Goal: Task Accomplishment & Management: Use online tool/utility

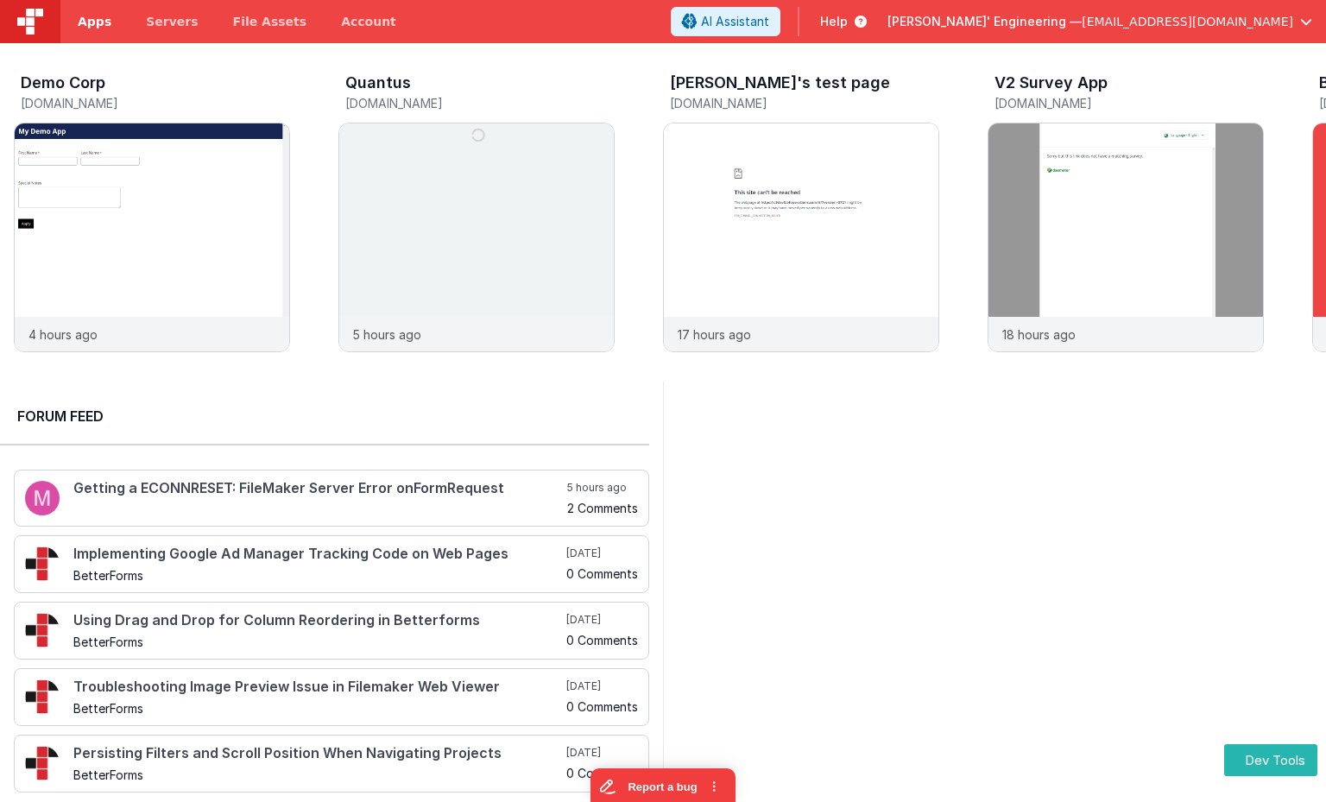
click at [104, 19] on span "Apps" at bounding box center [95, 21] width 34 height 17
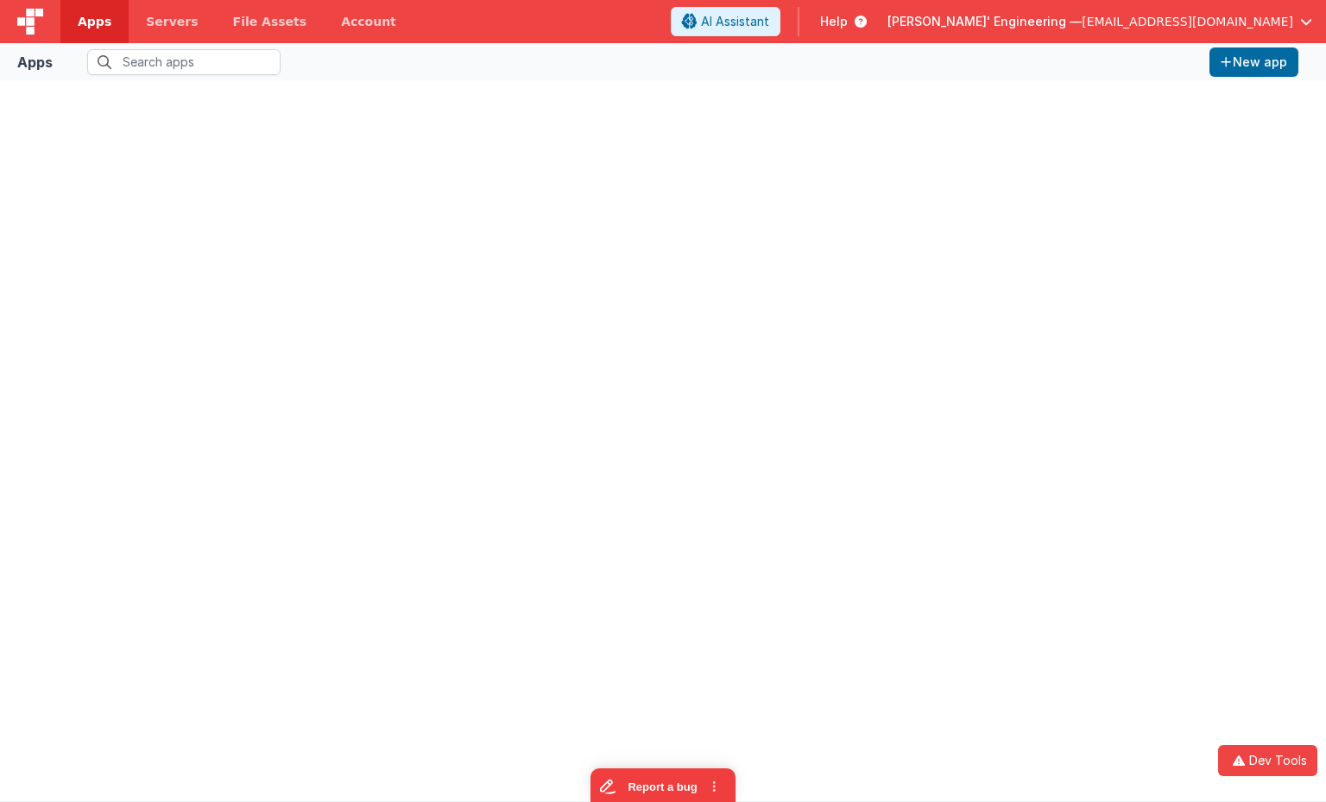
type input "demo"
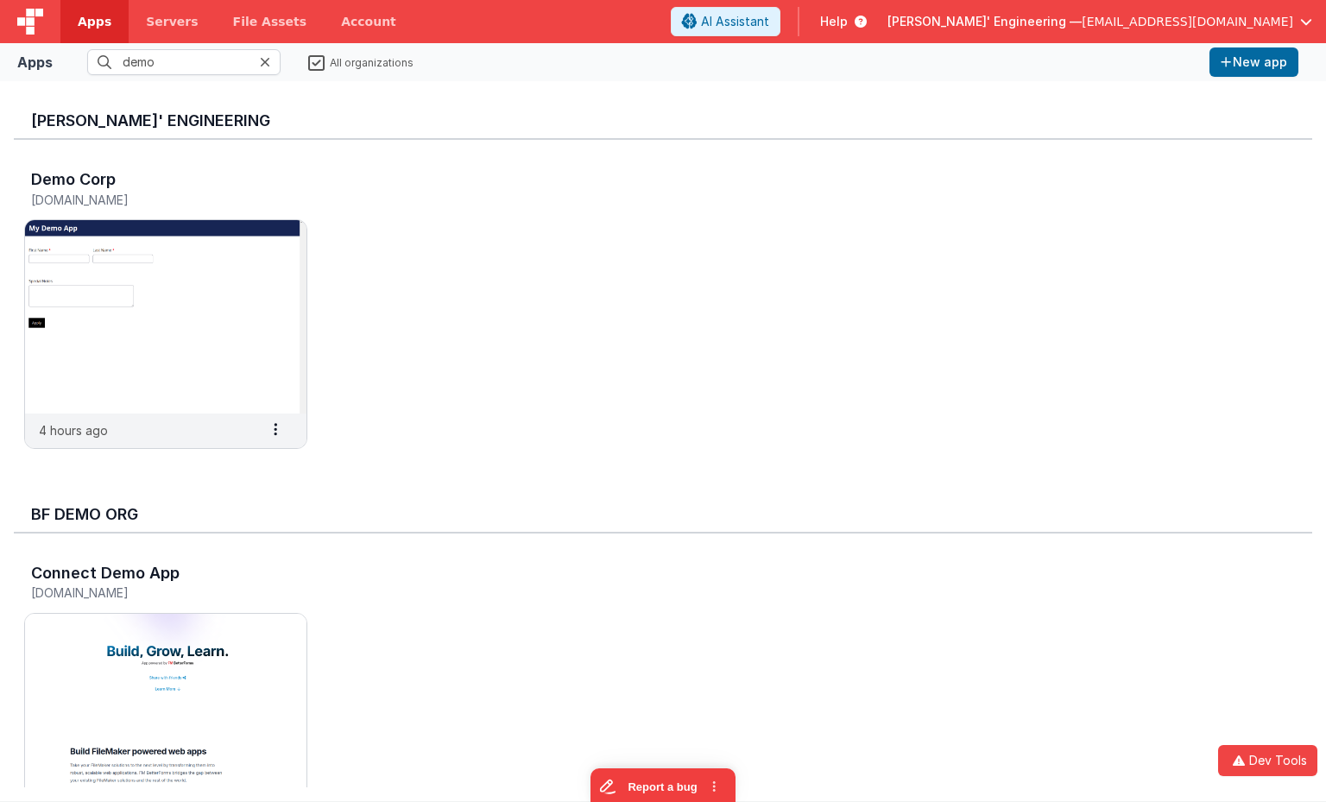
click at [30, 28] on img at bounding box center [30, 22] width 26 height 26
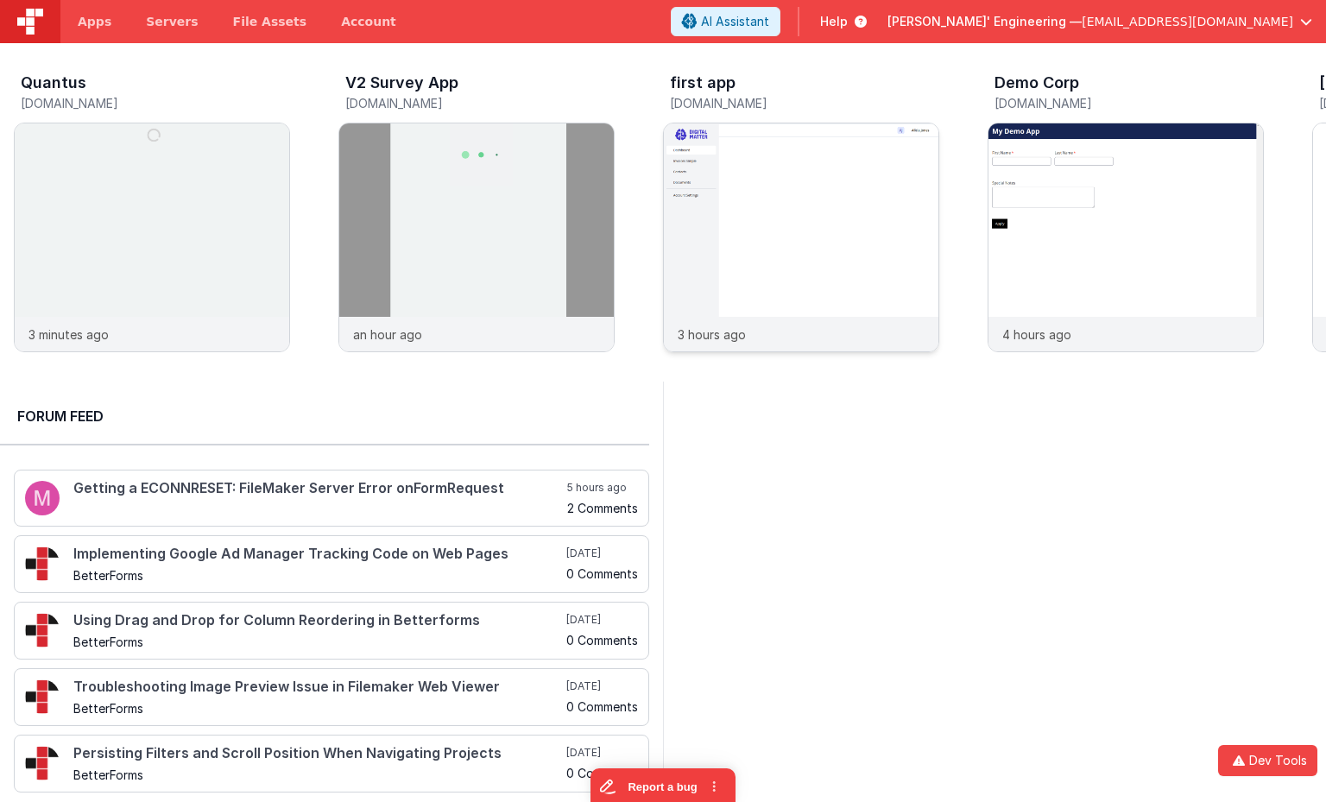
click at [722, 143] on img at bounding box center [801, 260] width 275 height 275
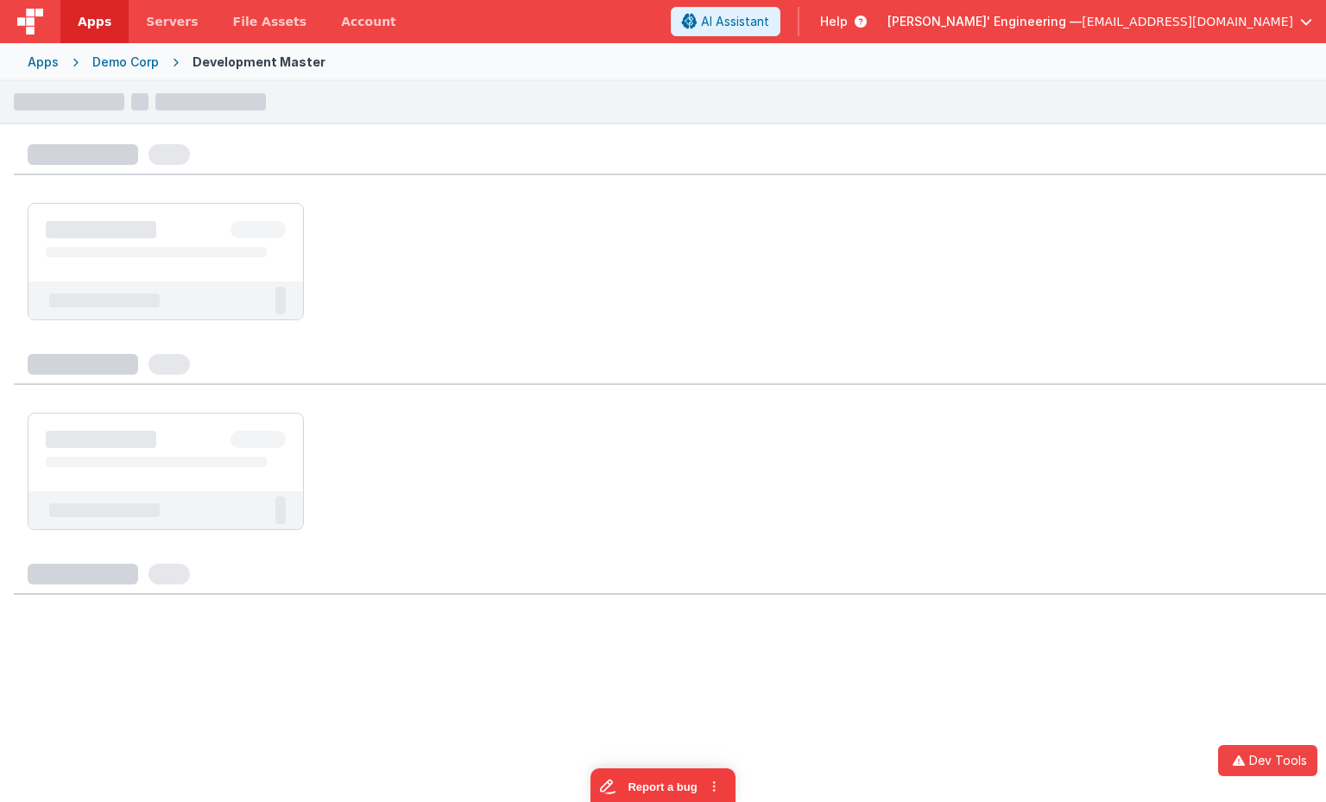
click at [722, 143] on div at bounding box center [663, 439] width 1326 height 716
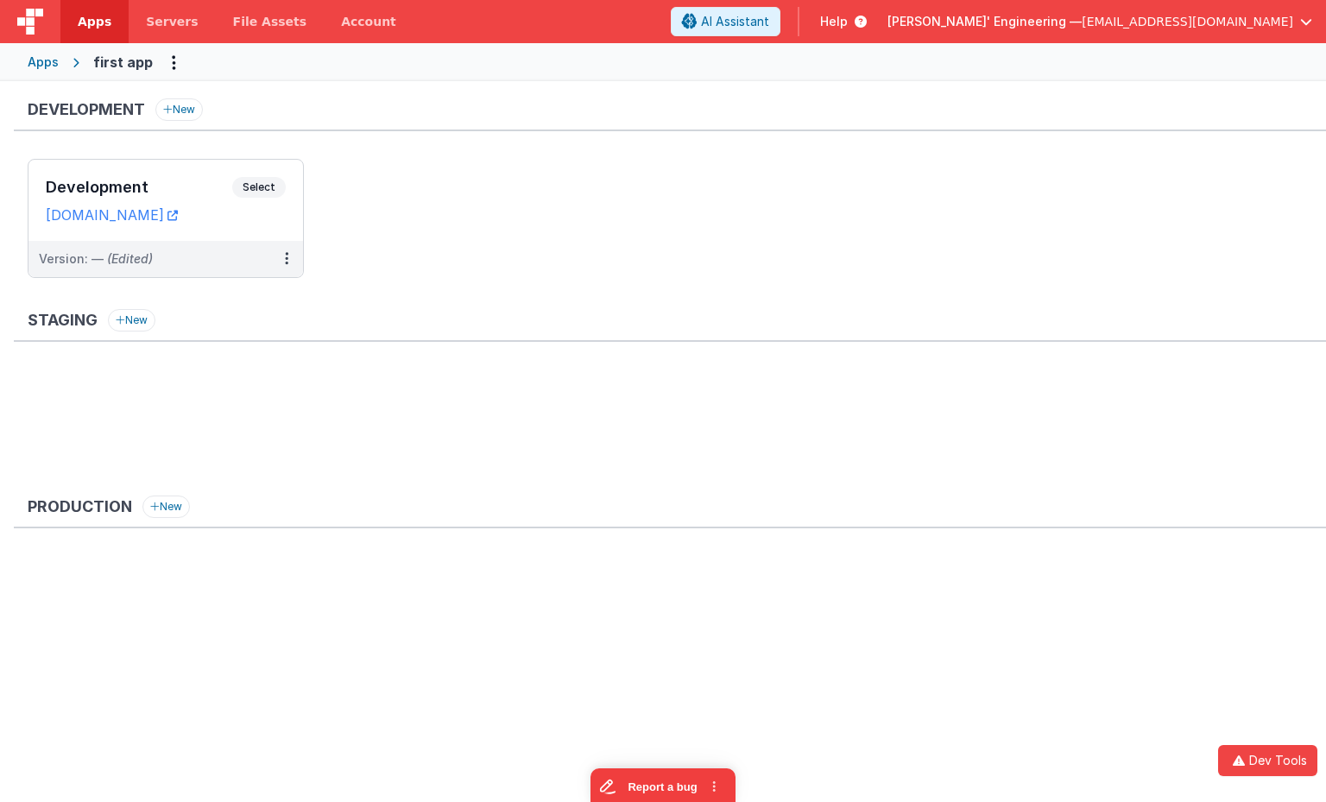
drag, startPoint x: 81, startPoint y: 28, endPoint x: 46, endPoint y: 21, distance: 36.1
click at [80, 28] on span "Apps" at bounding box center [95, 21] width 34 height 17
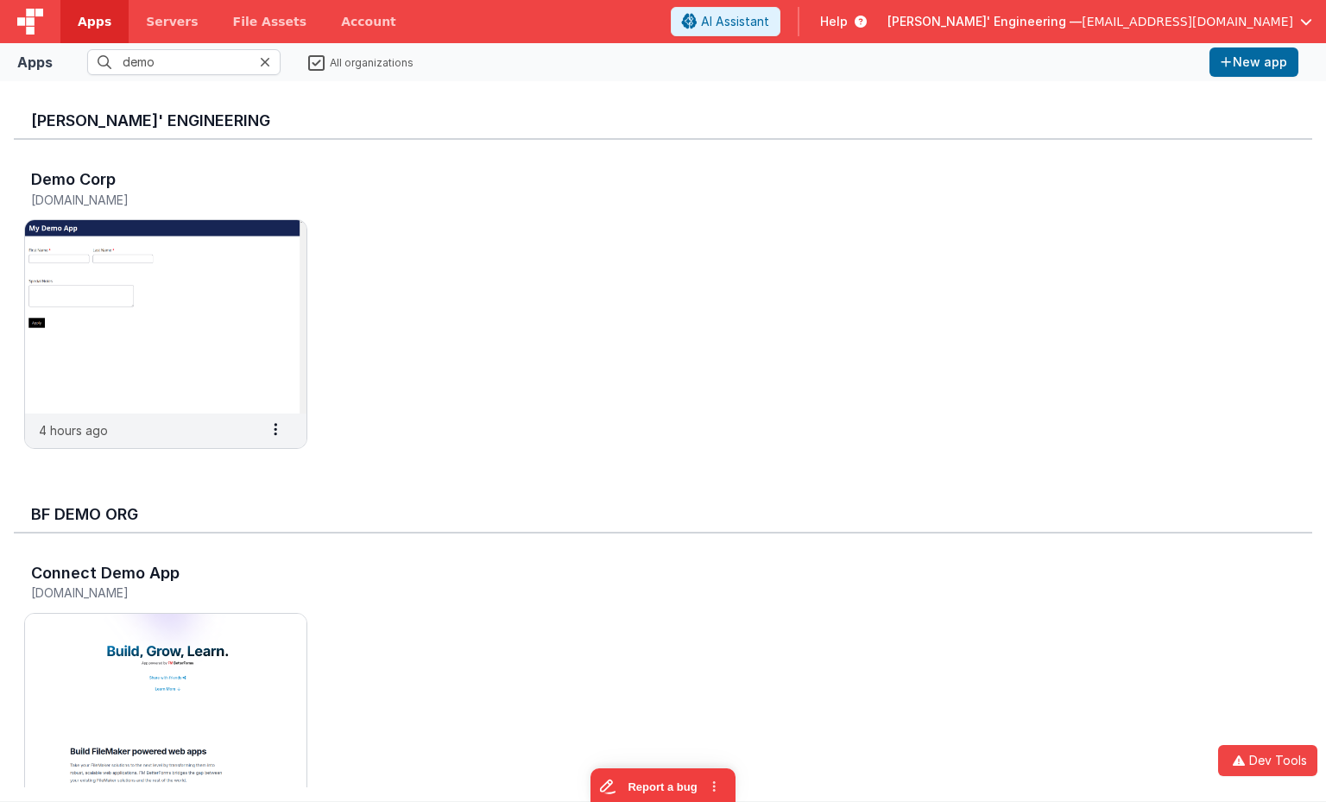
drag, startPoint x: 21, startPoint y: 18, endPoint x: 54, endPoint y: 22, distance: 33.0
click at [20, 18] on img at bounding box center [30, 22] width 26 height 26
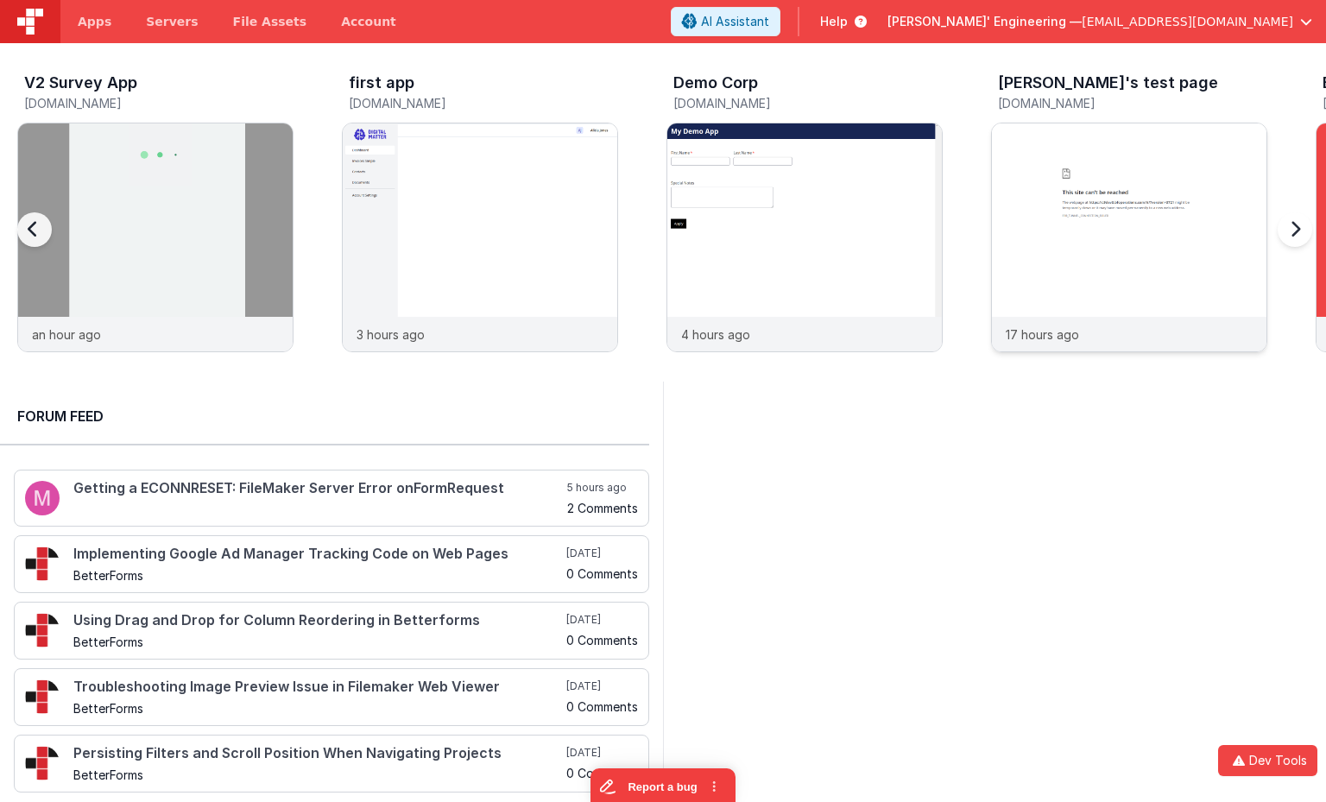
scroll to position [0, 325]
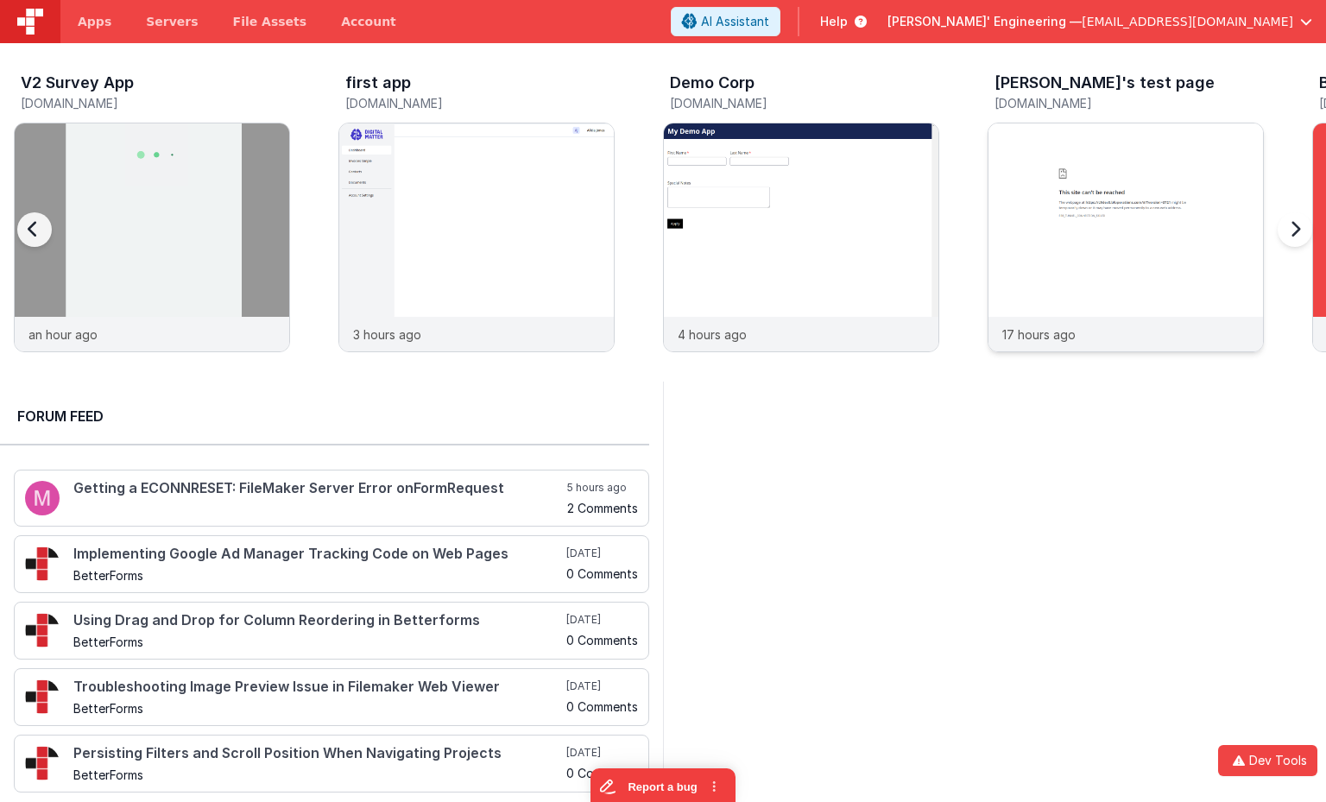
click at [1105, 143] on img at bounding box center [1125, 260] width 275 height 275
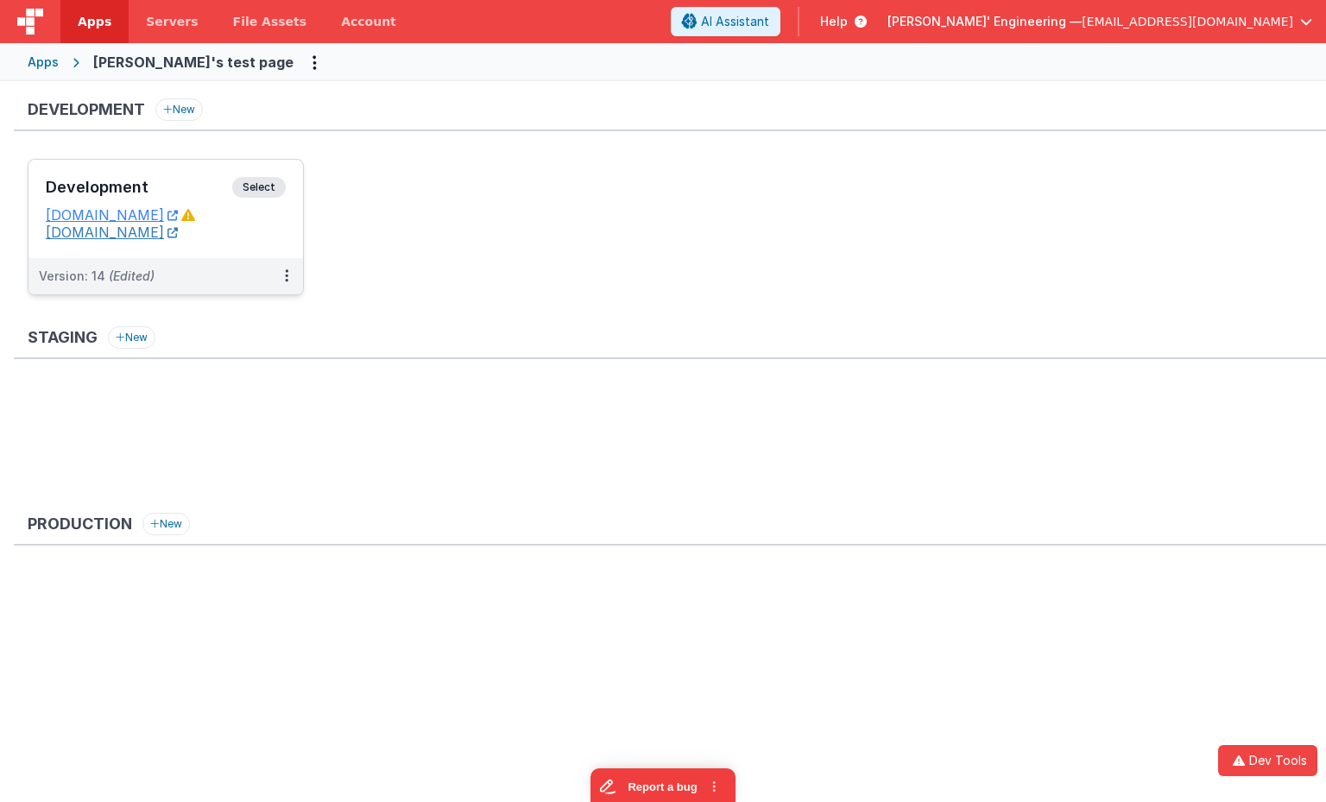
click at [144, 237] on link "[DOMAIN_NAME]" at bounding box center [112, 232] width 132 height 17
click at [254, 184] on span "Select" at bounding box center [259, 187] width 54 height 21
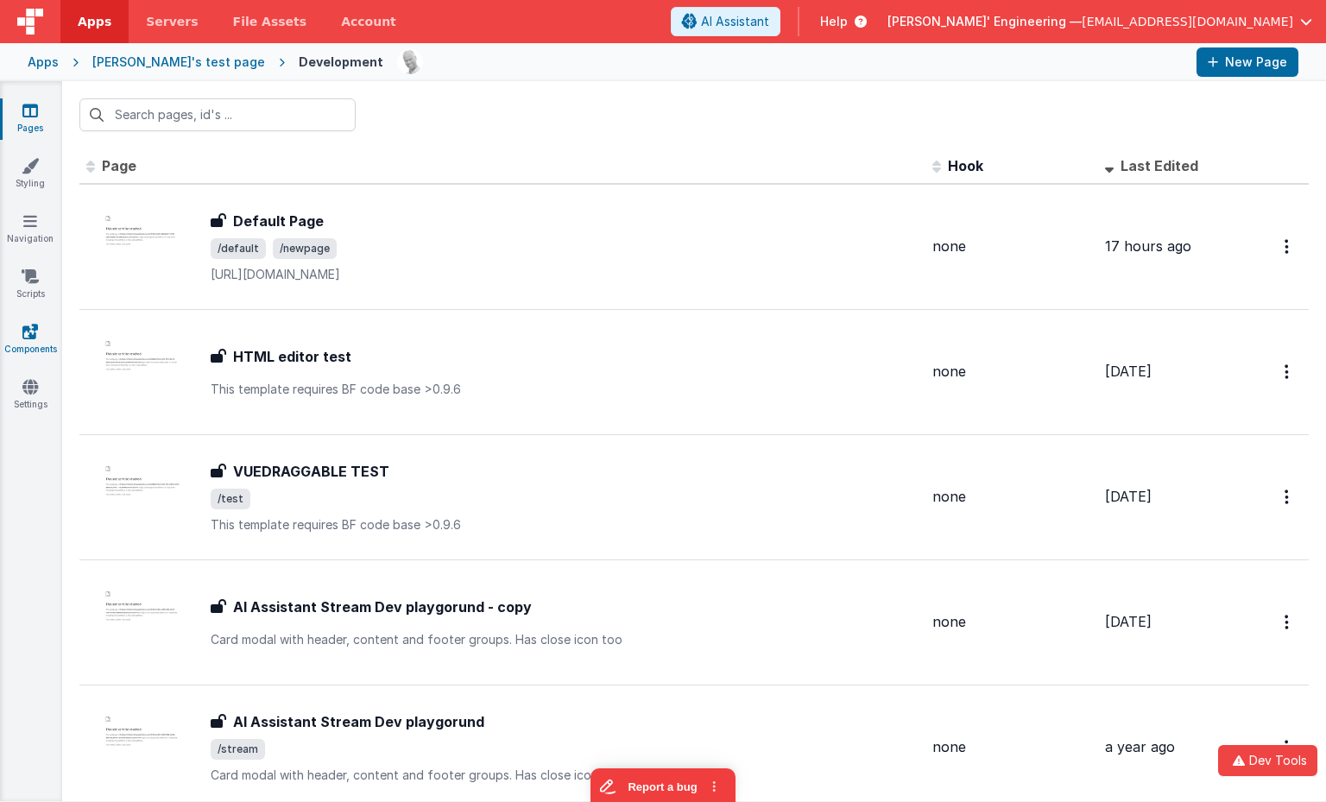
click at [30, 324] on icon at bounding box center [30, 331] width 16 height 17
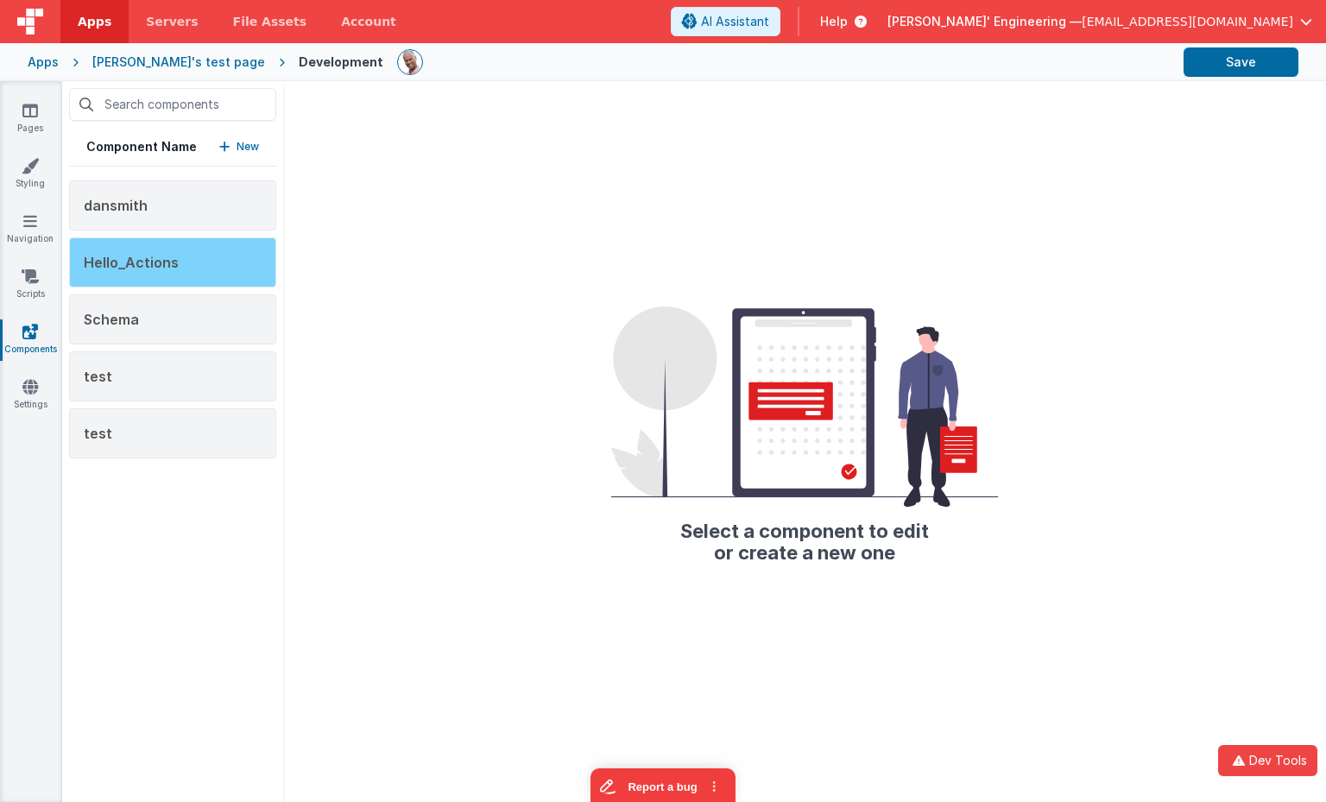
click at [183, 268] on div "Hello_Actions" at bounding box center [172, 262] width 207 height 50
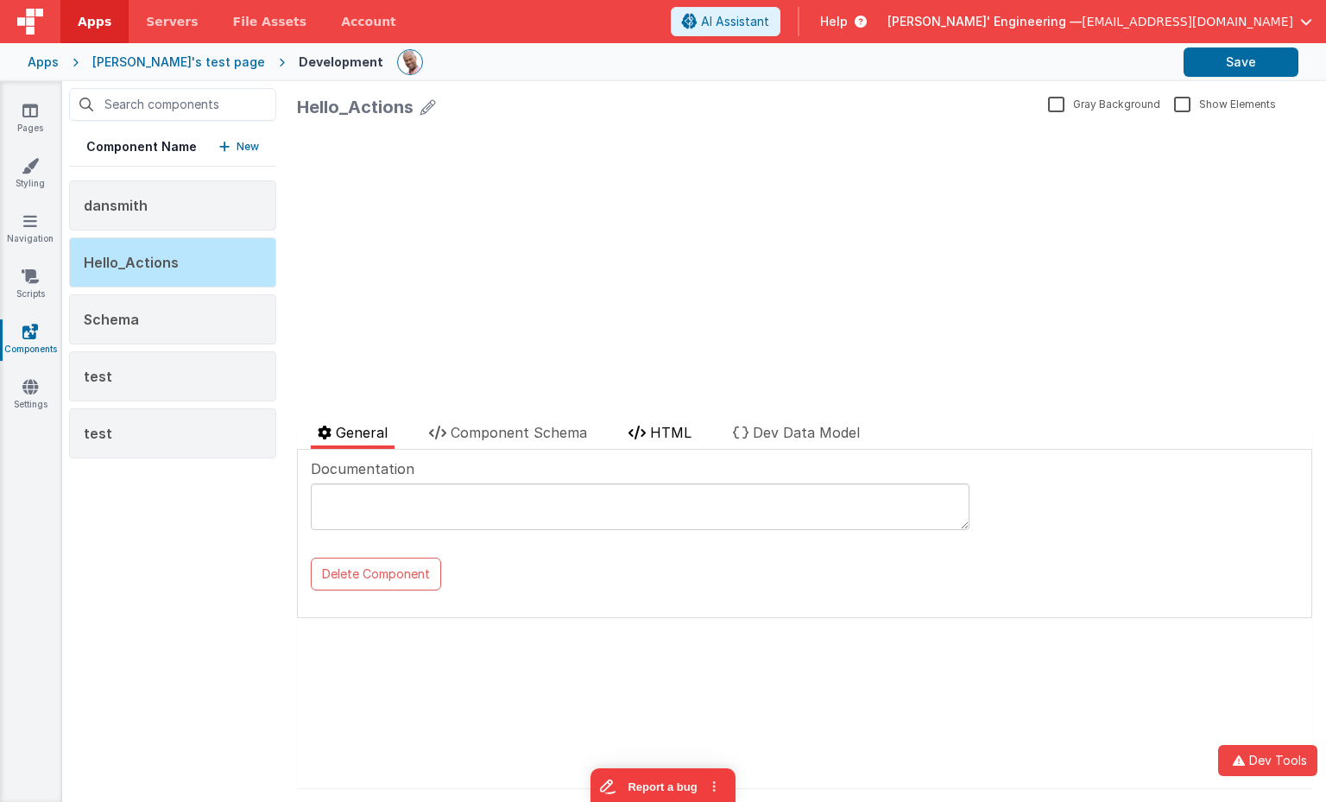
click at [667, 428] on span "HTML" at bounding box center [670, 432] width 41 height 17
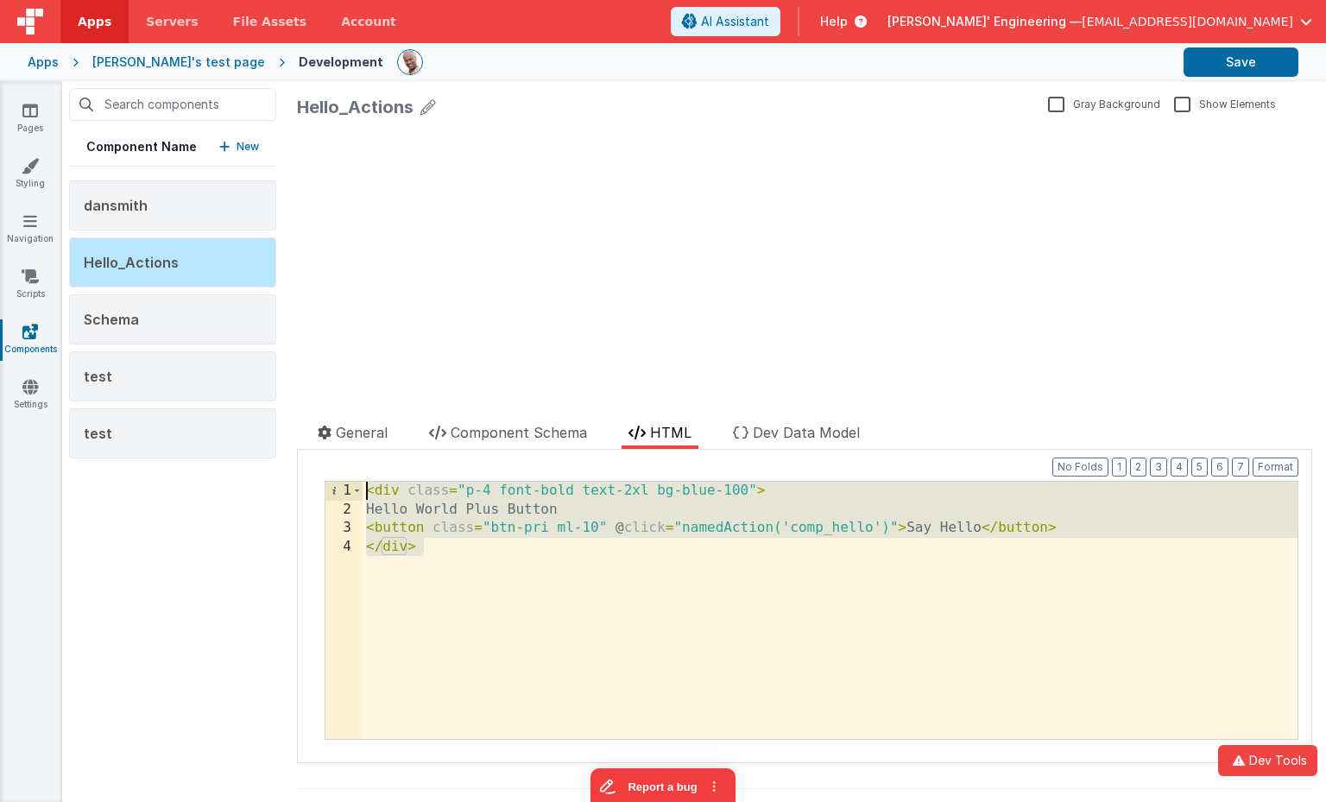
drag, startPoint x: 463, startPoint y: 558, endPoint x: 341, endPoint y: 467, distance: 151.8
click at [320, 455] on div "Documentation Delete Component Data Model Format 7 6 5 4 3 2 1 No Folds XXXXXXX…" at bounding box center [804, 606] width 1015 height 313
click at [627, 601] on div "< div class = "p-4 font-bold text-2xl bg-blue-100" > Hello World Plus Button < …" at bounding box center [830, 629] width 935 height 294
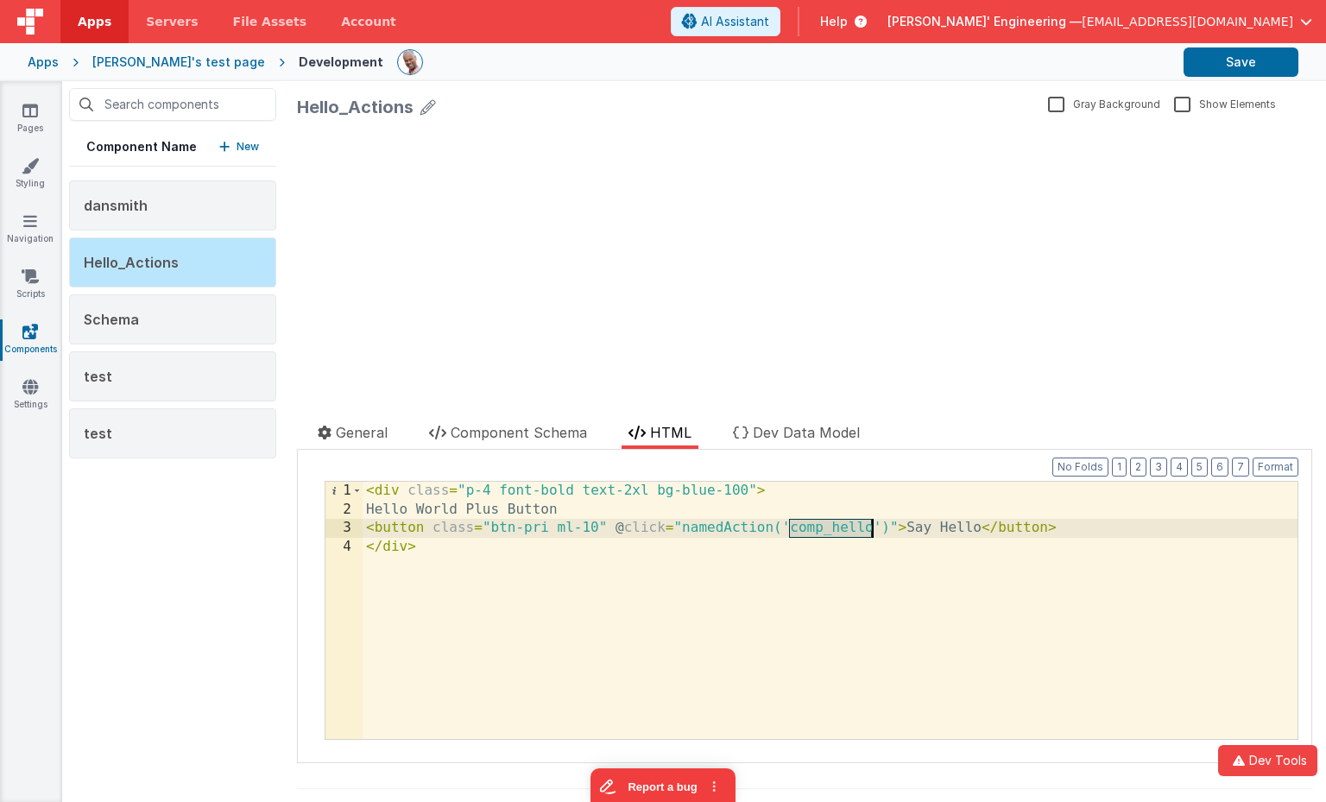
drag, startPoint x: 789, startPoint y: 525, endPoint x: 868, endPoint y: 528, distance: 78.6
click at [868, 528] on div "< div class = "p-4 font-bold text-2xl bg-blue-100" > Hello World Plus Button < …" at bounding box center [830, 629] width 935 height 294
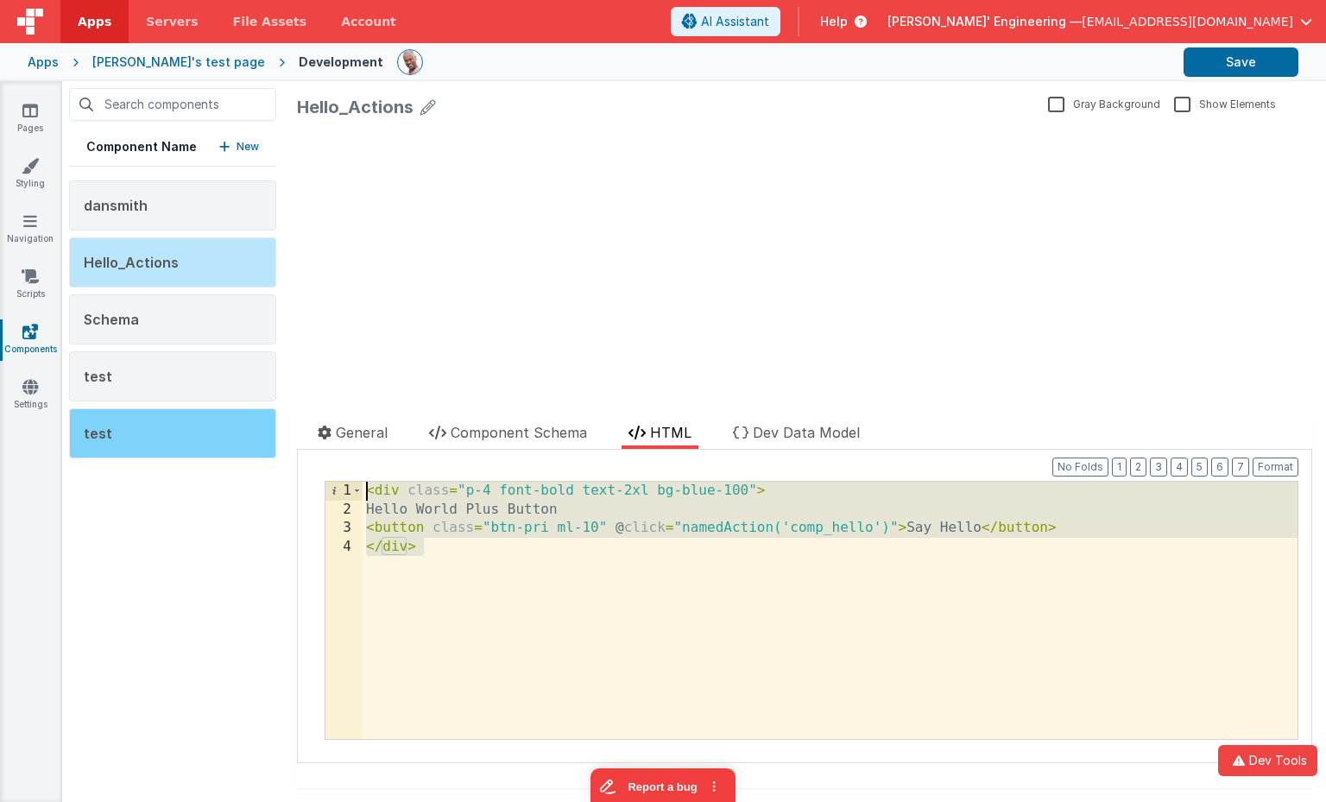
drag, startPoint x: 604, startPoint y: 532, endPoint x: 272, endPoint y: 412, distance: 353.3
click at [273, 412] on div "Component Name New dansmith Hello_Actions Schema test test Hello_Actions Gray B…" at bounding box center [694, 441] width 1264 height 721
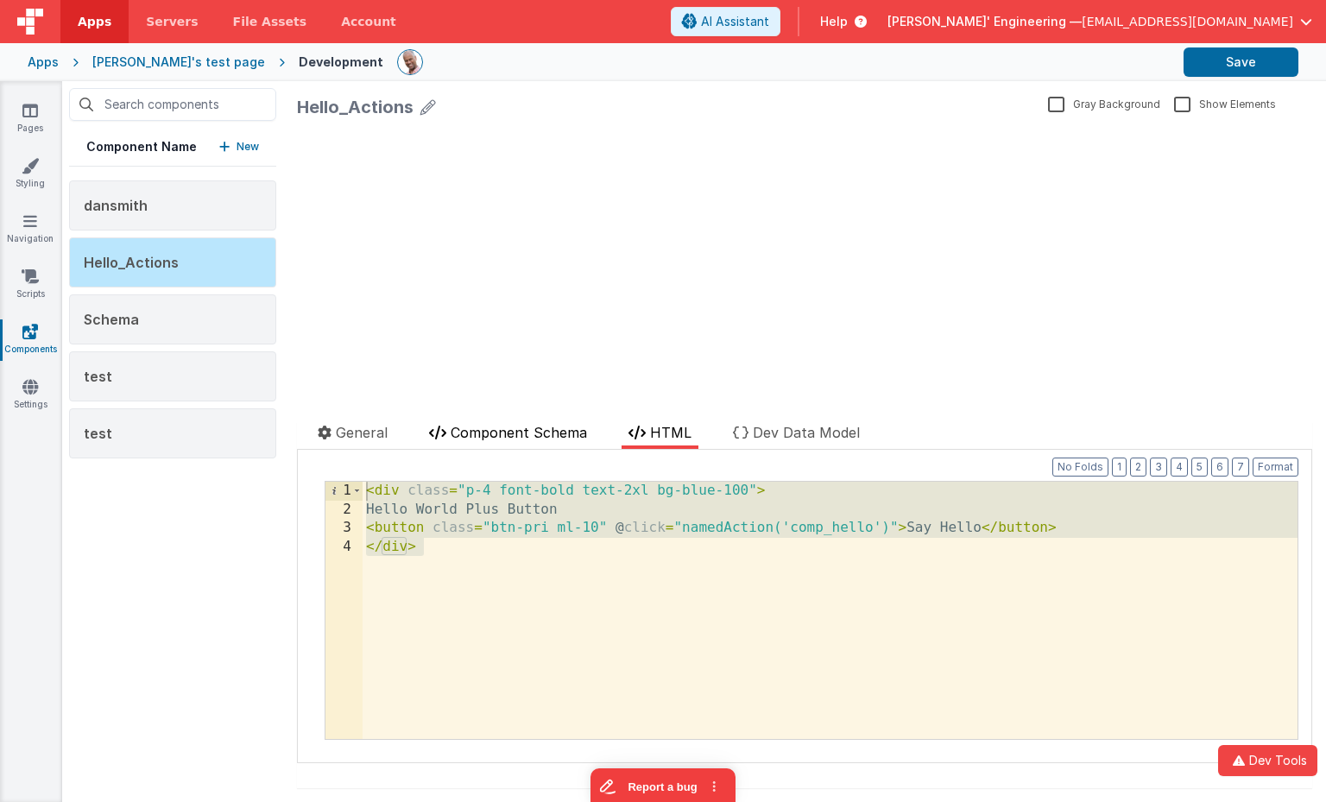
click at [547, 424] on span "Component Schema" at bounding box center [519, 432] width 136 height 17
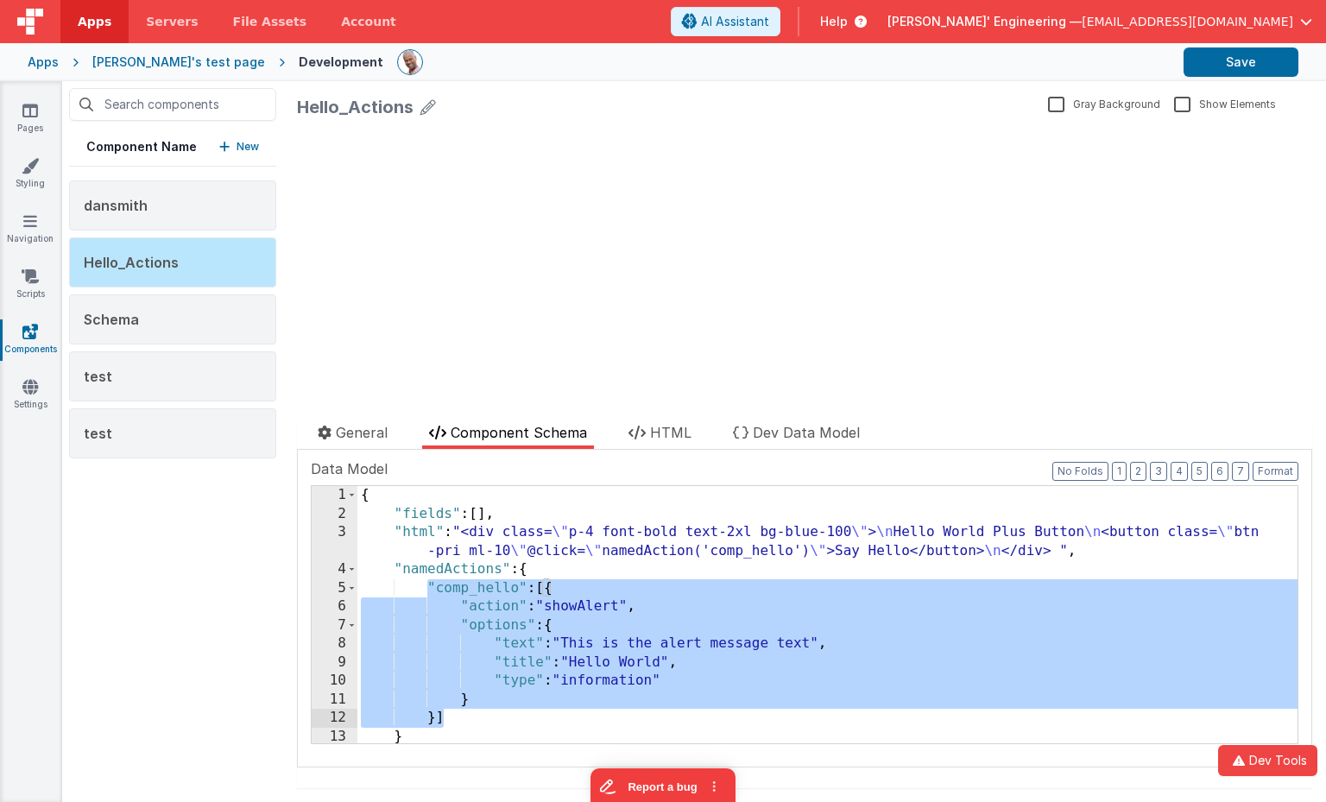
drag, startPoint x: 431, startPoint y: 588, endPoint x: 458, endPoint y: 718, distance: 133.2
click at [458, 718] on div "{ "fields" : [ ] , "html" : "<div class= \" p-4 font-bold text-2xl bg-blue-100 …" at bounding box center [827, 633] width 940 height 294
click at [48, 109] on link "Pages" at bounding box center [30, 119] width 62 height 35
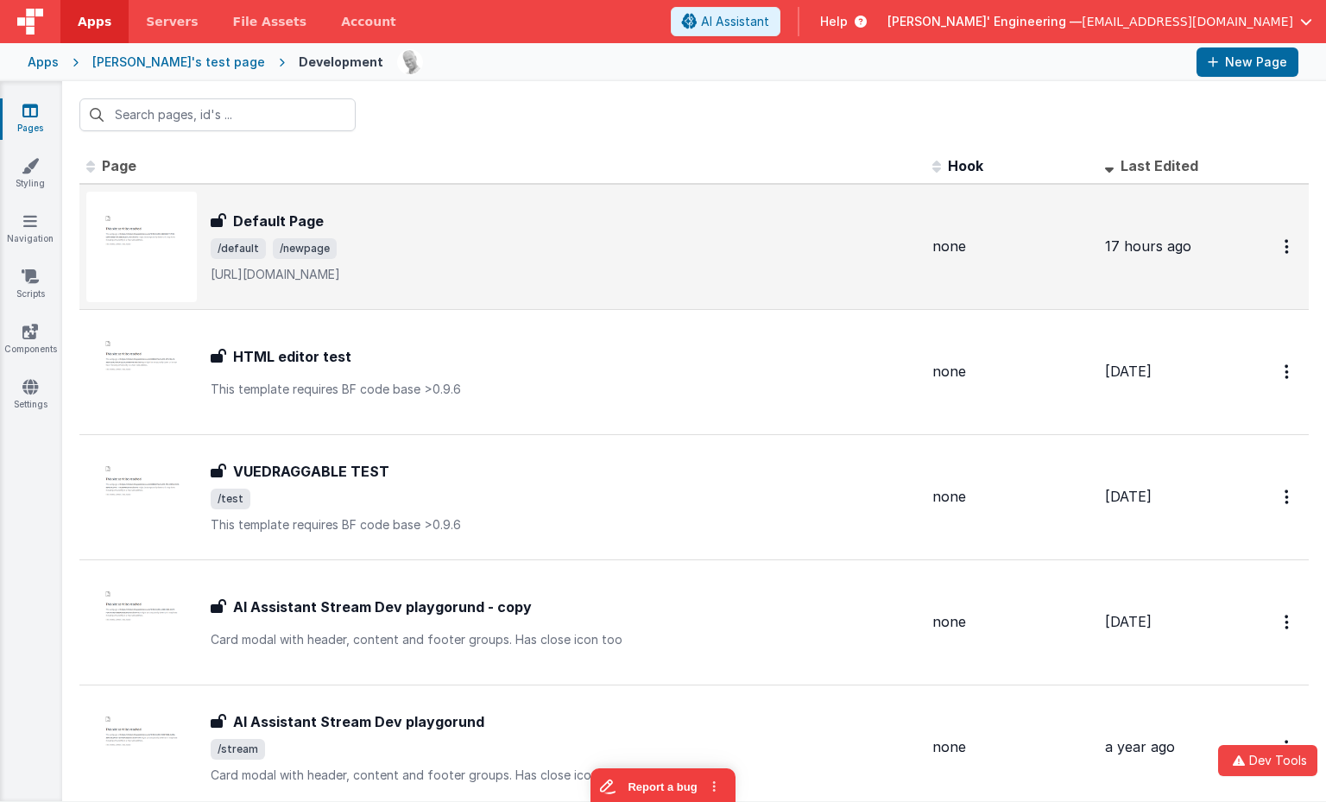
click at [535, 218] on div "Default Page" at bounding box center [565, 221] width 708 height 21
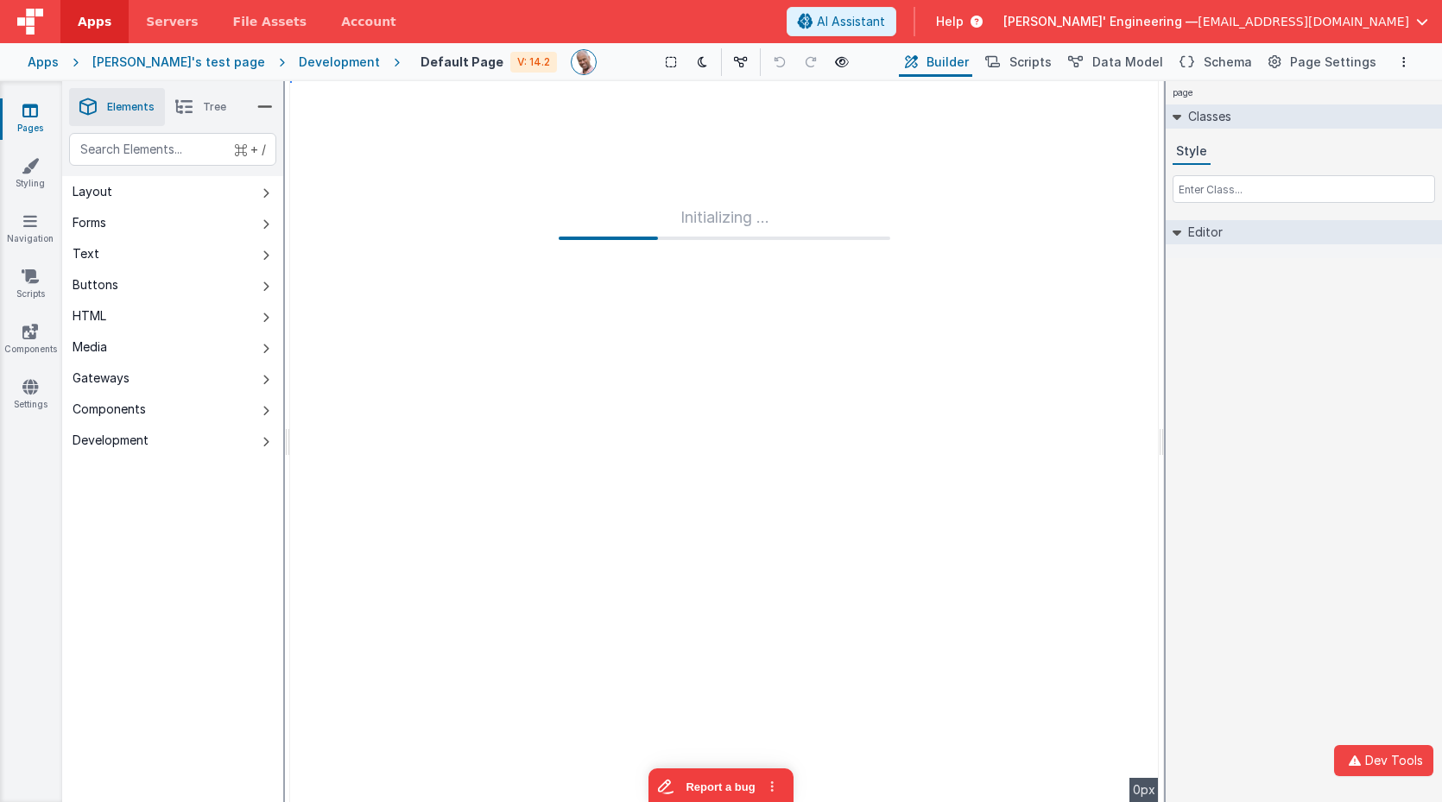
click at [299, 65] on div "Development" at bounding box center [339, 62] width 81 height 17
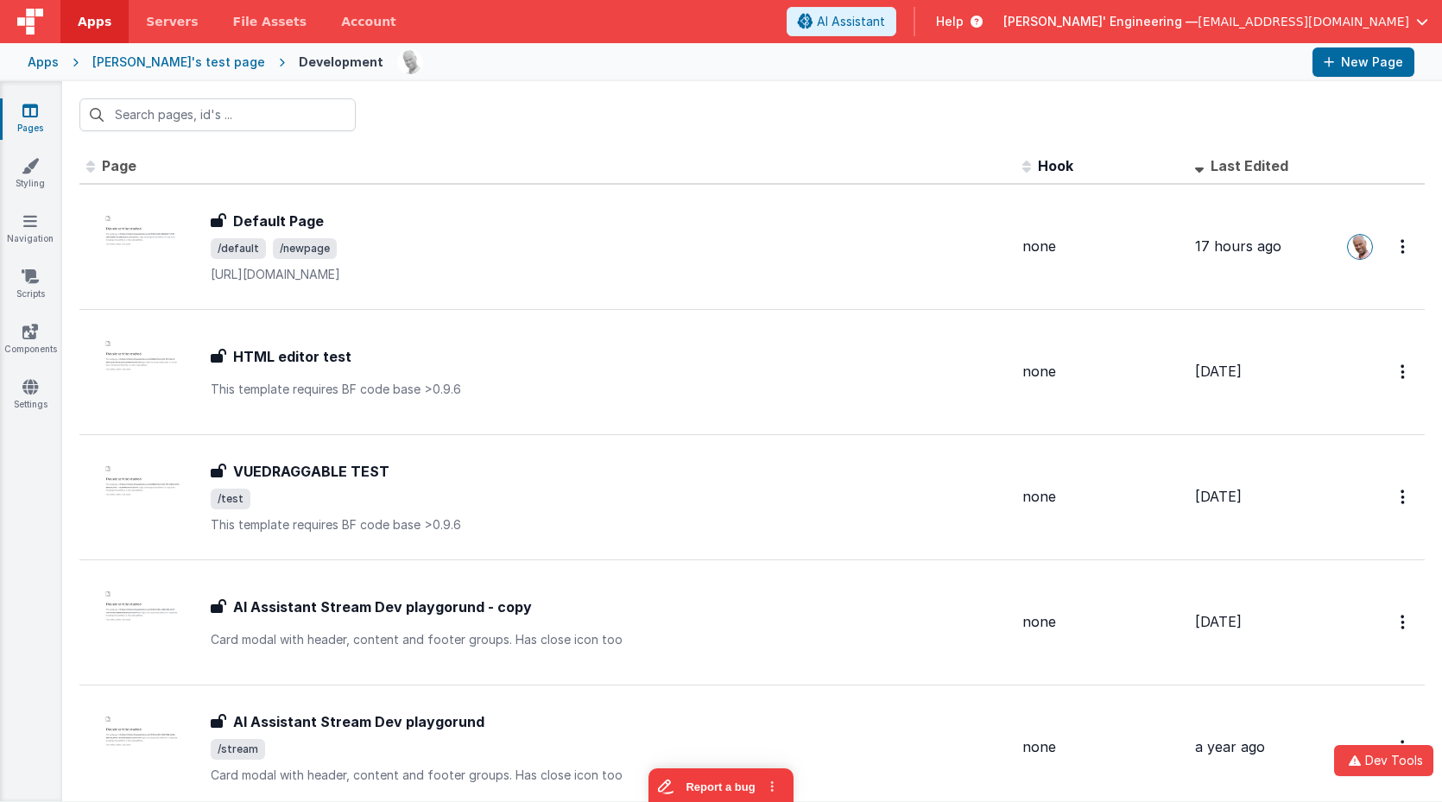
click at [157, 65] on div "christina's test page" at bounding box center [178, 62] width 173 height 17
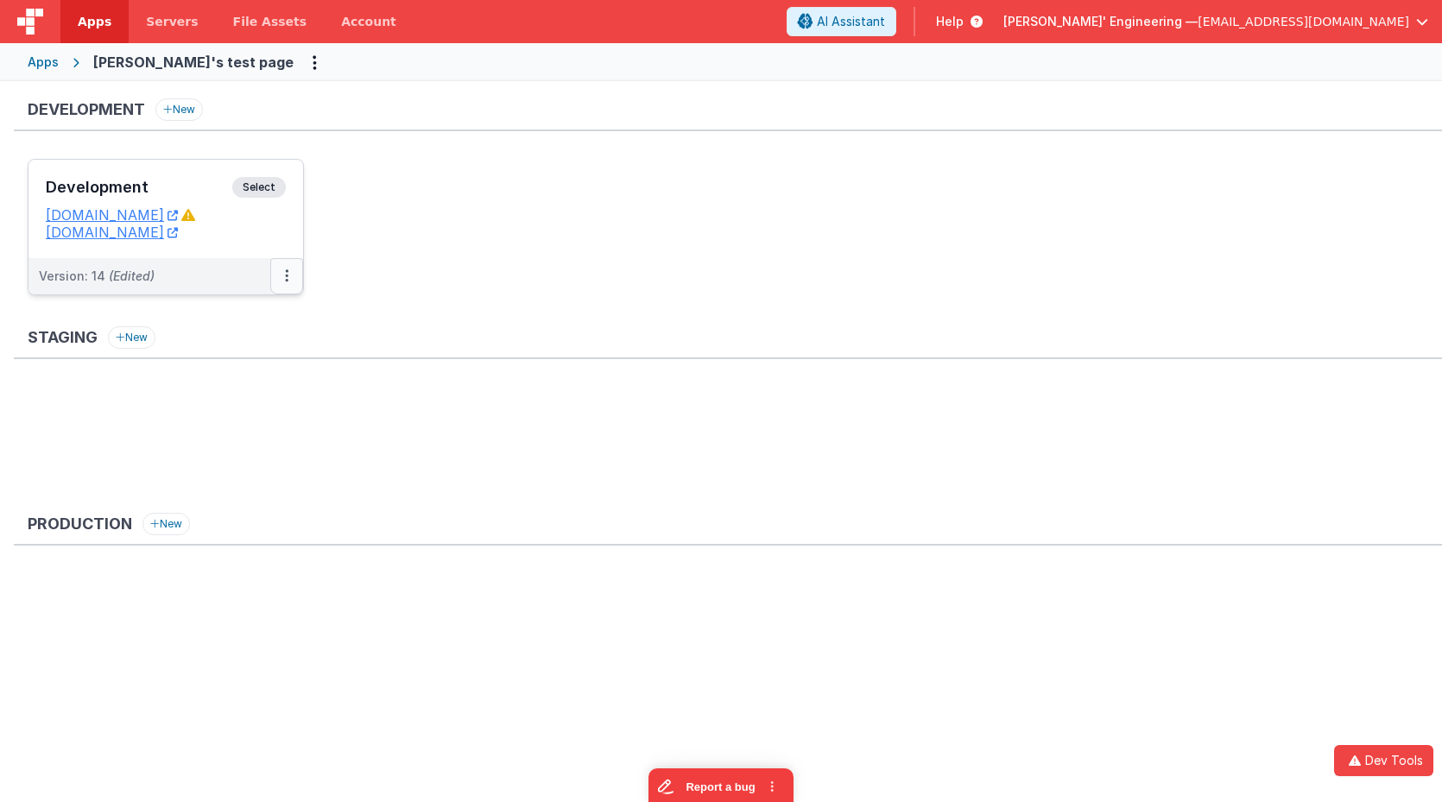
click at [290, 293] on button at bounding box center [286, 276] width 33 height 36
click at [226, 316] on link "Edit" at bounding box center [227, 315] width 152 height 31
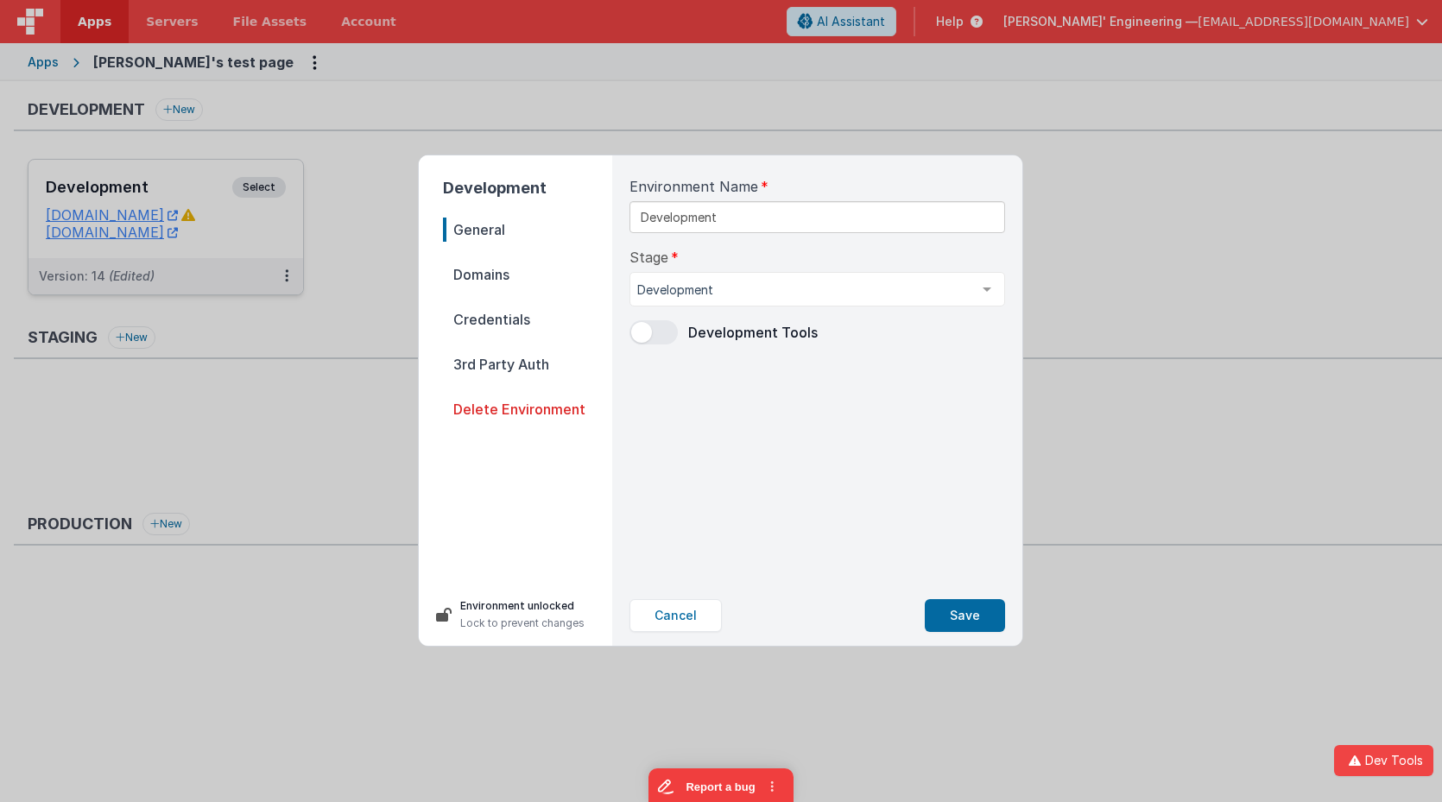
click at [500, 268] on span "Domains" at bounding box center [527, 274] width 169 height 24
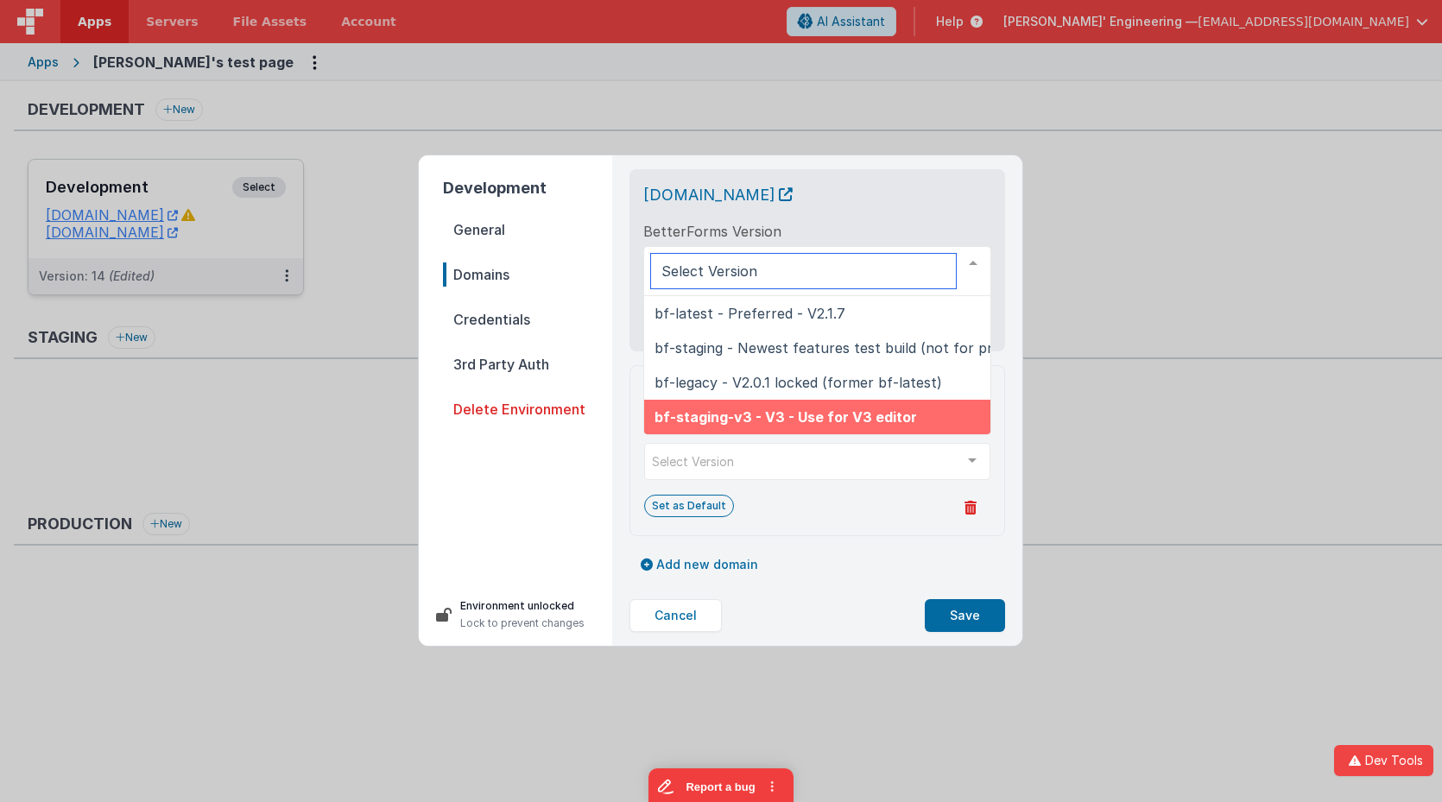
click at [795, 415] on span "bf-staging-v3 - V3 - Use for V3 editor" at bounding box center [785, 416] width 262 height 17
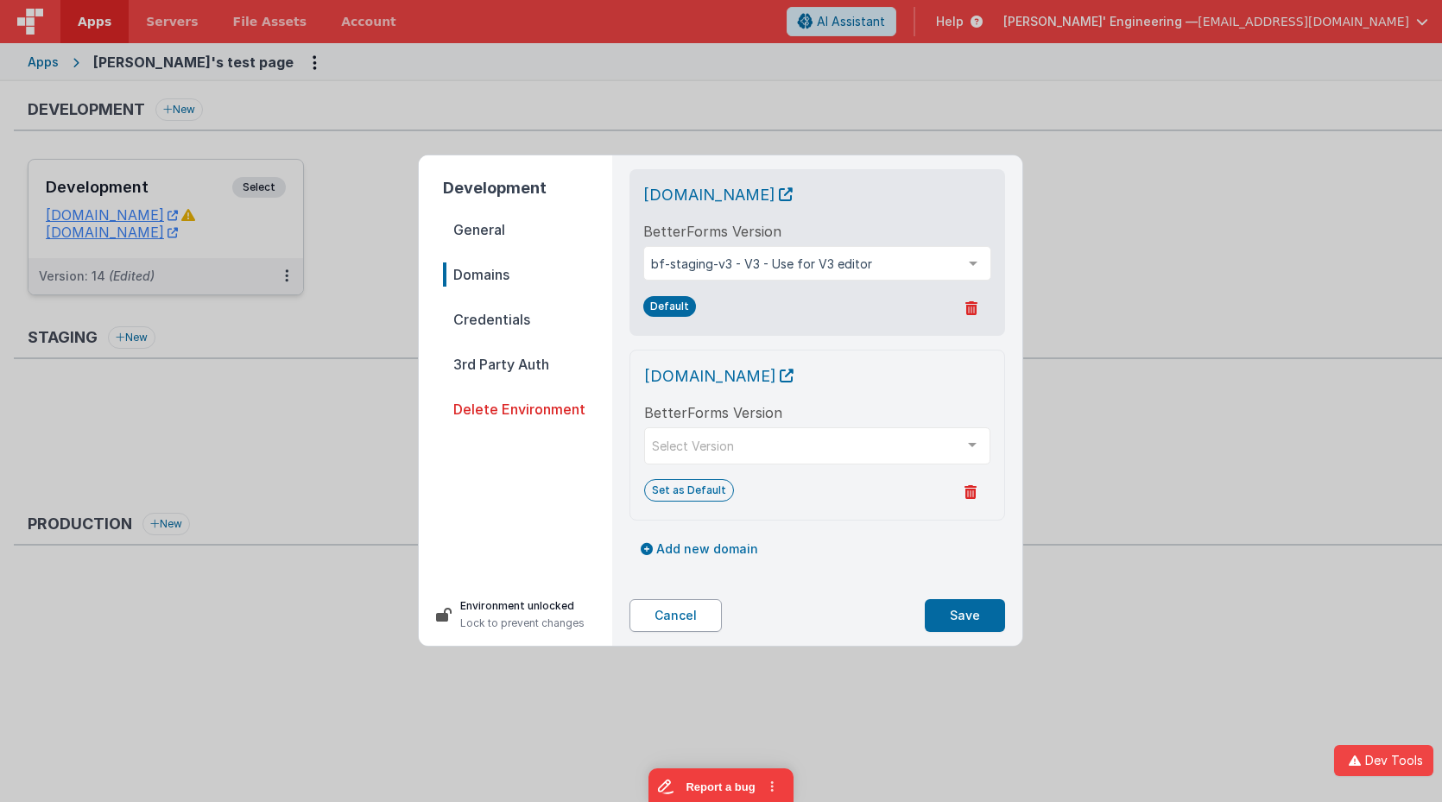
click at [678, 615] on button "Cancel" at bounding box center [675, 615] width 92 height 33
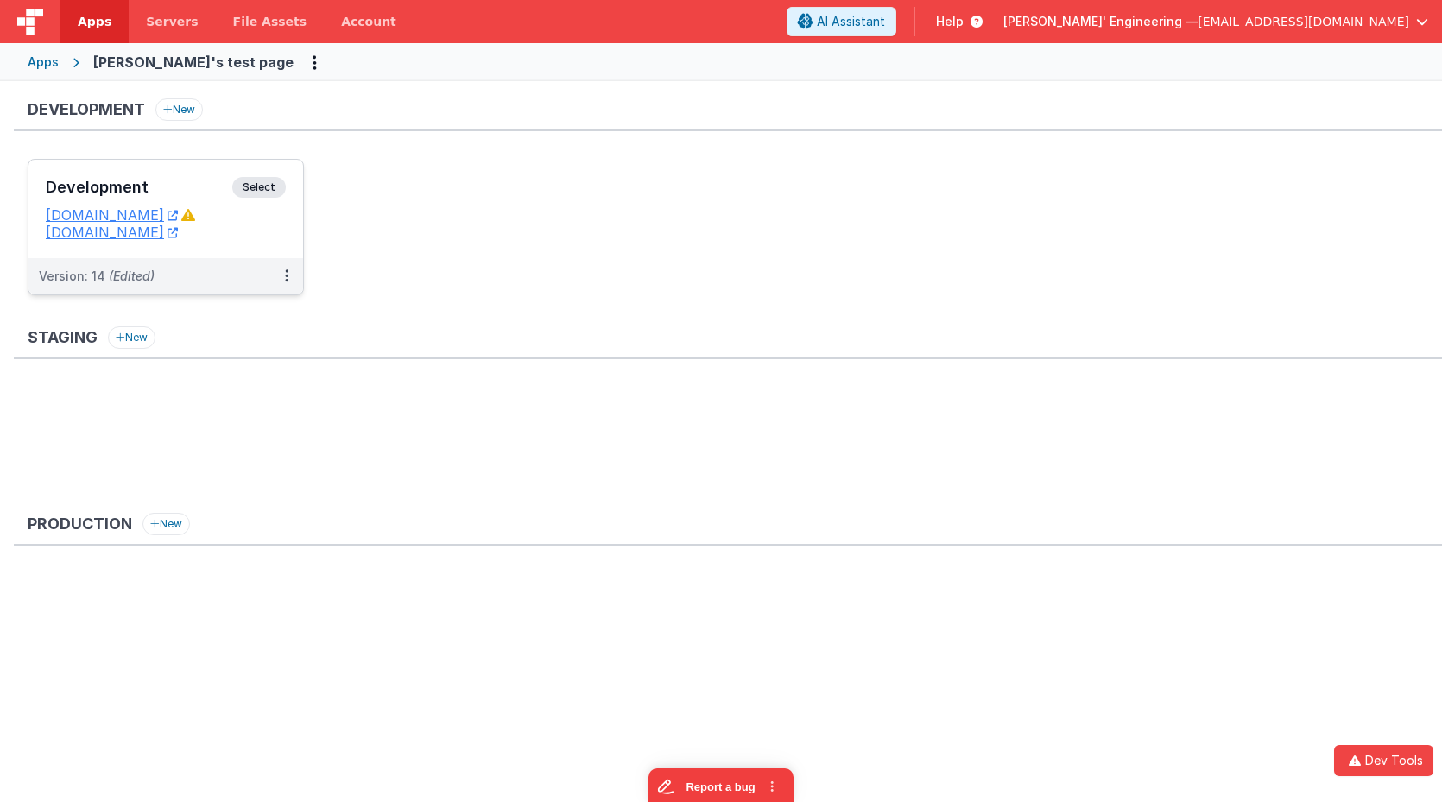
click at [440, 223] on ul "Development Select URLs c9dev3.bfoperations.com christinatest.fmbetterforms.com…" at bounding box center [735, 236] width 1414 height 154
click at [249, 180] on span "Select" at bounding box center [259, 187] width 54 height 21
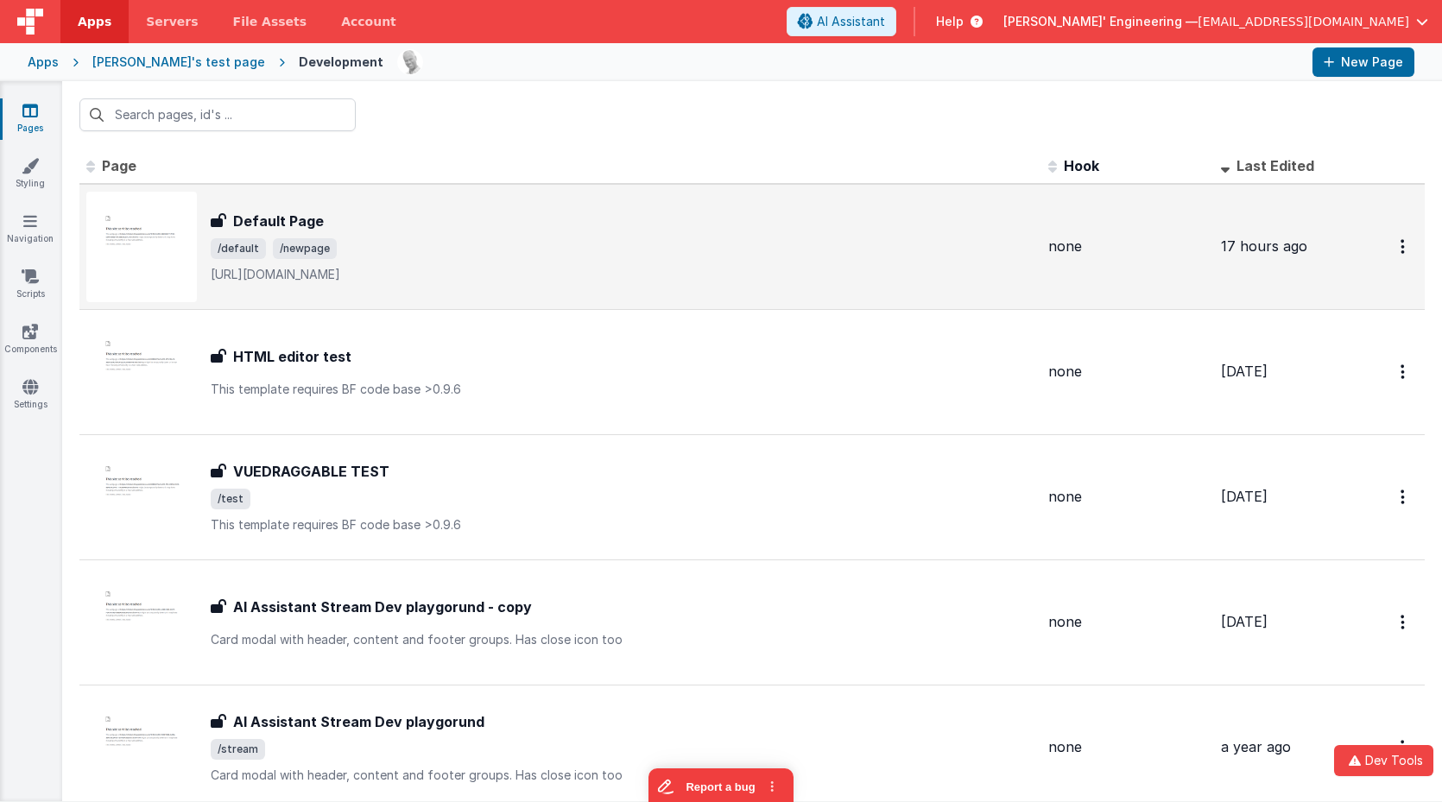
click at [429, 230] on div "Default Page" at bounding box center [623, 221] width 824 height 21
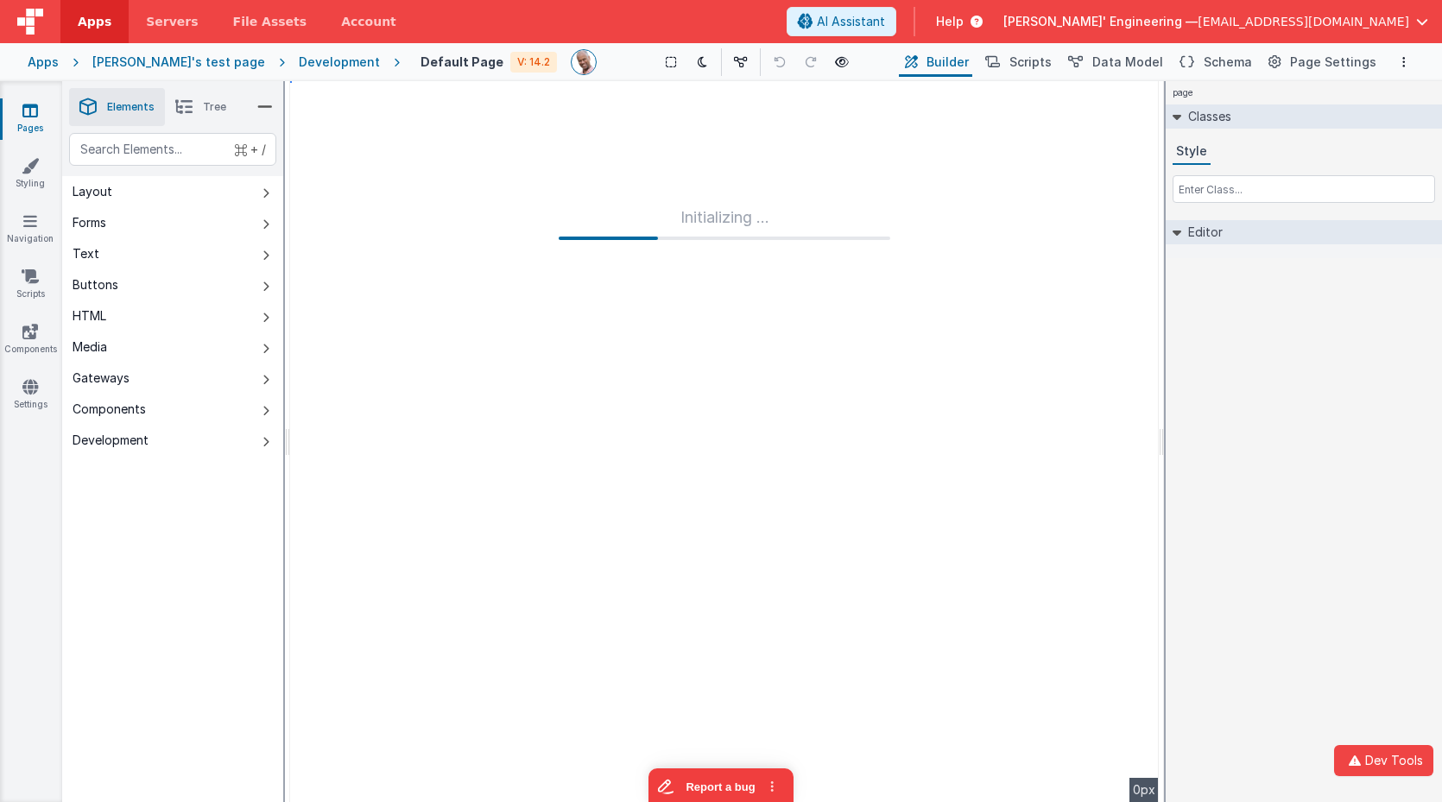
click at [176, 66] on div "christina's test page" at bounding box center [178, 62] width 173 height 17
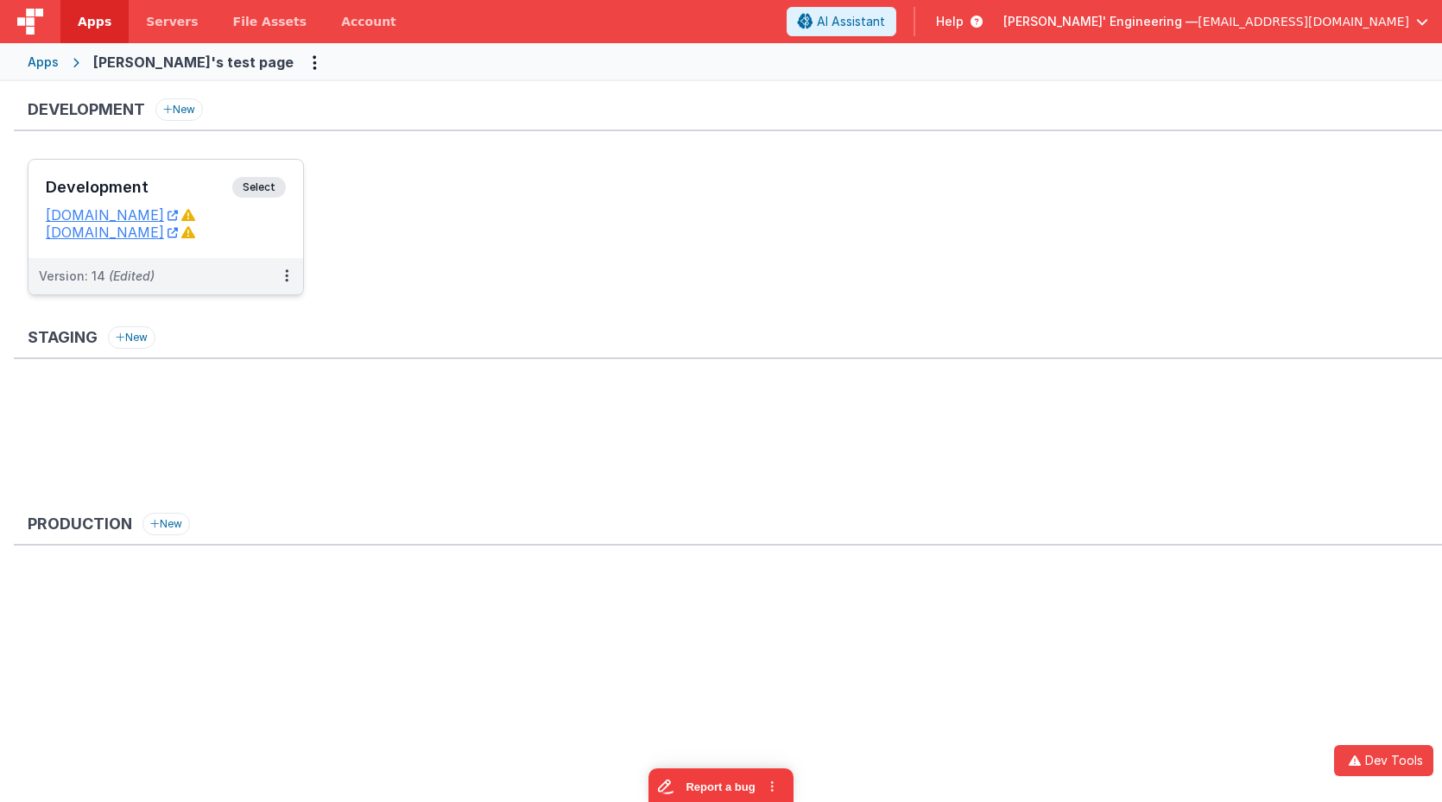
click at [262, 174] on div "Development Select URLs c9dev3.bfoperations.com christinatest.fmbetterforms.com" at bounding box center [165, 209] width 275 height 98
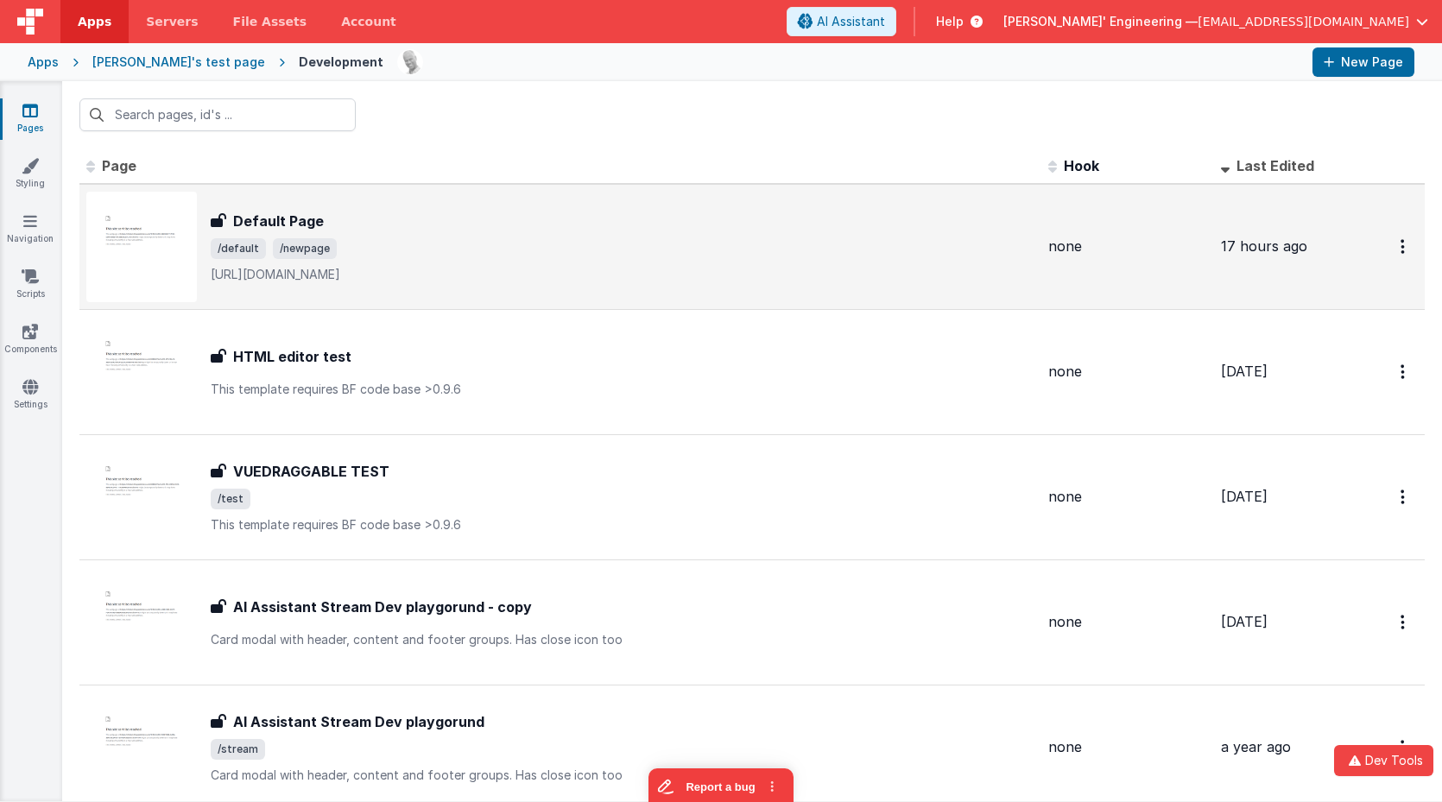
click at [400, 213] on div "Default Page" at bounding box center [623, 221] width 824 height 21
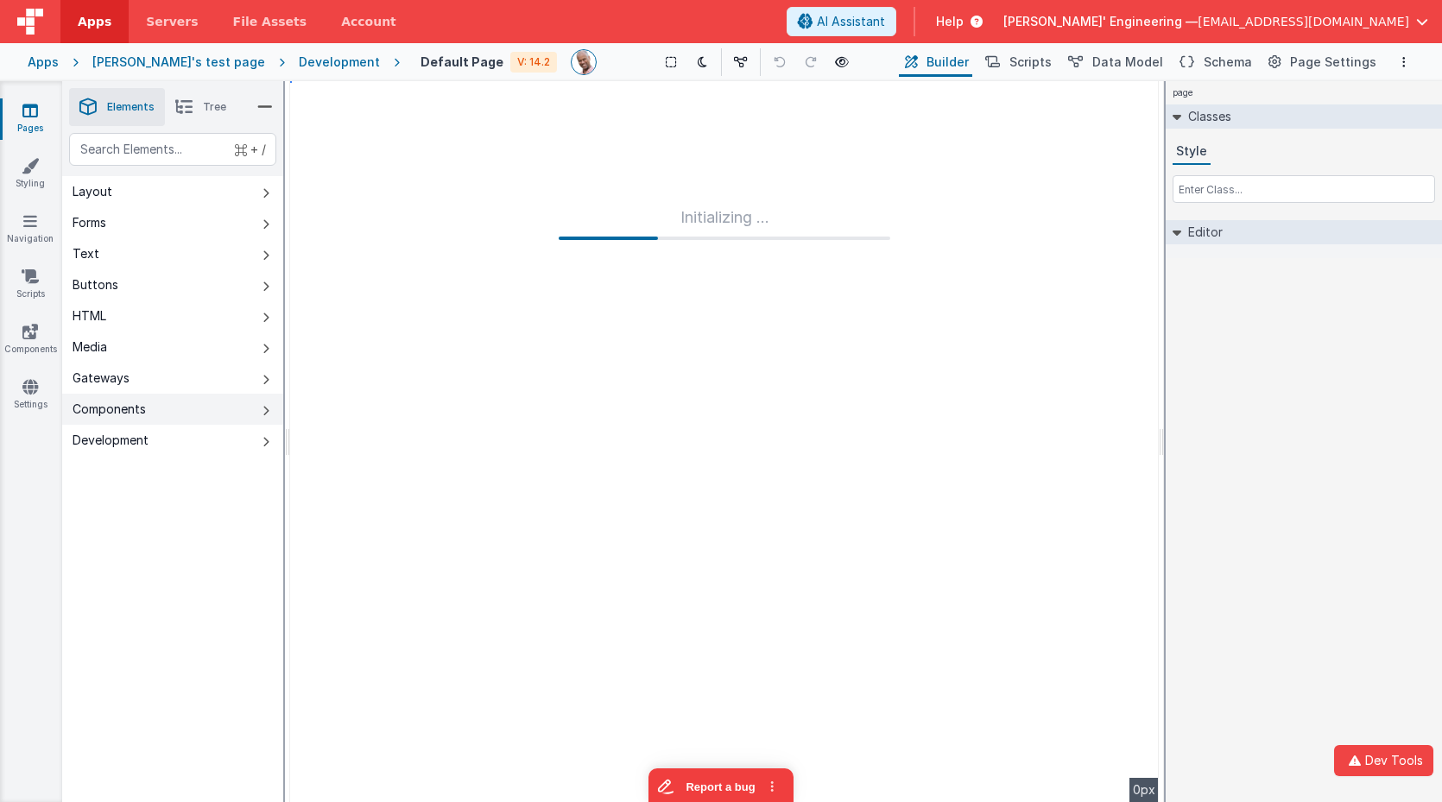
click at [173, 406] on button "Components" at bounding box center [172, 409] width 221 height 31
click at [285, 410] on html "Dev Tools Apps Servers File Assets Account Some FUTURE Slot AI Assistant Help D…" at bounding box center [721, 401] width 1442 height 802
click at [259, 413] on button "Components" at bounding box center [172, 409] width 221 height 31
click at [168, 59] on div "christina's test page" at bounding box center [178, 62] width 173 height 17
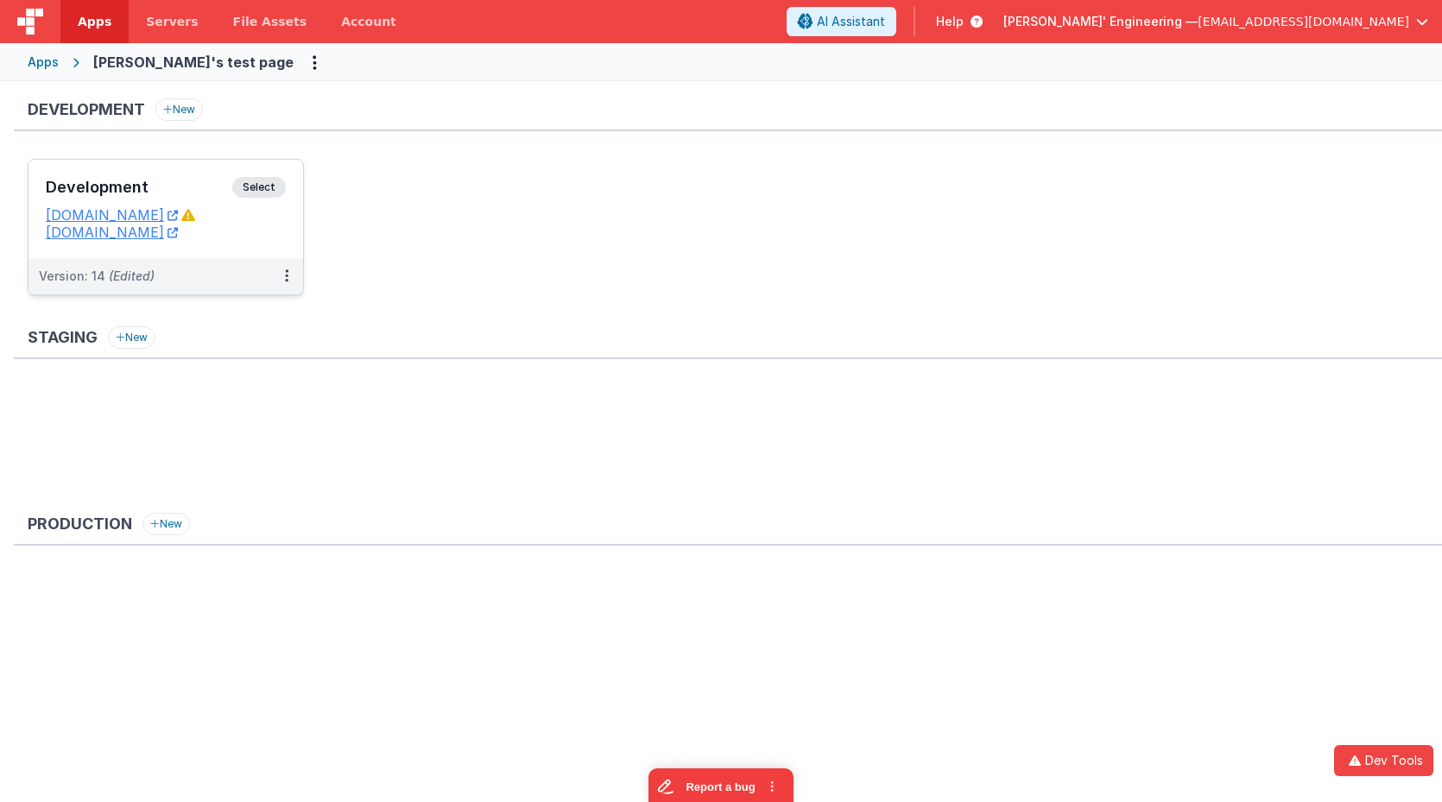
click at [268, 181] on span "Select" at bounding box center [259, 187] width 54 height 21
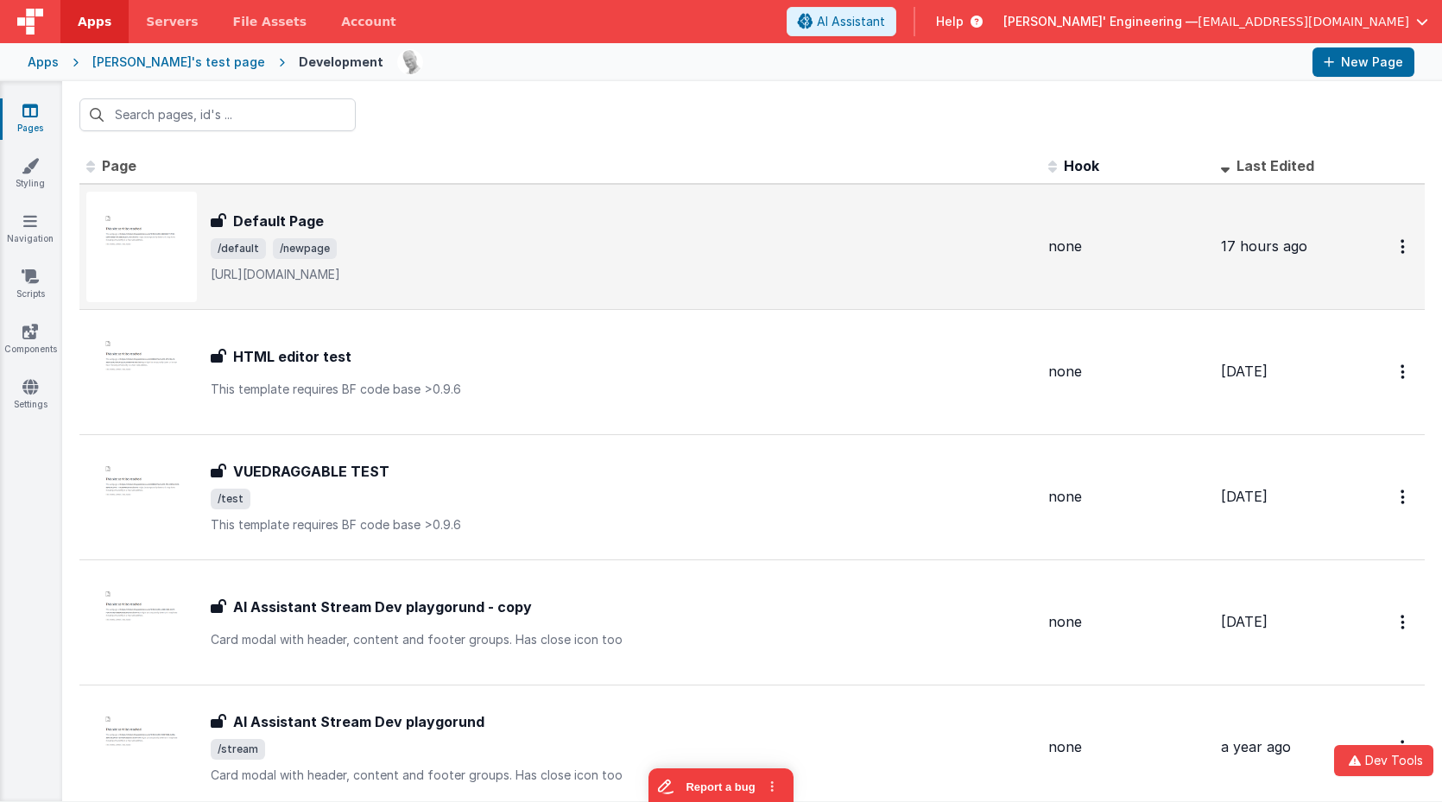
click at [463, 243] on span "/default /newpage" at bounding box center [623, 248] width 824 height 21
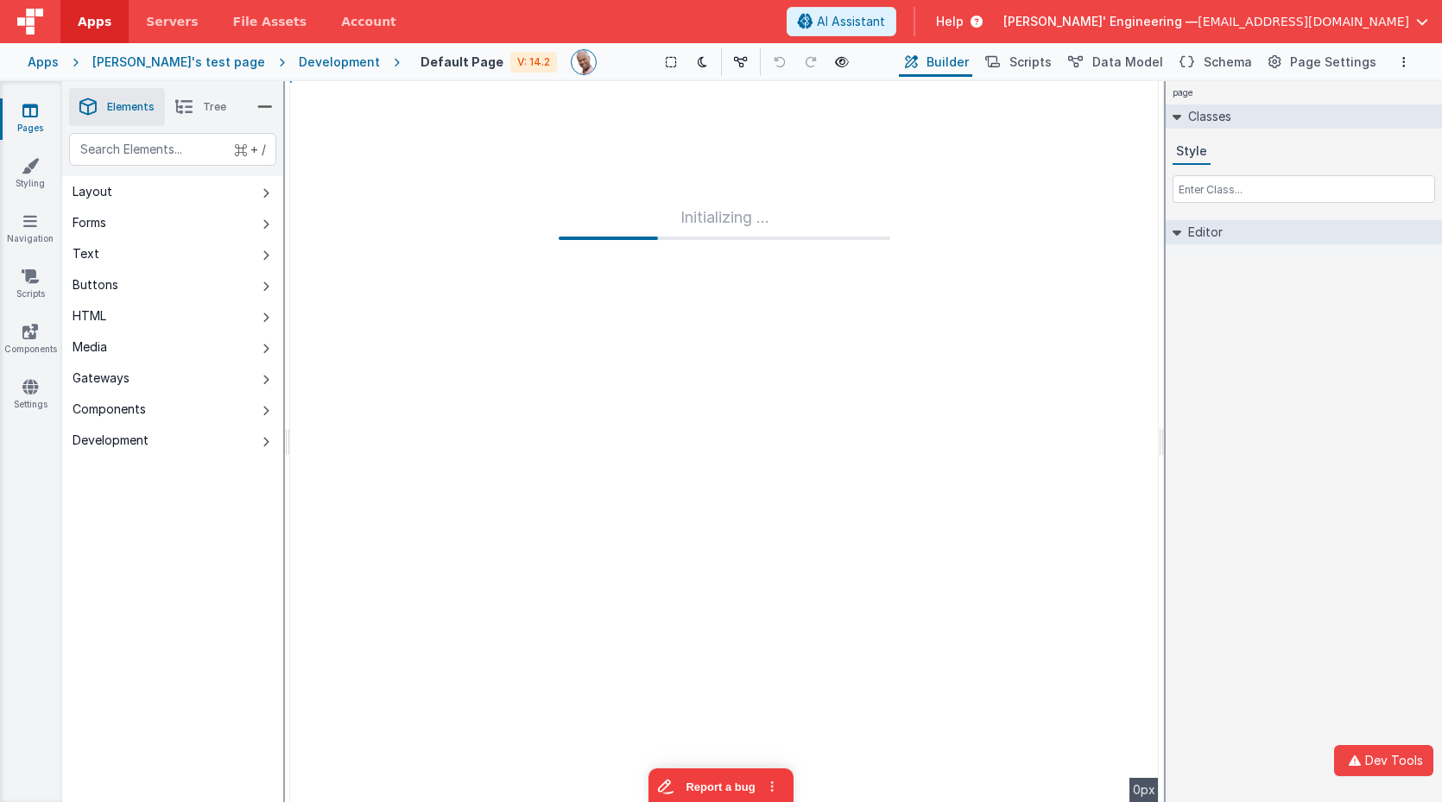
click at [168, 65] on div "christina's test page" at bounding box center [178, 62] width 173 height 17
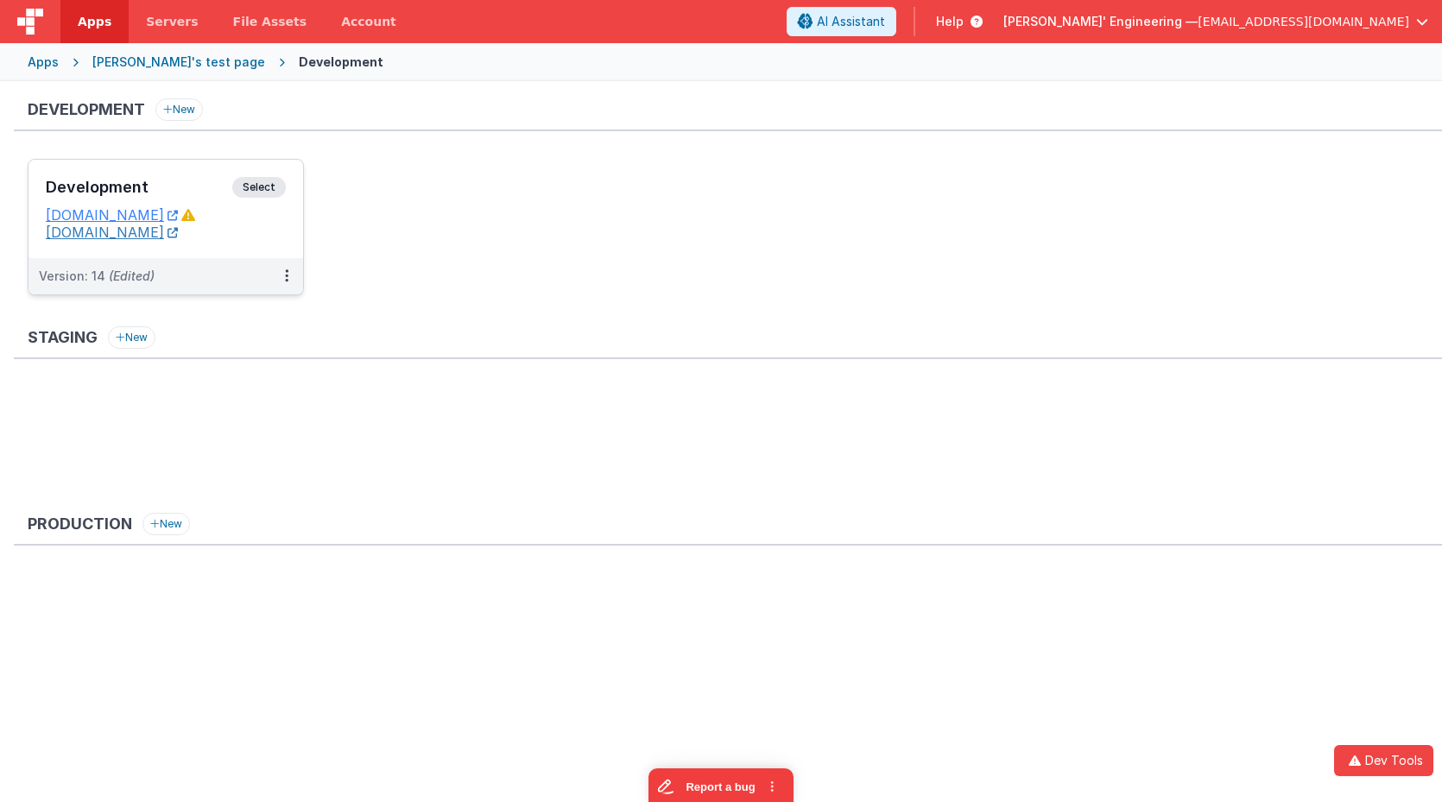
click at [171, 236] on link "christinatest.fmbetterforms.com" at bounding box center [112, 232] width 132 height 17
click at [255, 180] on span "Select" at bounding box center [259, 187] width 54 height 21
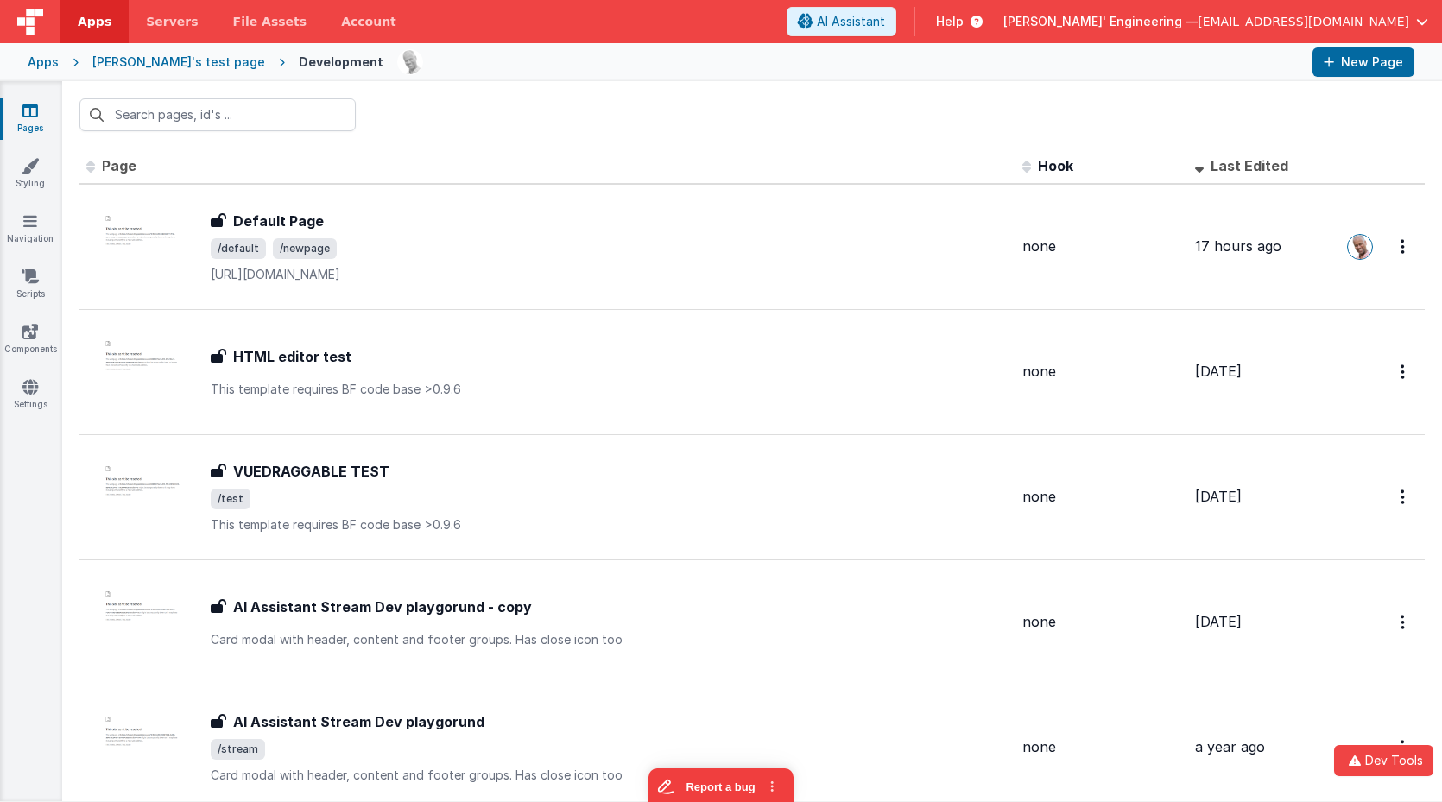
click at [136, 57] on div "christina's test page" at bounding box center [178, 62] width 173 height 17
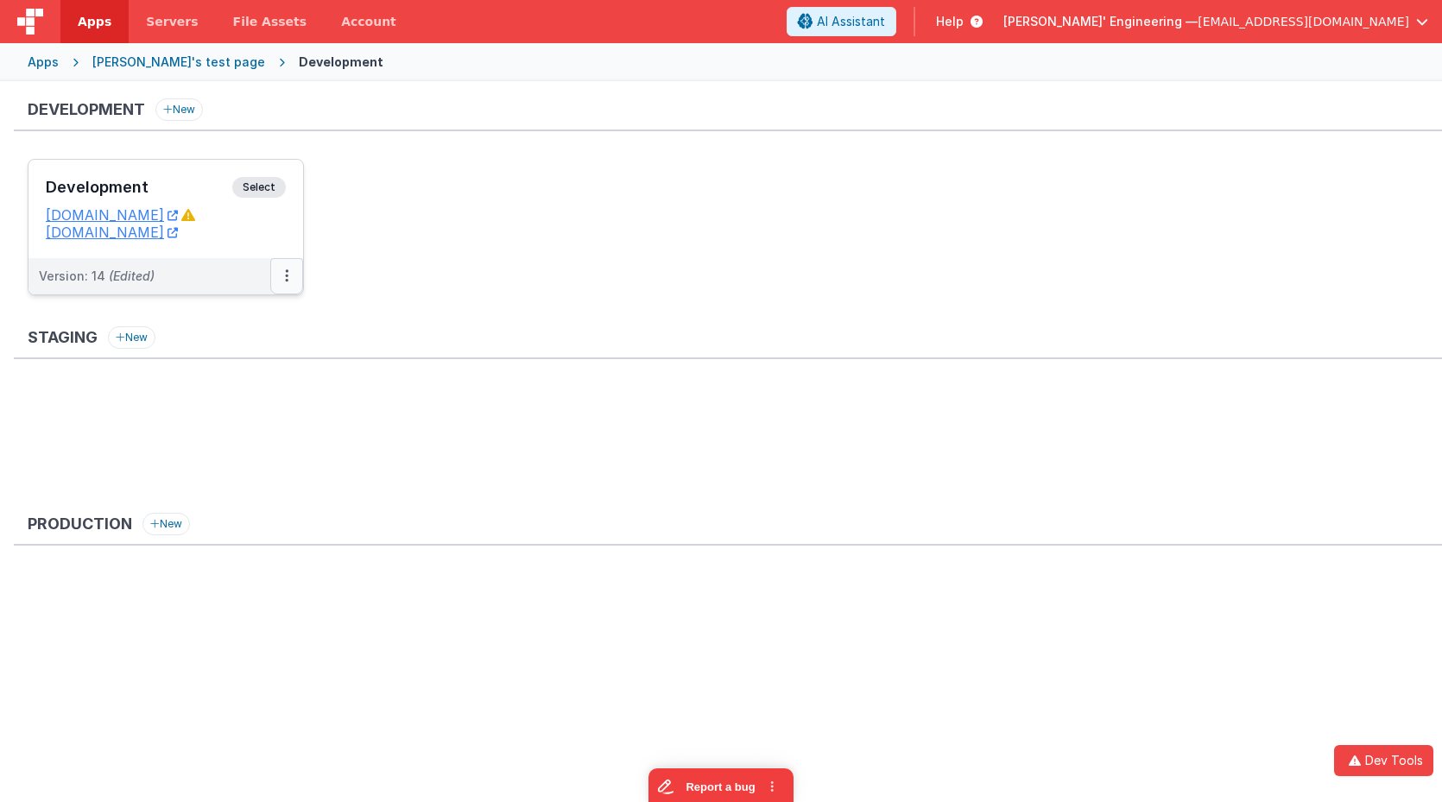
click at [288, 283] on button at bounding box center [286, 276] width 33 height 36
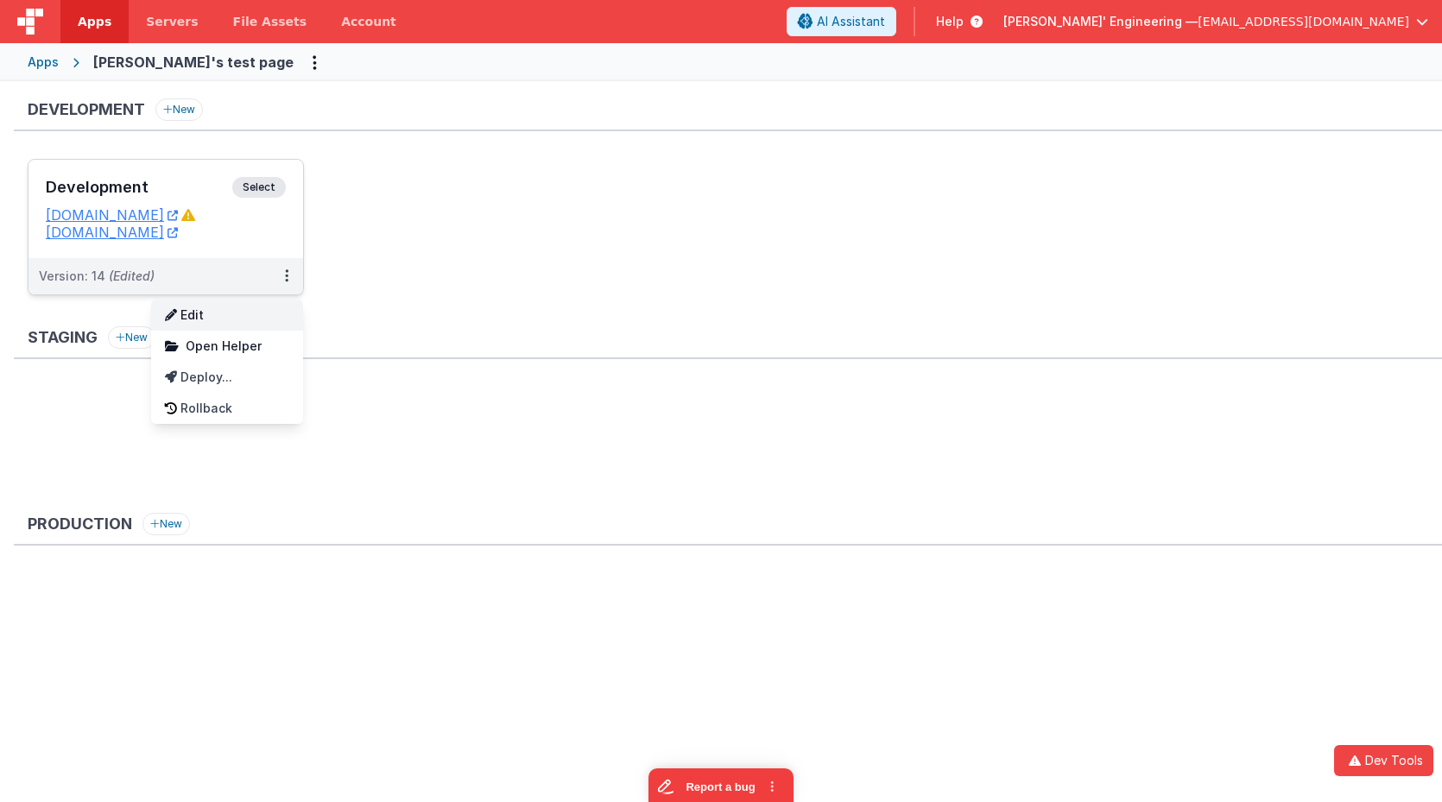
click at [256, 319] on link "Edit" at bounding box center [227, 315] width 152 height 31
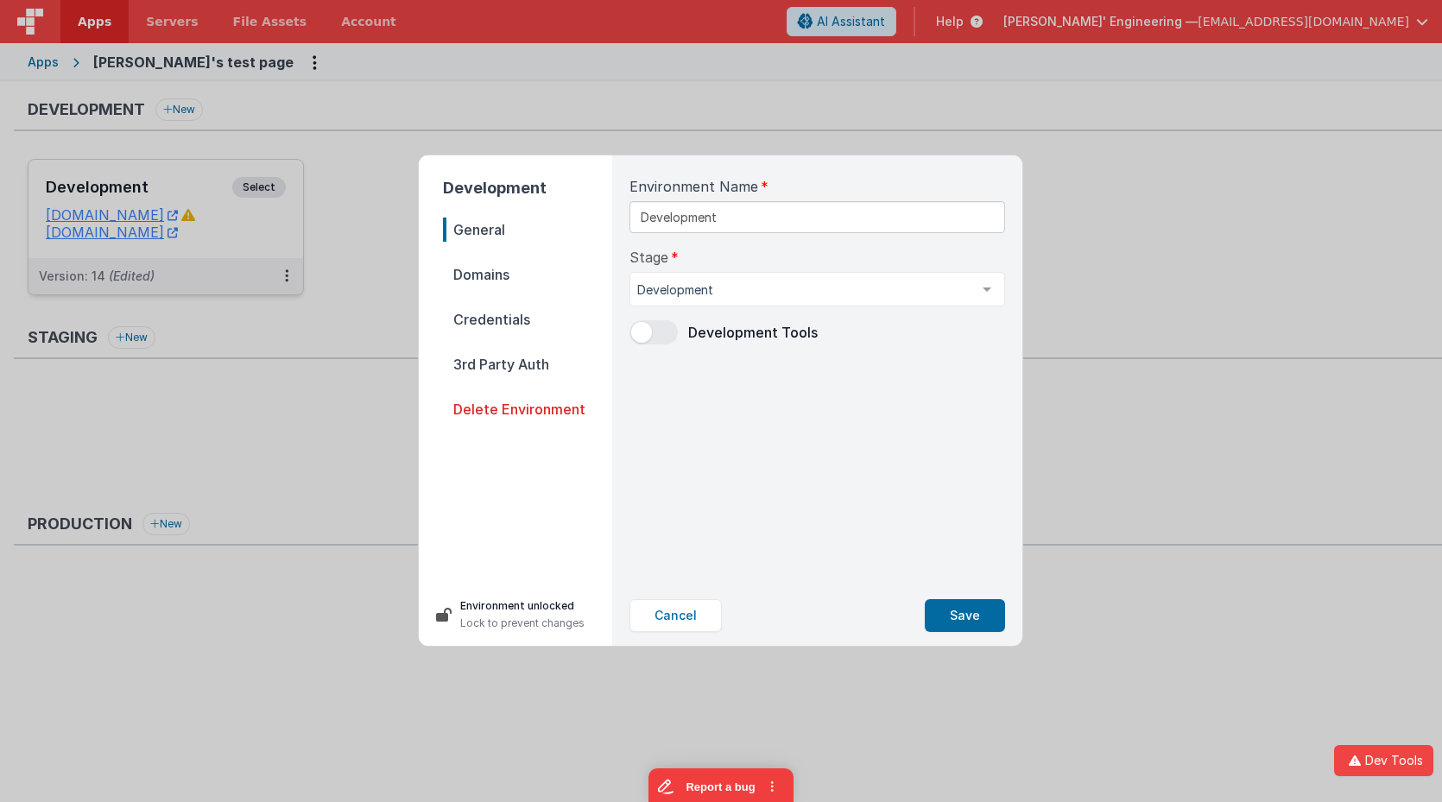
click at [480, 275] on span "Domains" at bounding box center [527, 274] width 169 height 24
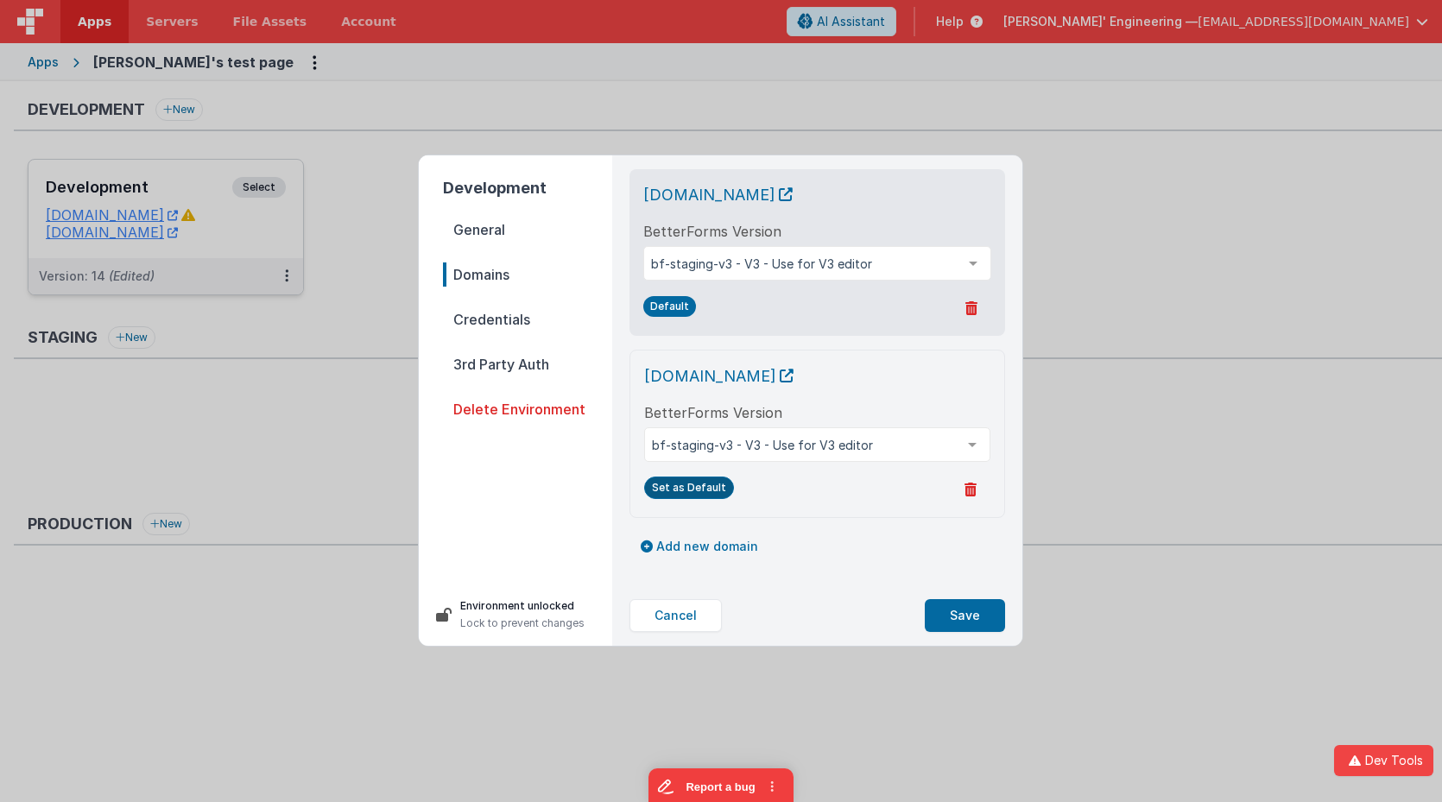
click at [678, 496] on button "Set as Default" at bounding box center [689, 488] width 90 height 22
click at [963, 613] on button "Save" at bounding box center [965, 615] width 80 height 33
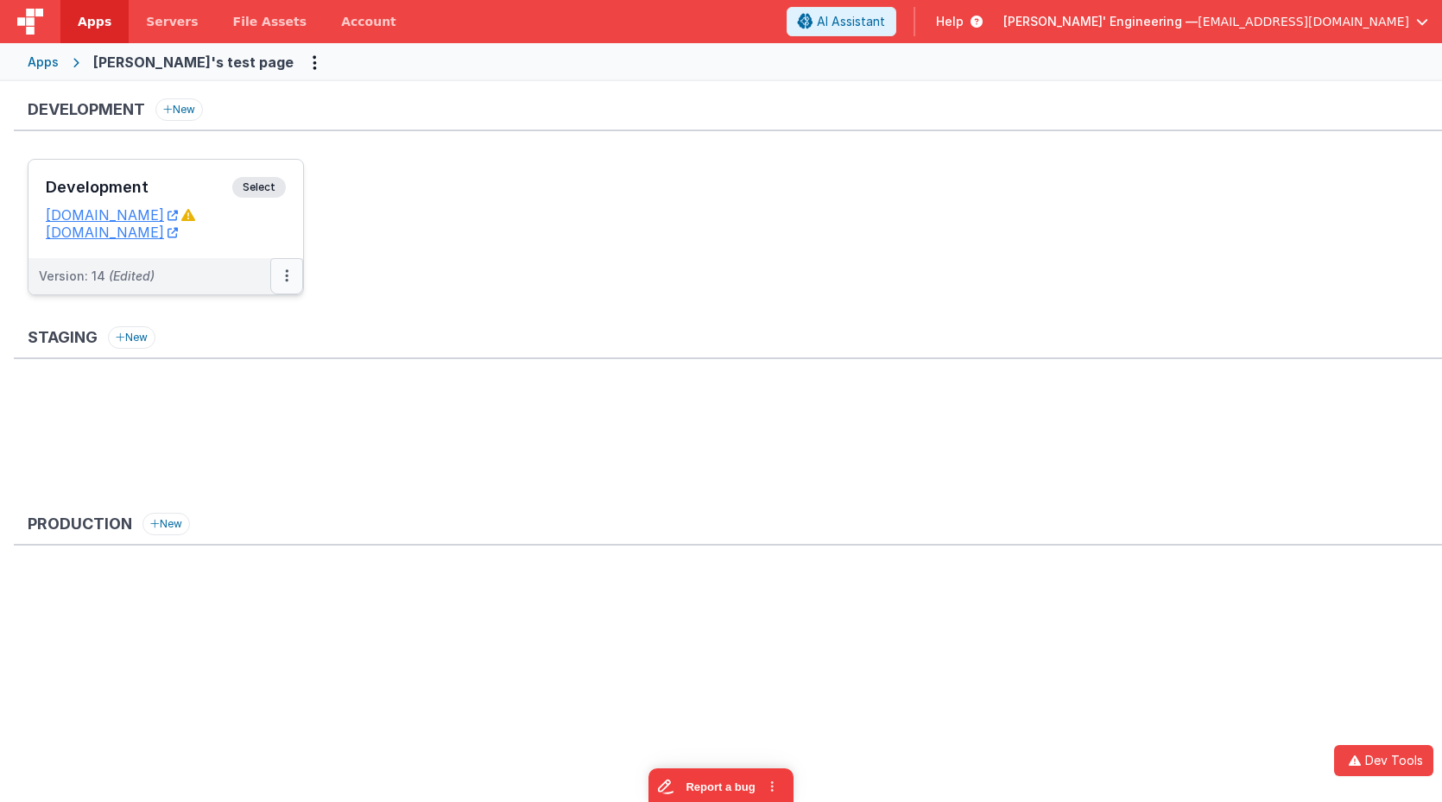
click at [290, 288] on button at bounding box center [286, 276] width 33 height 36
click at [287, 287] on button at bounding box center [286, 276] width 33 height 36
drag, startPoint x: 424, startPoint y: 229, endPoint x: 133, endPoint y: 161, distance: 298.8
click at [422, 229] on div at bounding box center [721, 401] width 1442 height 802
click at [176, 180] on h3 "Development" at bounding box center [139, 187] width 186 height 17
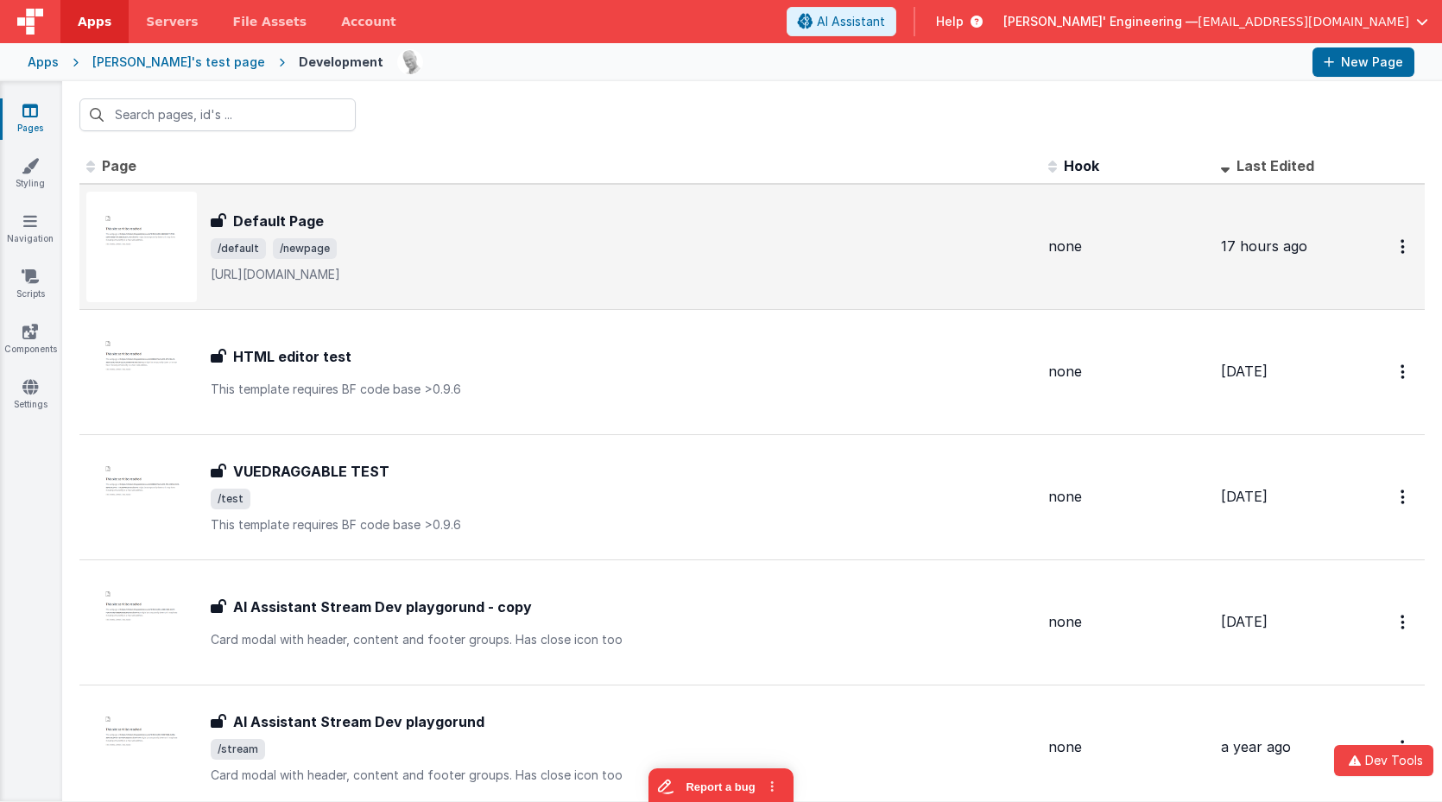
click at [340, 239] on span "/default /newpage" at bounding box center [623, 248] width 824 height 21
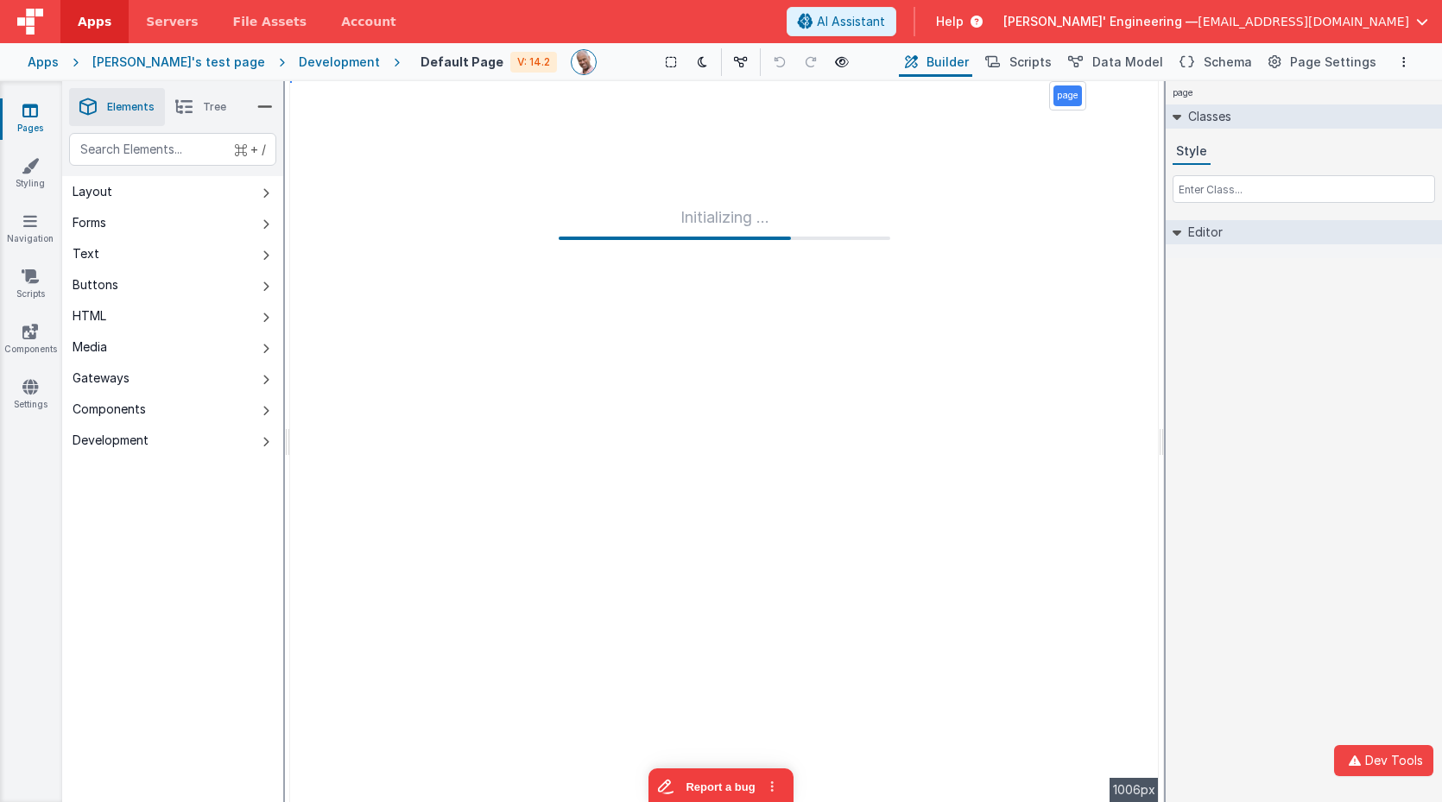
click at [156, 60] on div "christina's test page" at bounding box center [178, 62] width 173 height 17
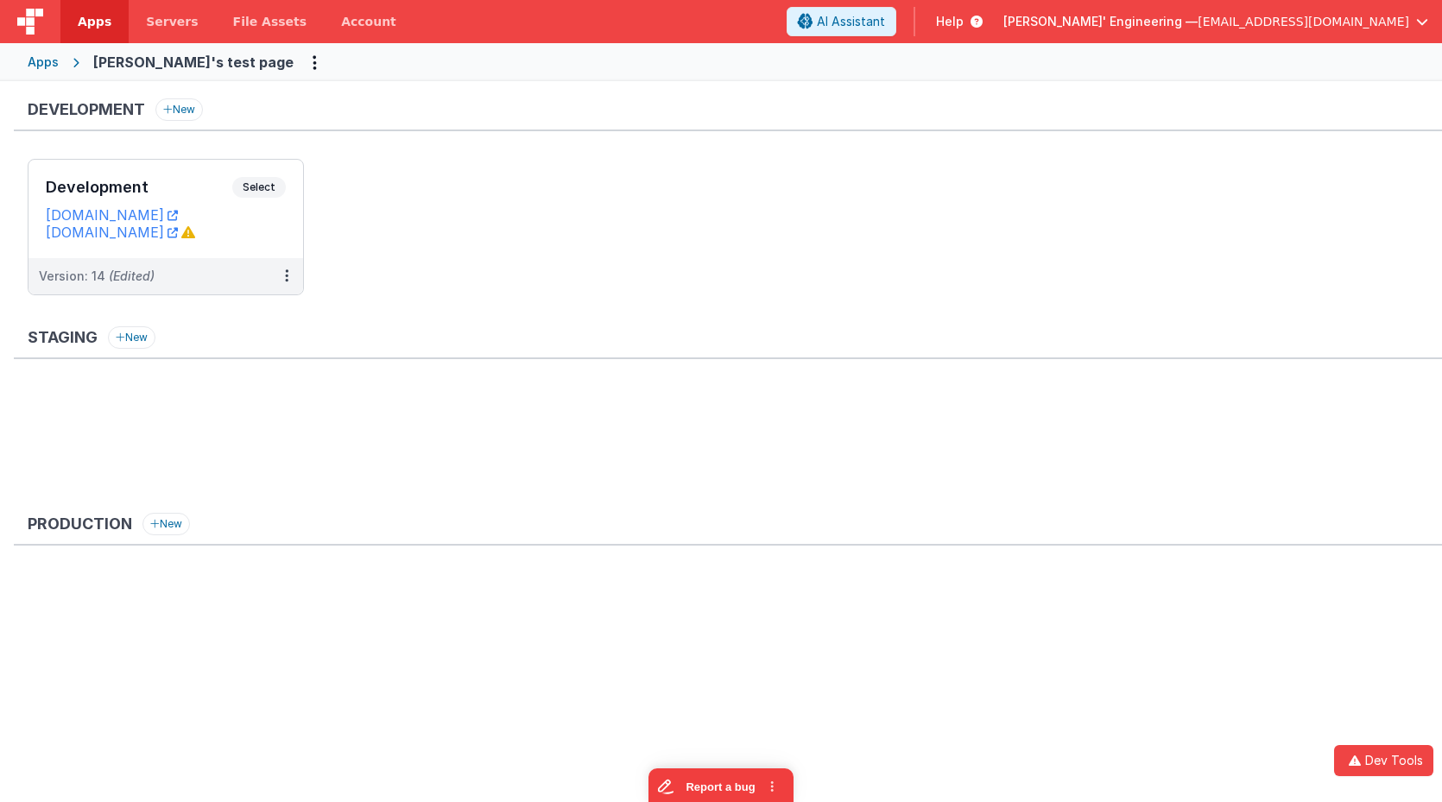
click at [41, 66] on div "Apps" at bounding box center [43, 62] width 31 height 17
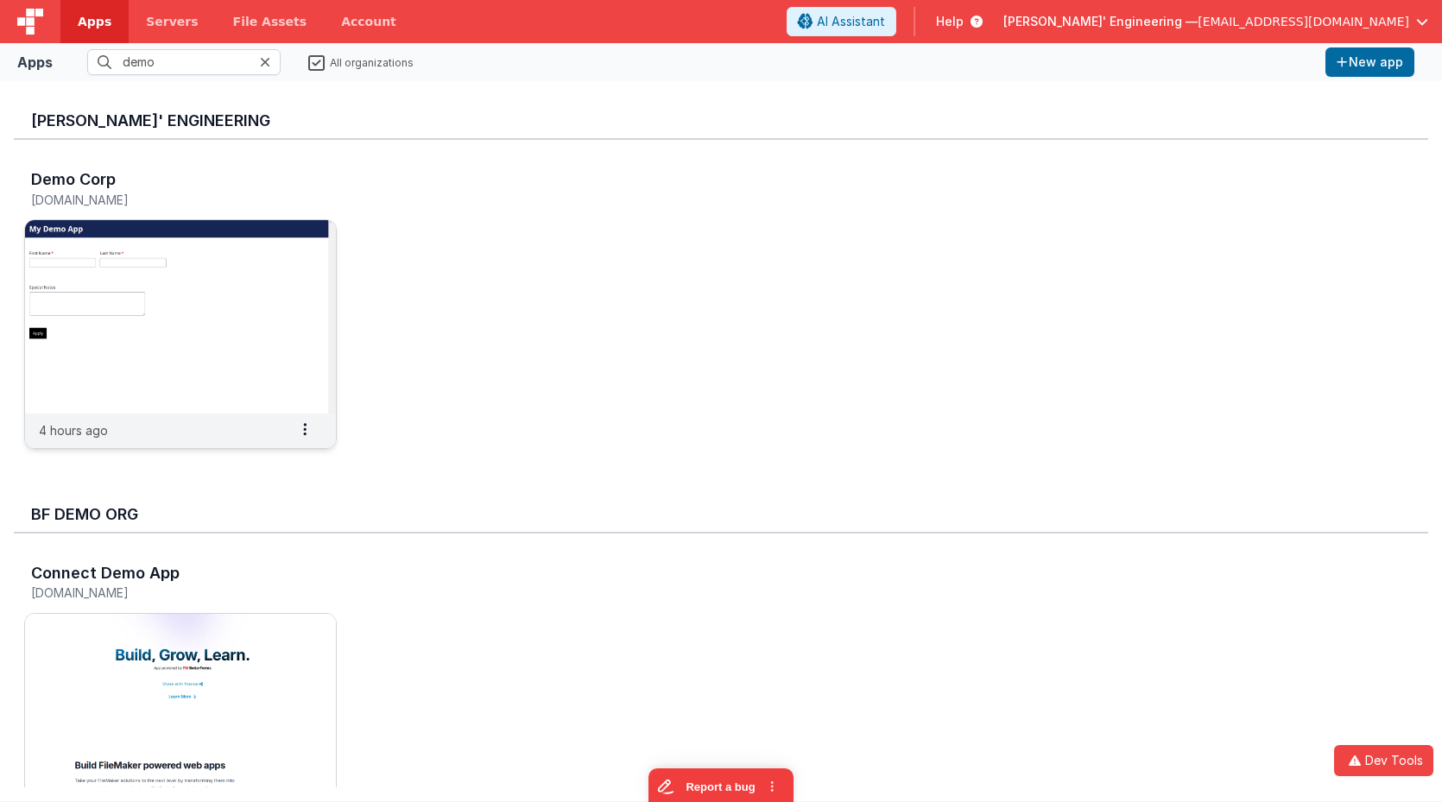
click at [216, 243] on img at bounding box center [180, 316] width 311 height 193
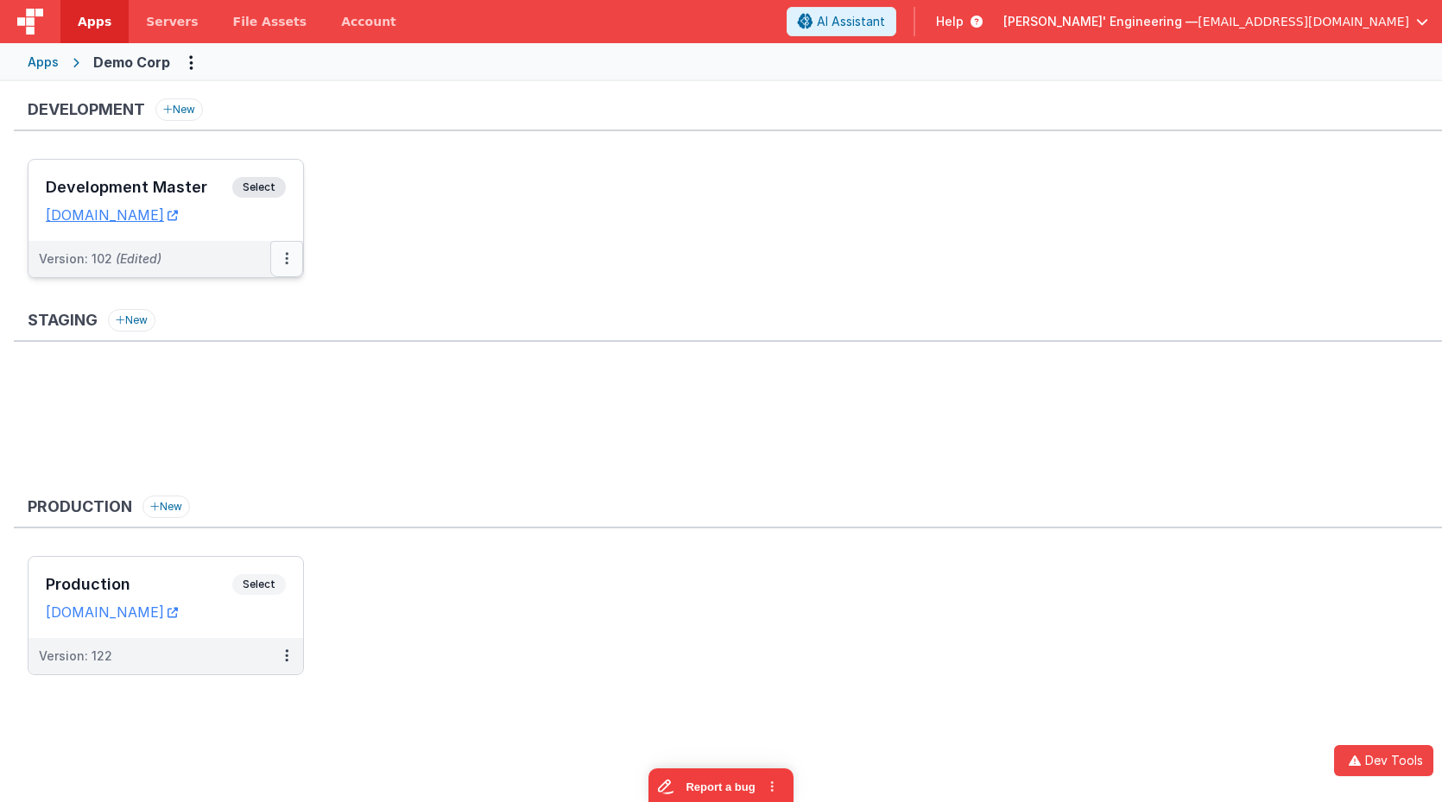
click at [287, 262] on button at bounding box center [286, 259] width 33 height 36
click at [236, 293] on link "Edit" at bounding box center [227, 297] width 152 height 31
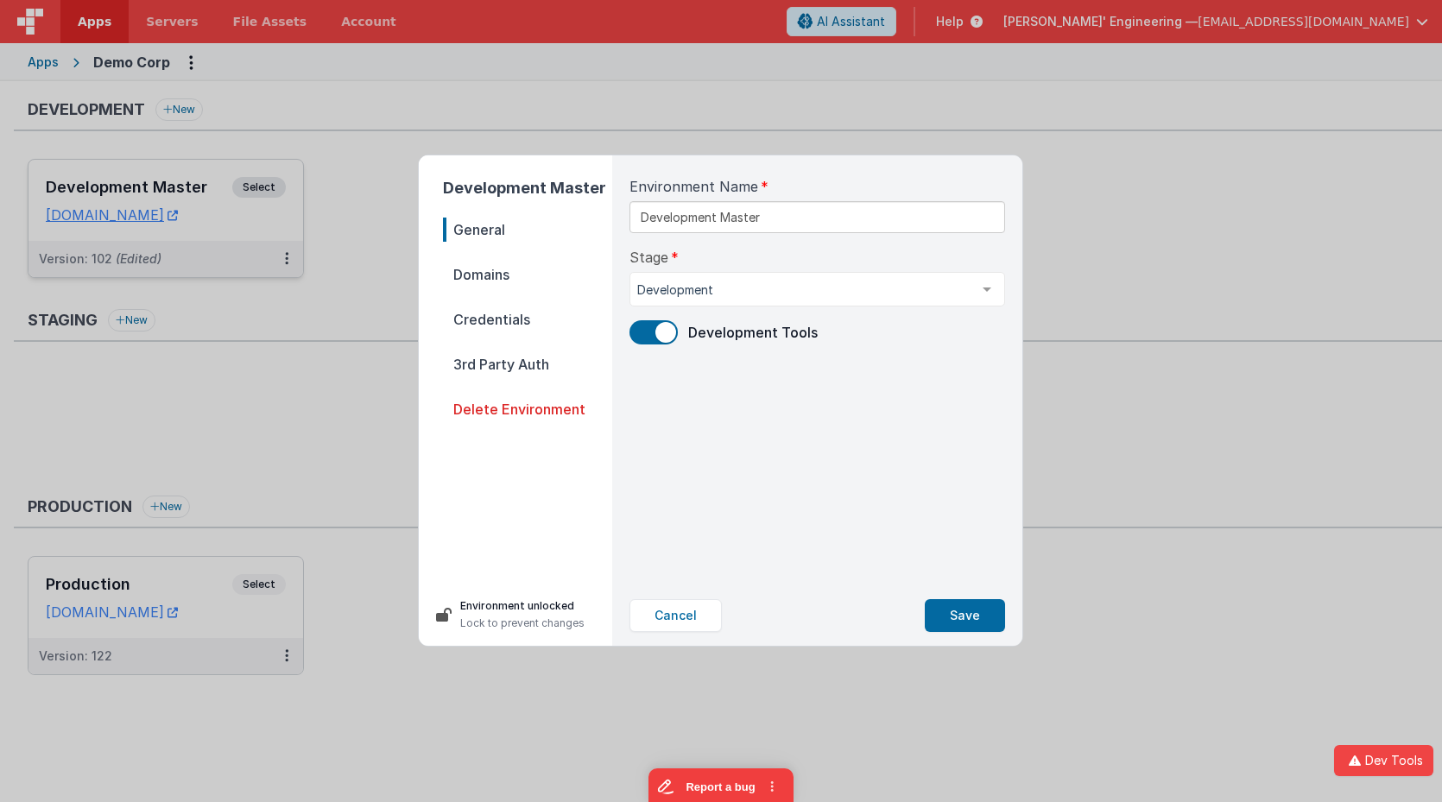
click at [487, 320] on span "Credentials" at bounding box center [527, 319] width 169 height 24
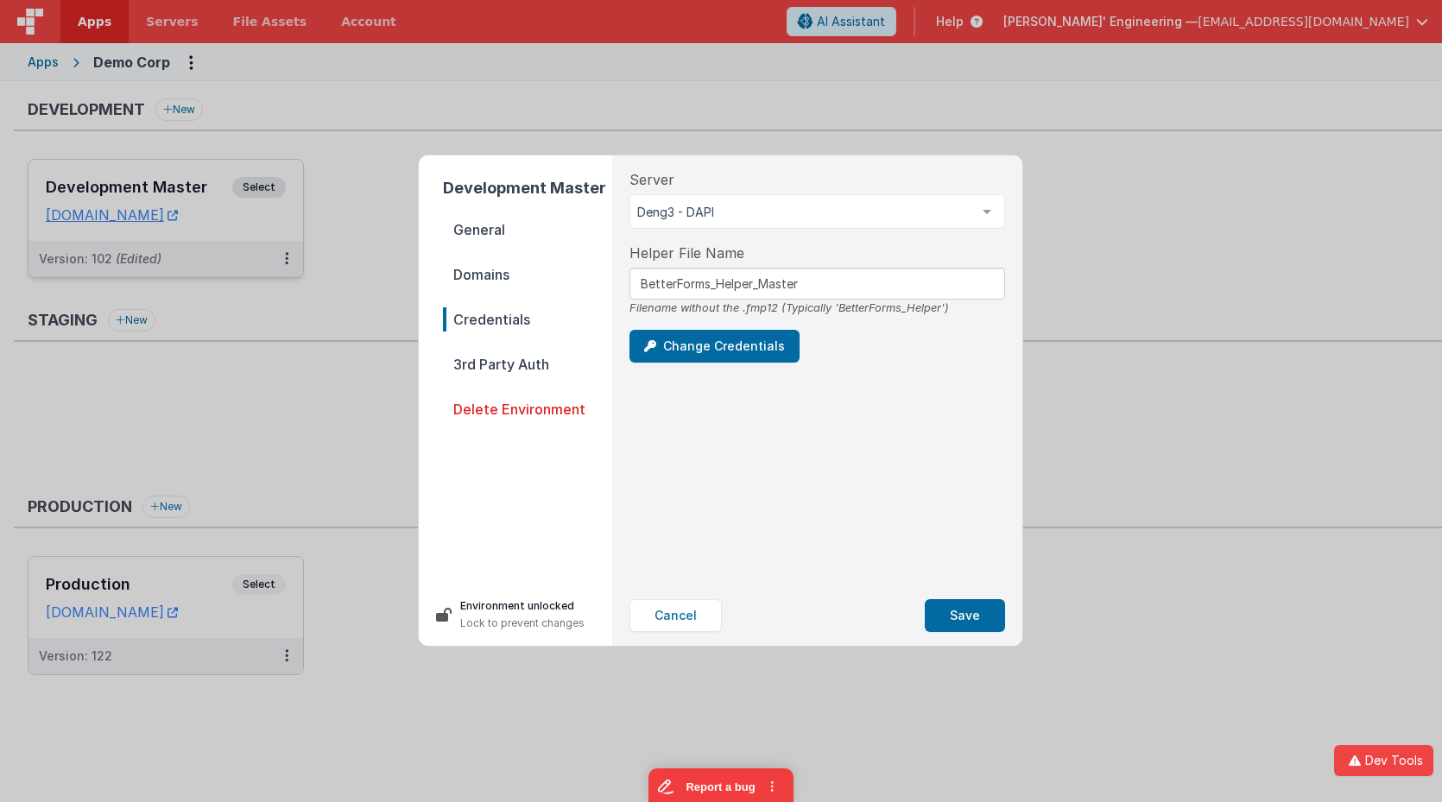
click at [471, 254] on nav "General Domains Credentials 3rd Party Auth Delete Environment" at bounding box center [527, 394] width 169 height 352
click at [475, 272] on span "Domains" at bounding box center [527, 274] width 169 height 24
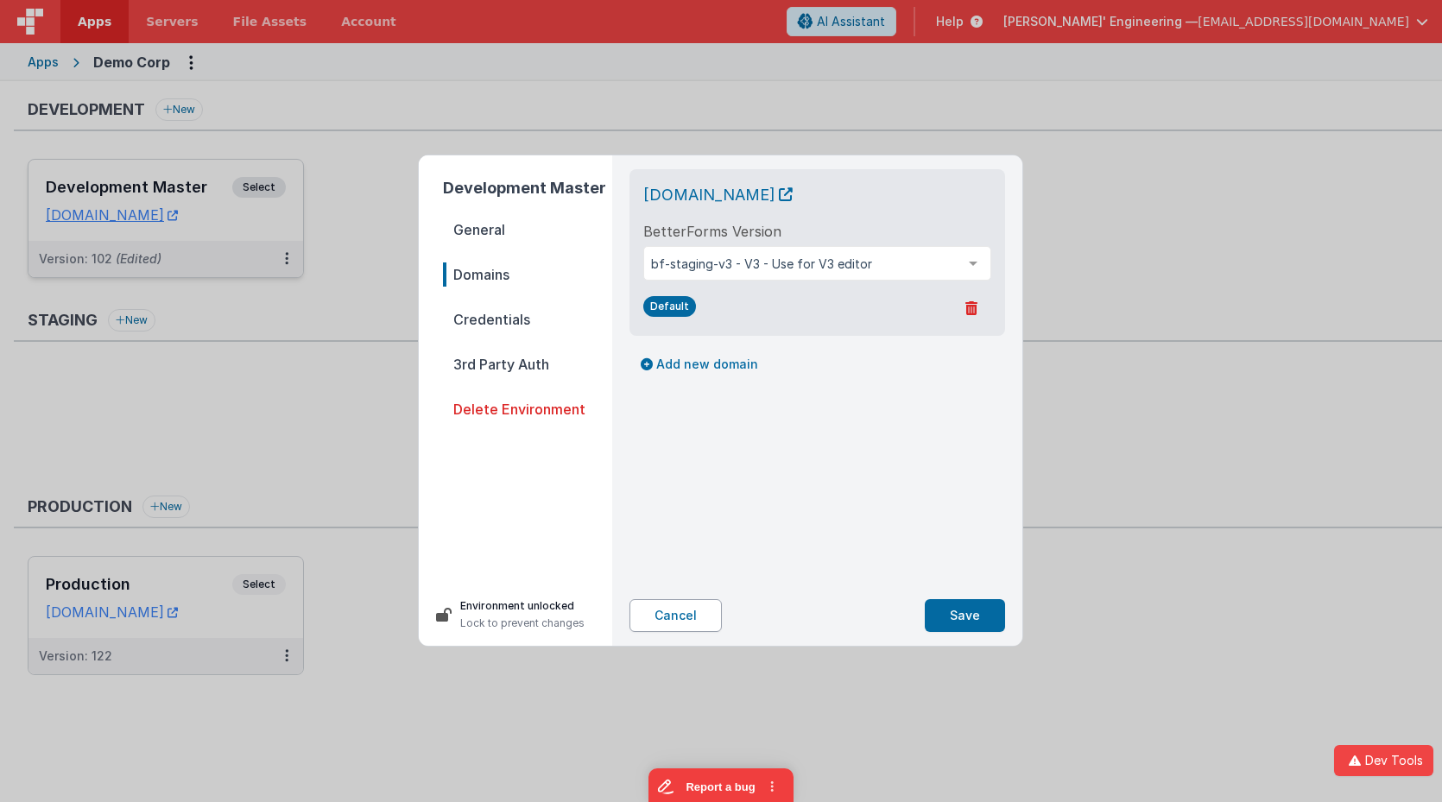
click at [681, 609] on button "Cancel" at bounding box center [675, 615] width 92 height 33
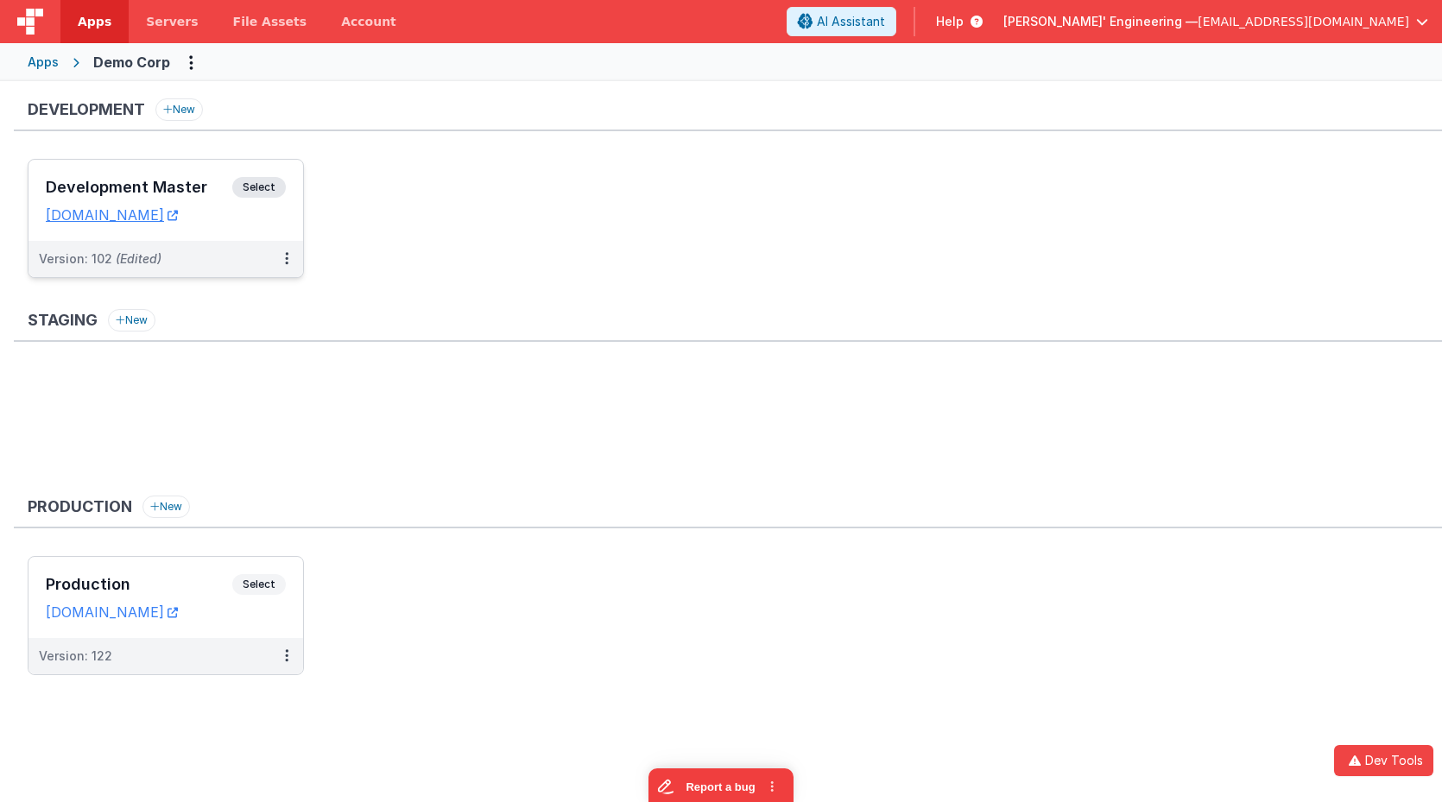
click at [251, 195] on span "Select" at bounding box center [259, 187] width 54 height 21
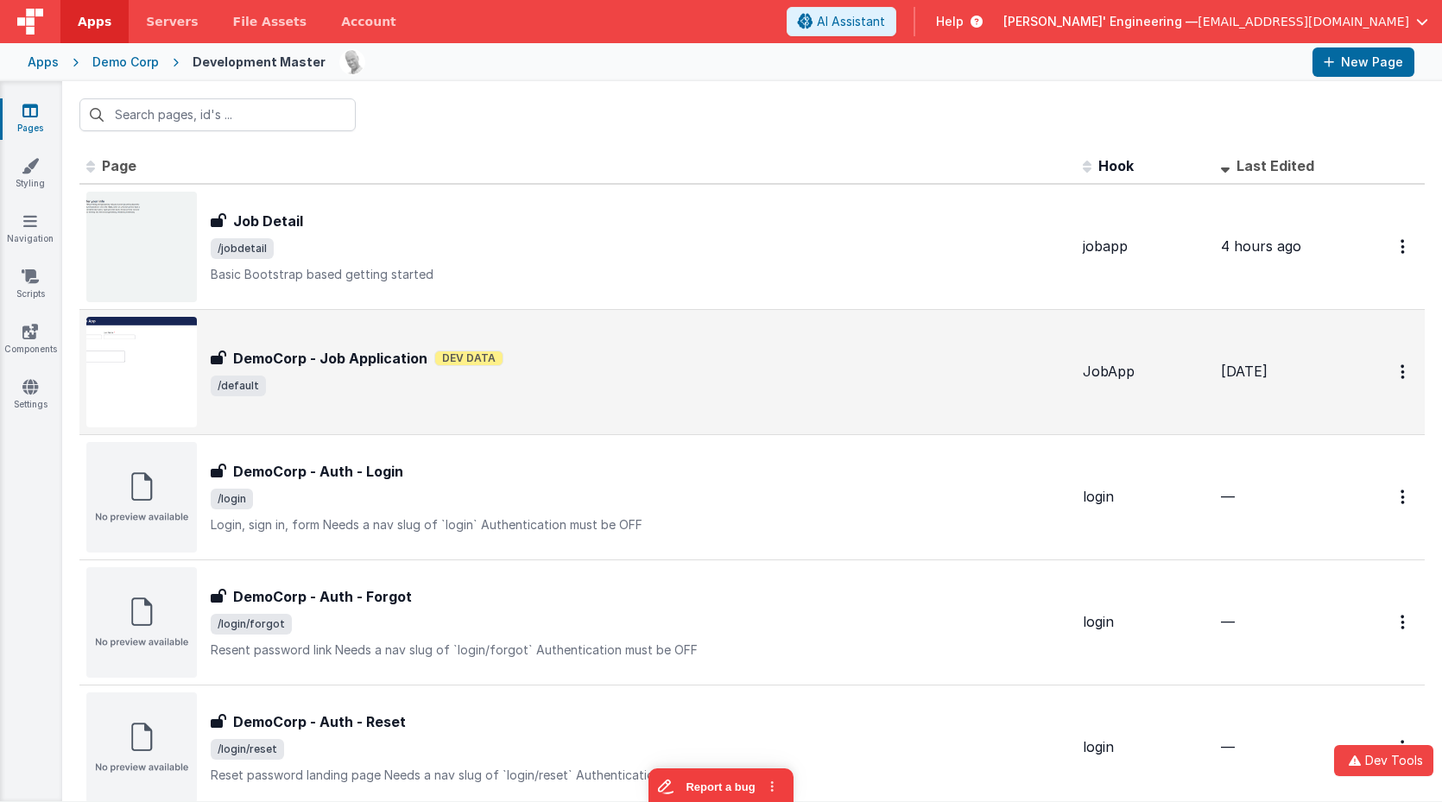
click at [370, 401] on div "DemoCorp - Job Application DemoCorp - Job Application Dev Data /default" at bounding box center [577, 372] width 982 height 110
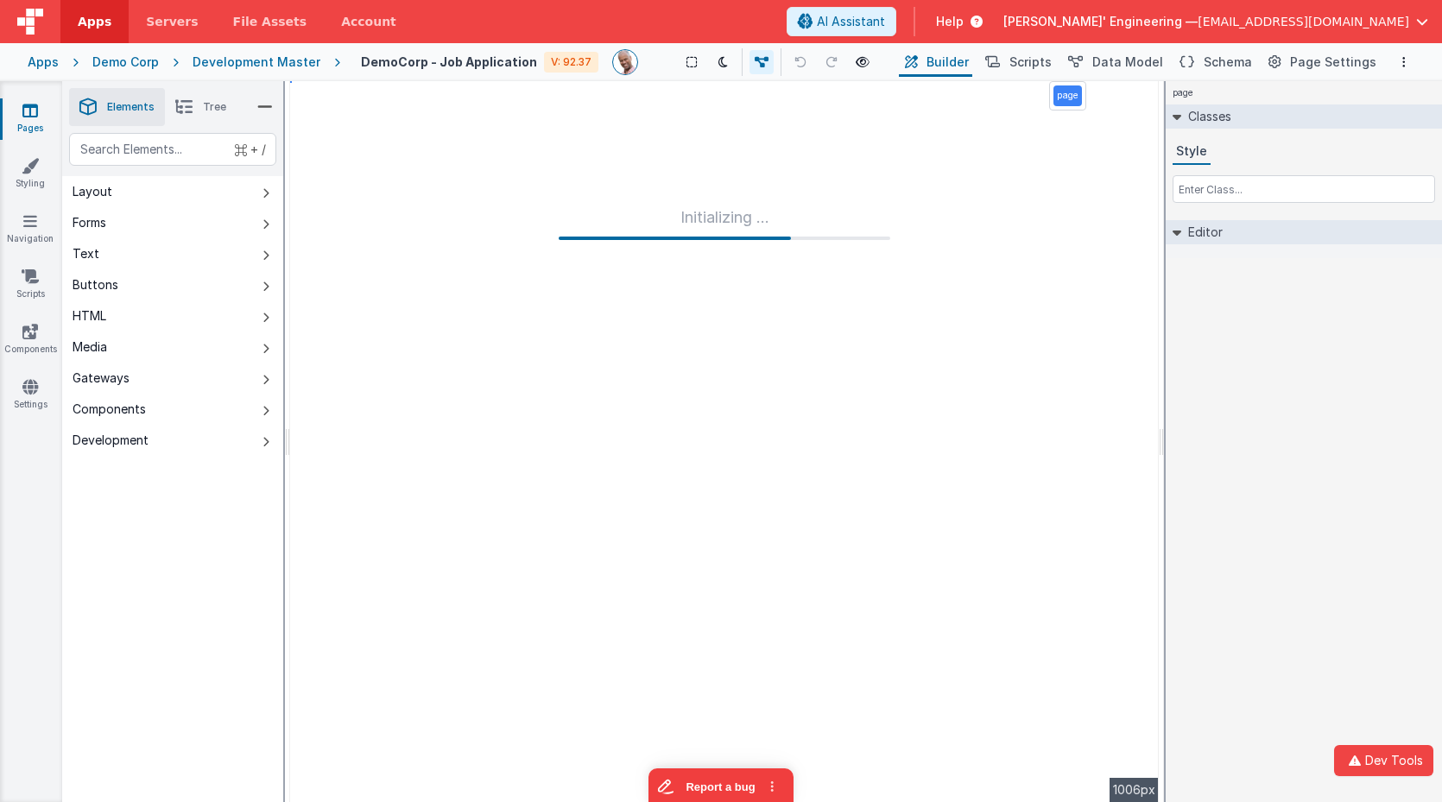
click at [1228, 317] on div "page Classes Style Editor DEV: Focus DEV: builderToggleConditionalCSS DEV: Remo…" at bounding box center [1303, 441] width 276 height 721
click at [255, 67] on div "Development Master" at bounding box center [257, 62] width 128 height 17
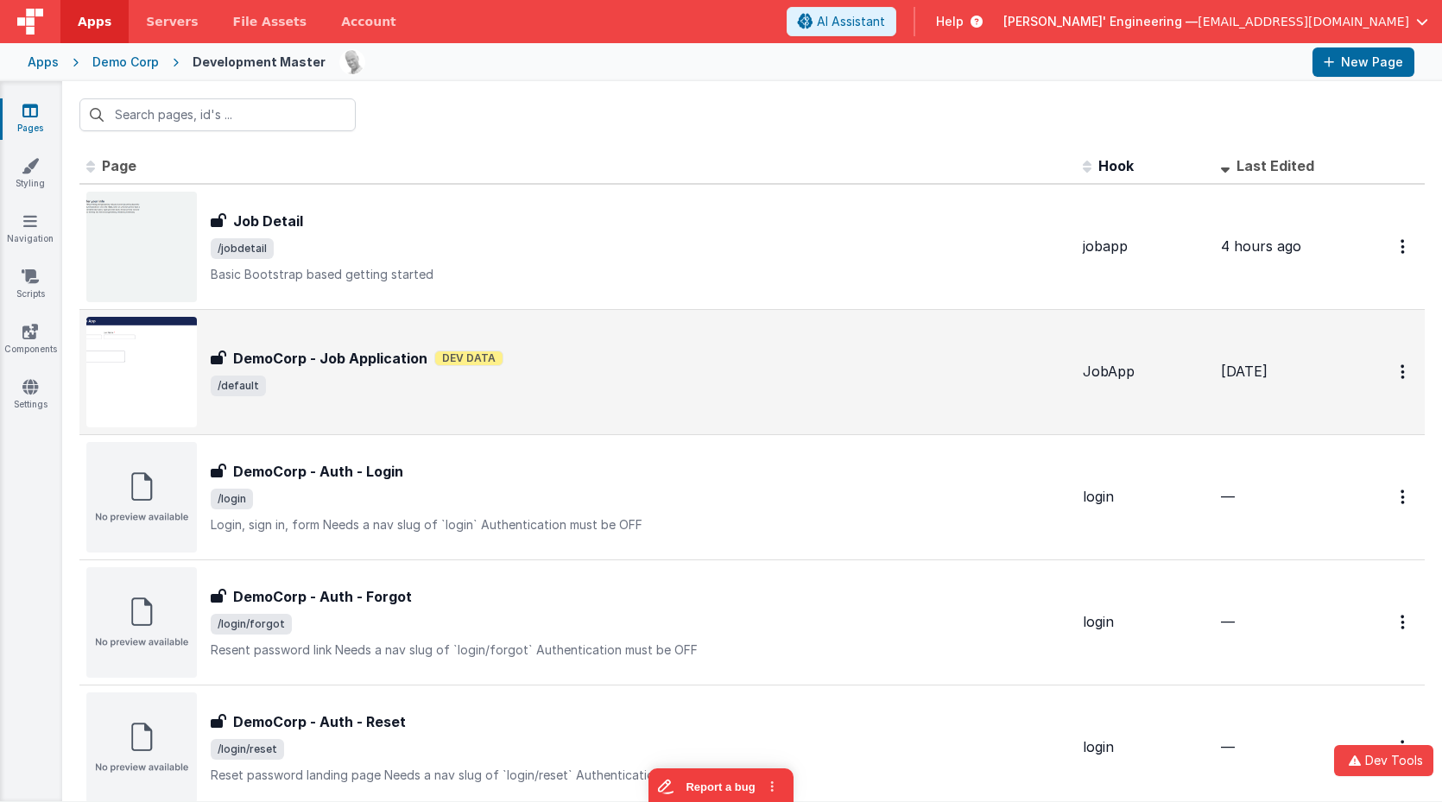
click at [378, 378] on span "/default" at bounding box center [640, 386] width 858 height 21
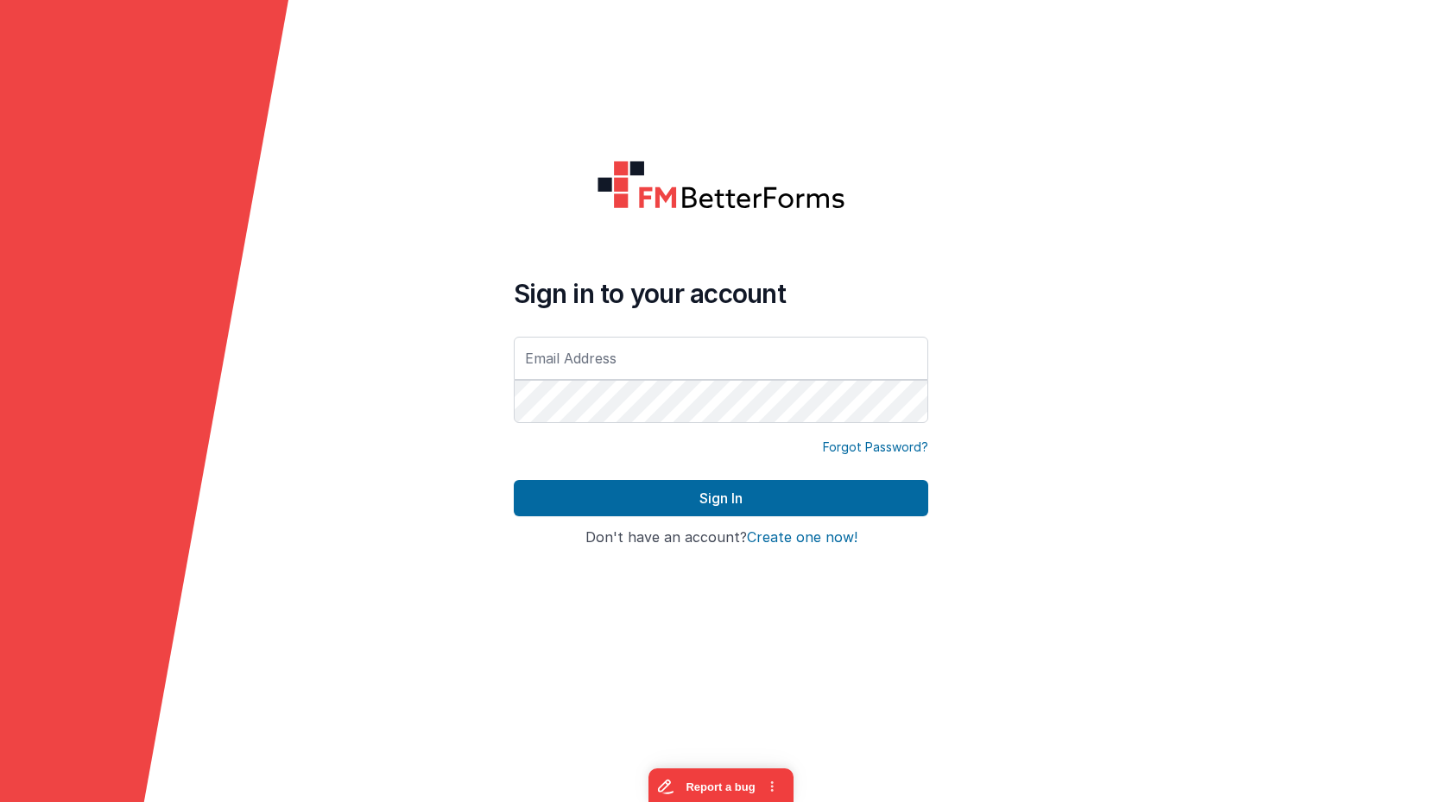
type input "[EMAIL_ADDRESS][DOMAIN_NAME]"
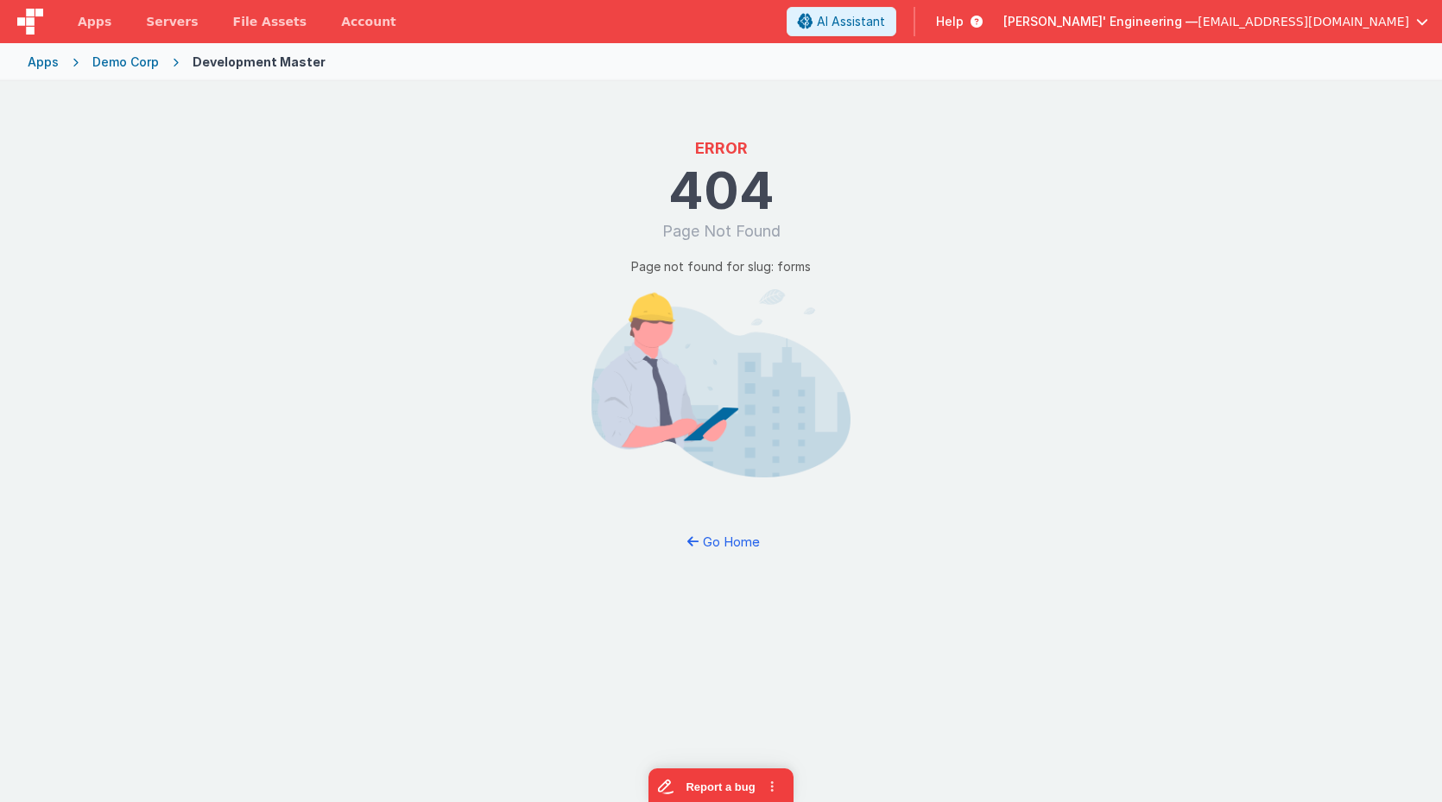
click at [116, 61] on div "Demo Corp" at bounding box center [125, 62] width 66 height 17
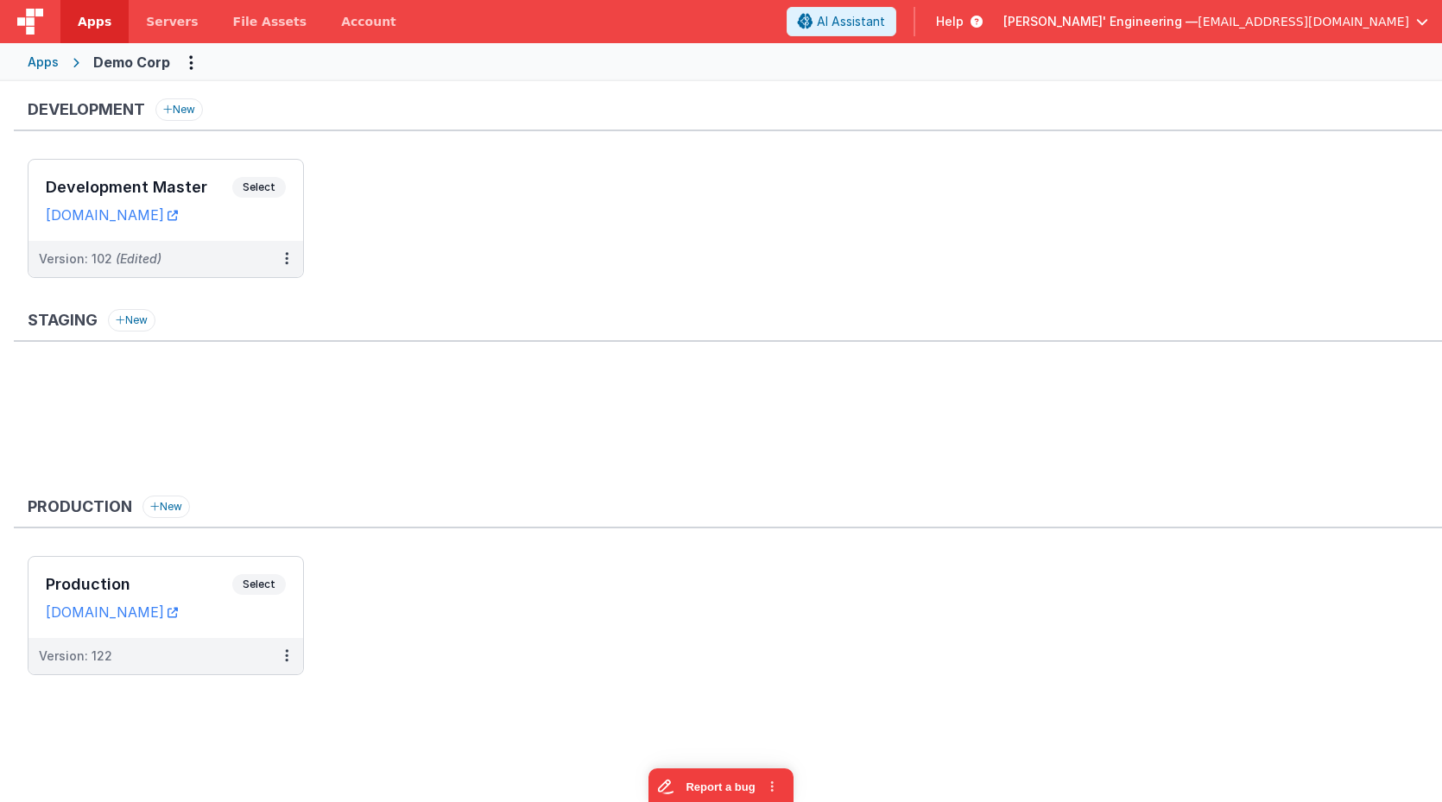
click at [625, 232] on ul "Development Master Select URLs [DOMAIN_NAME] Version: 102 (Edited)" at bounding box center [735, 227] width 1414 height 136
click at [276, 185] on span "Select" at bounding box center [259, 187] width 54 height 21
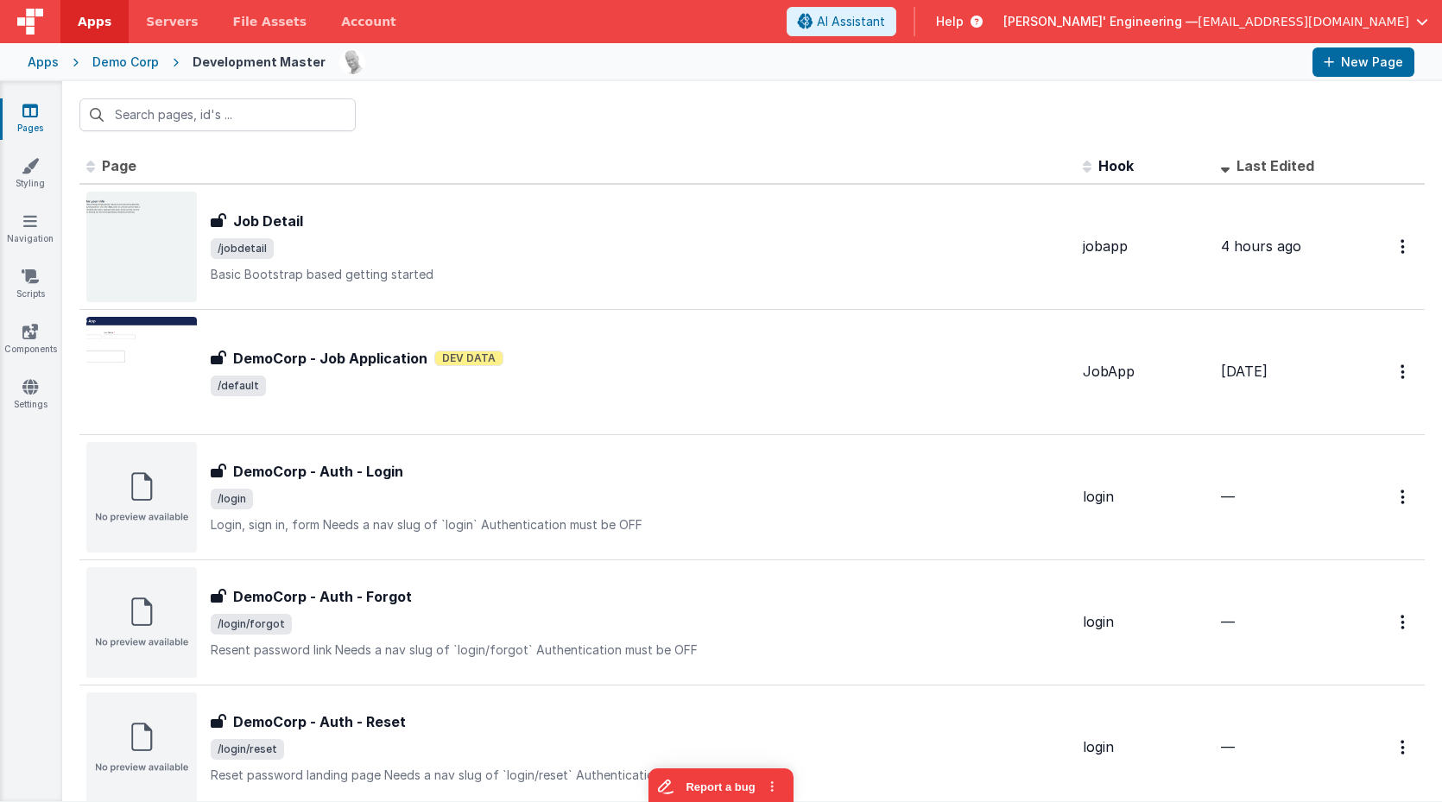
click at [632, 110] on div at bounding box center [751, 114] width 1379 height 67
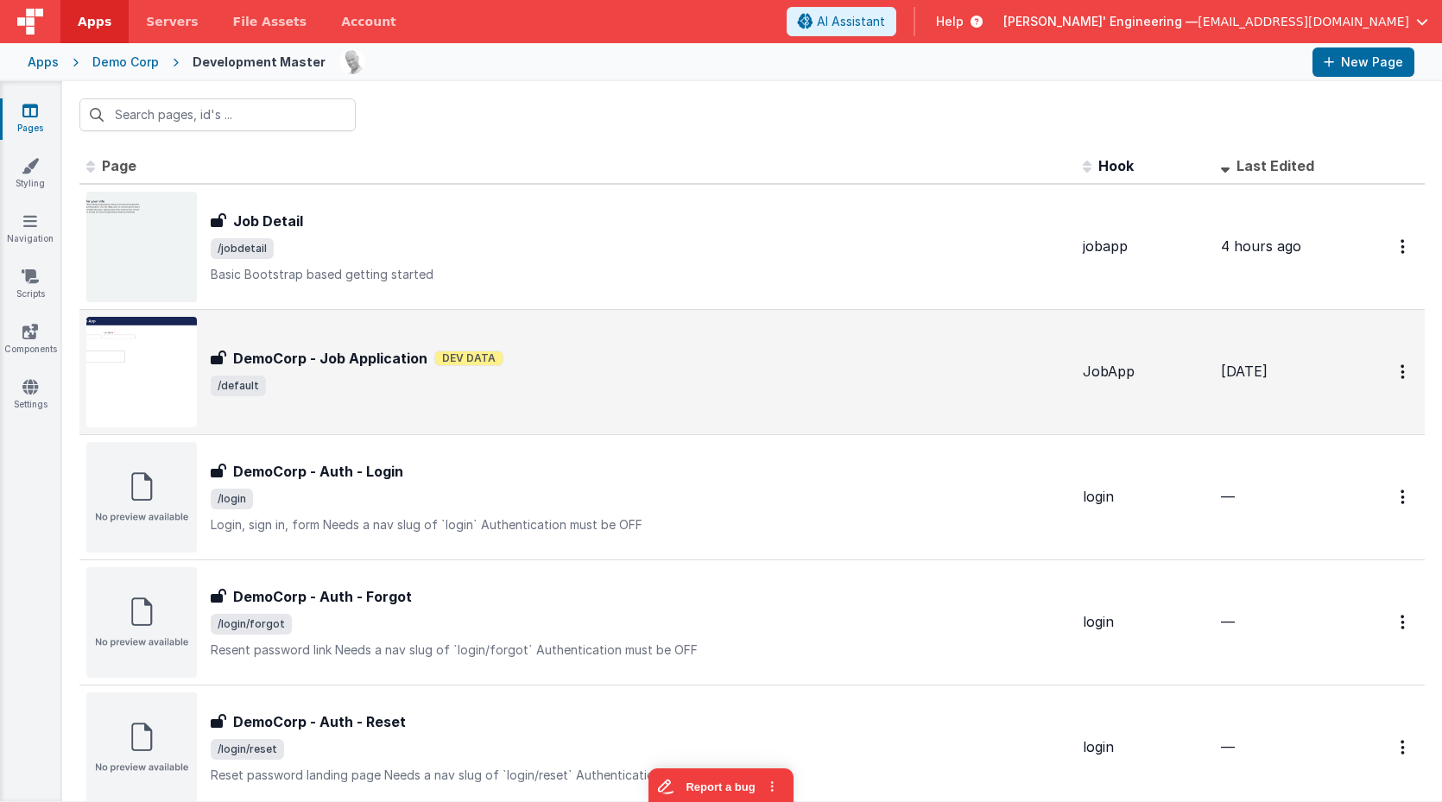
click at [539, 378] on span "/default" at bounding box center [640, 386] width 858 height 21
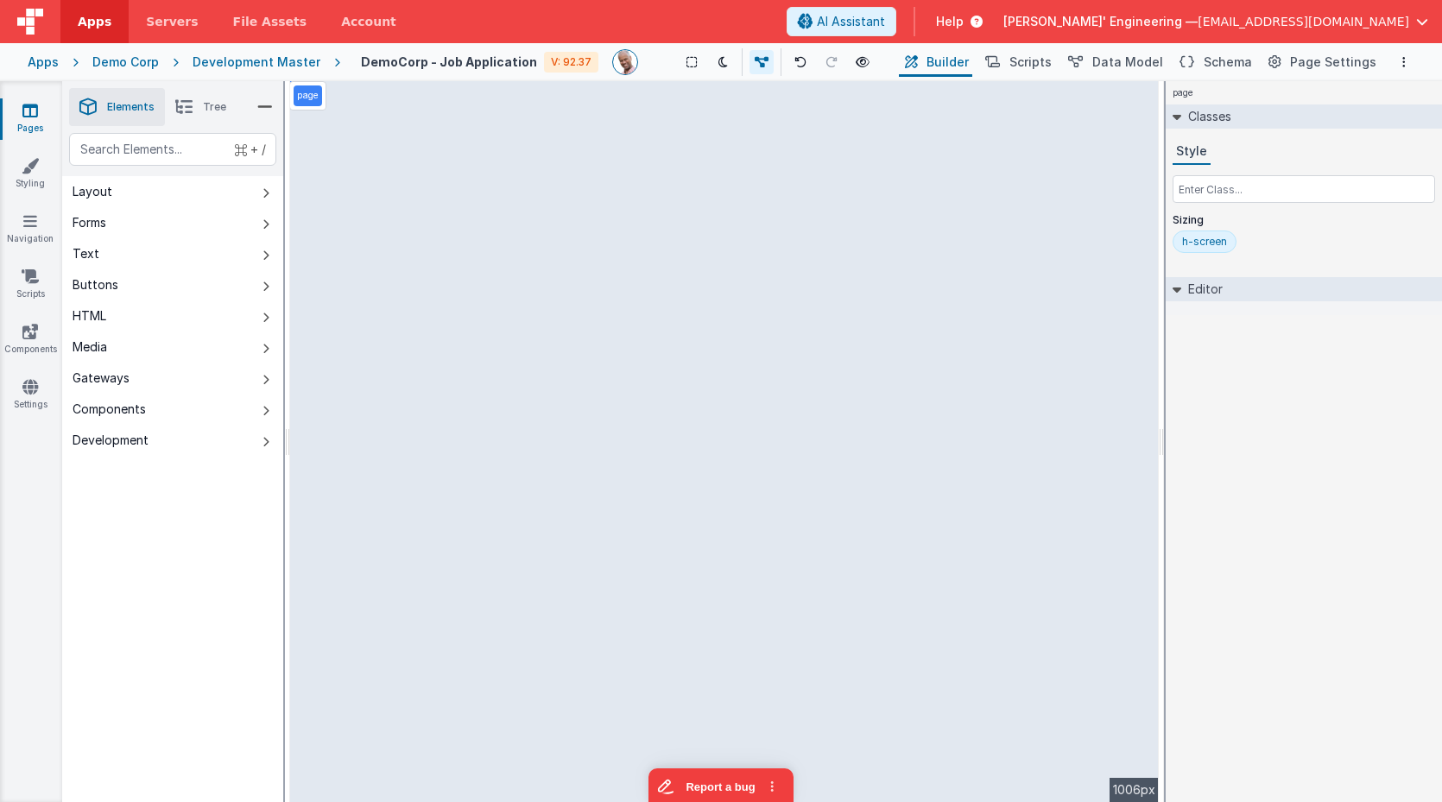
select select "string"
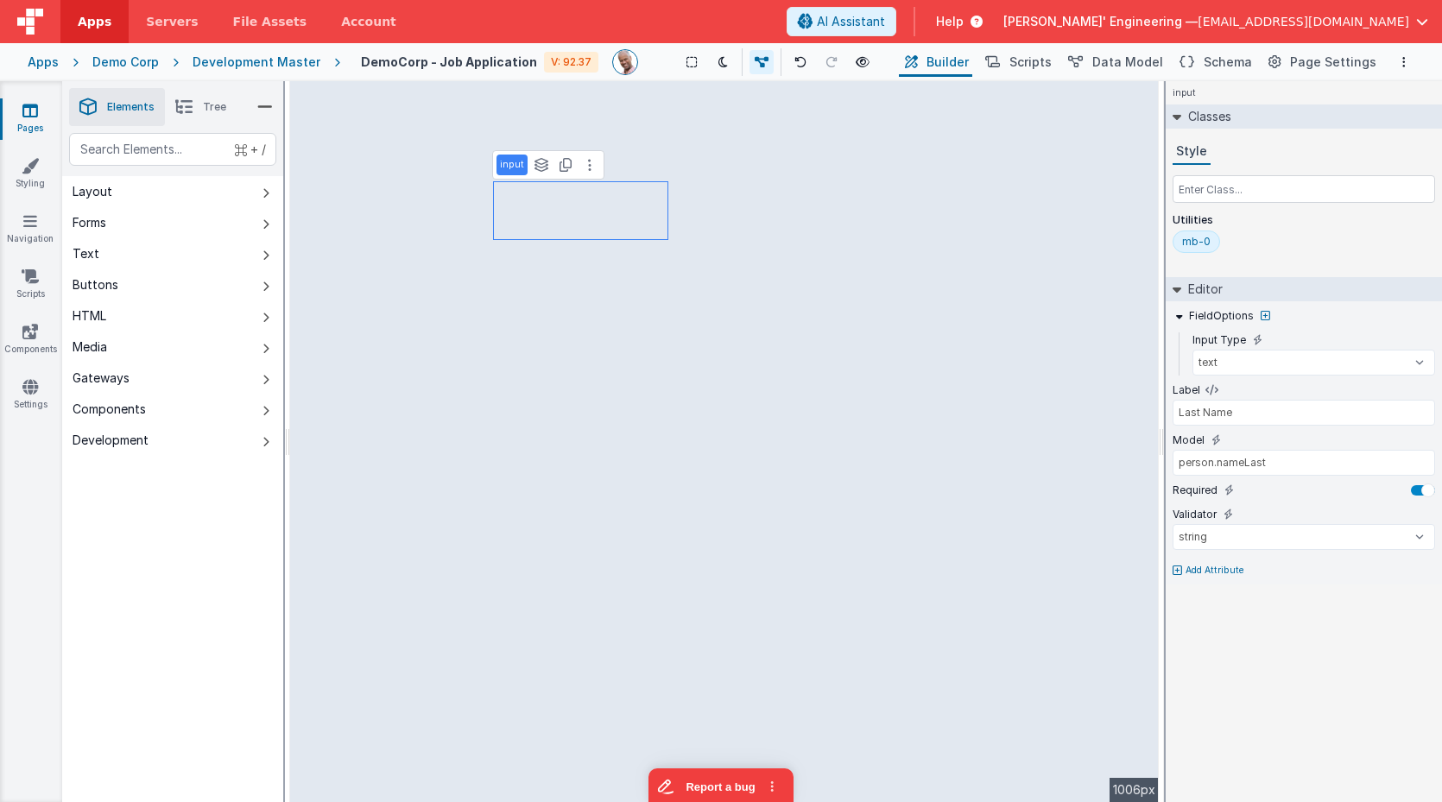
type input "First Name"
type input "person.nameFirst"
click at [136, 413] on div "Components" at bounding box center [109, 409] width 73 height 17
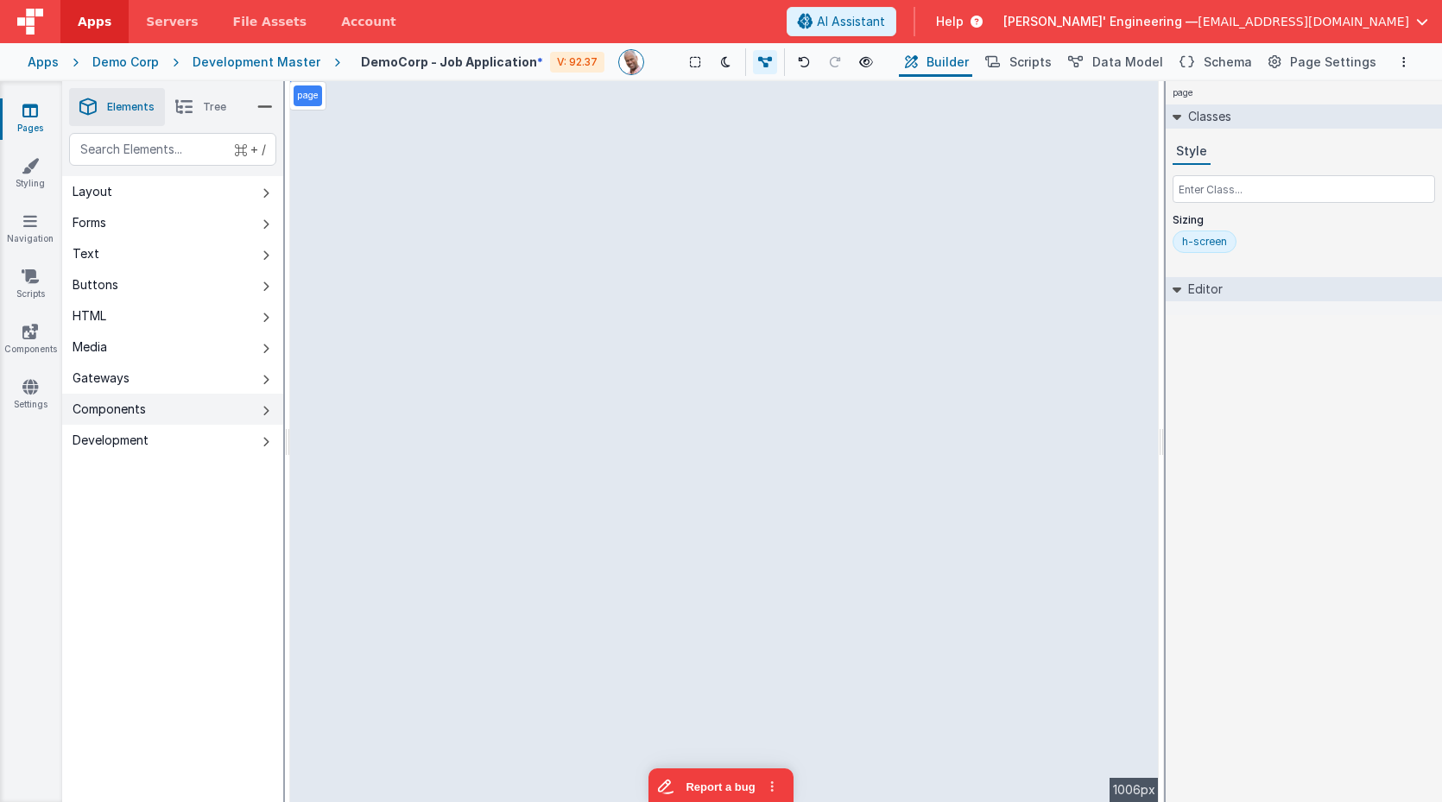
drag, startPoint x: 131, startPoint y: 407, endPoint x: 161, endPoint y: 406, distance: 29.4
click at [130, 407] on div "Components" at bounding box center [109, 409] width 73 height 17
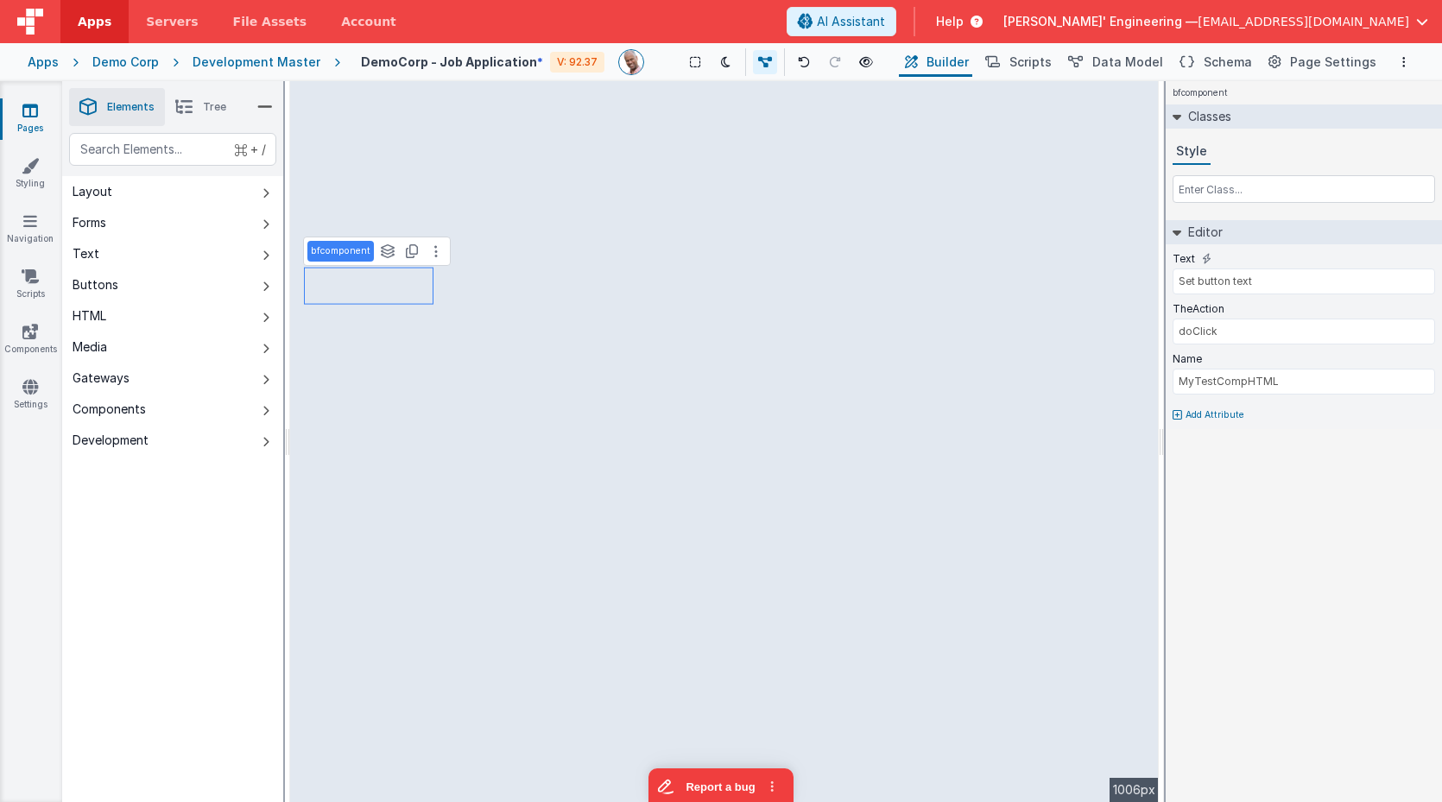
drag, startPoint x: 1303, startPoint y: 498, endPoint x: 1232, endPoint y: 483, distance: 73.3
click at [1303, 498] on div "bfcomponent Classes Style Editor Text Set button text TheAction doClick Name My…" at bounding box center [1303, 441] width 276 height 721
click at [435, 256] on button at bounding box center [436, 251] width 21 height 21
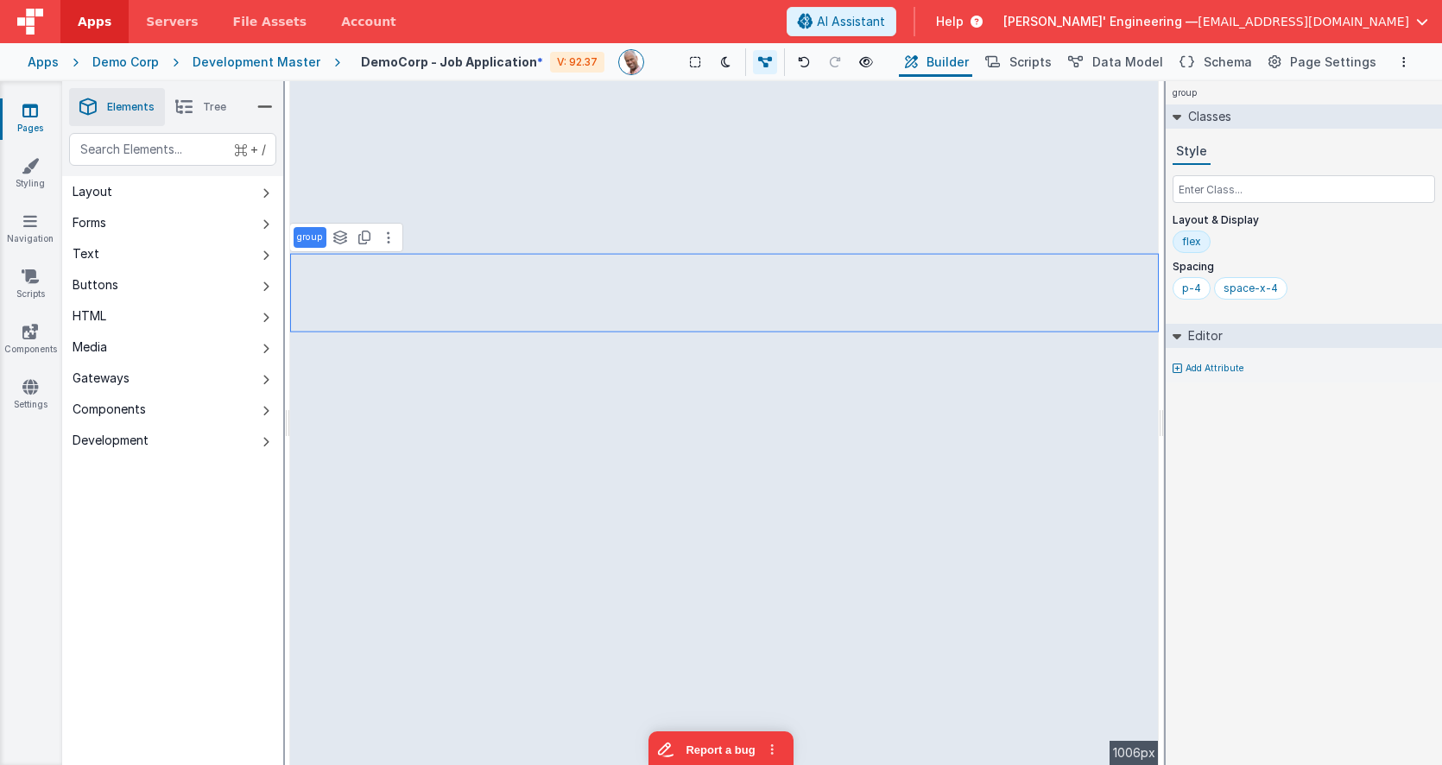
click at [131, 55] on div "Demo Corp" at bounding box center [125, 62] width 66 height 17
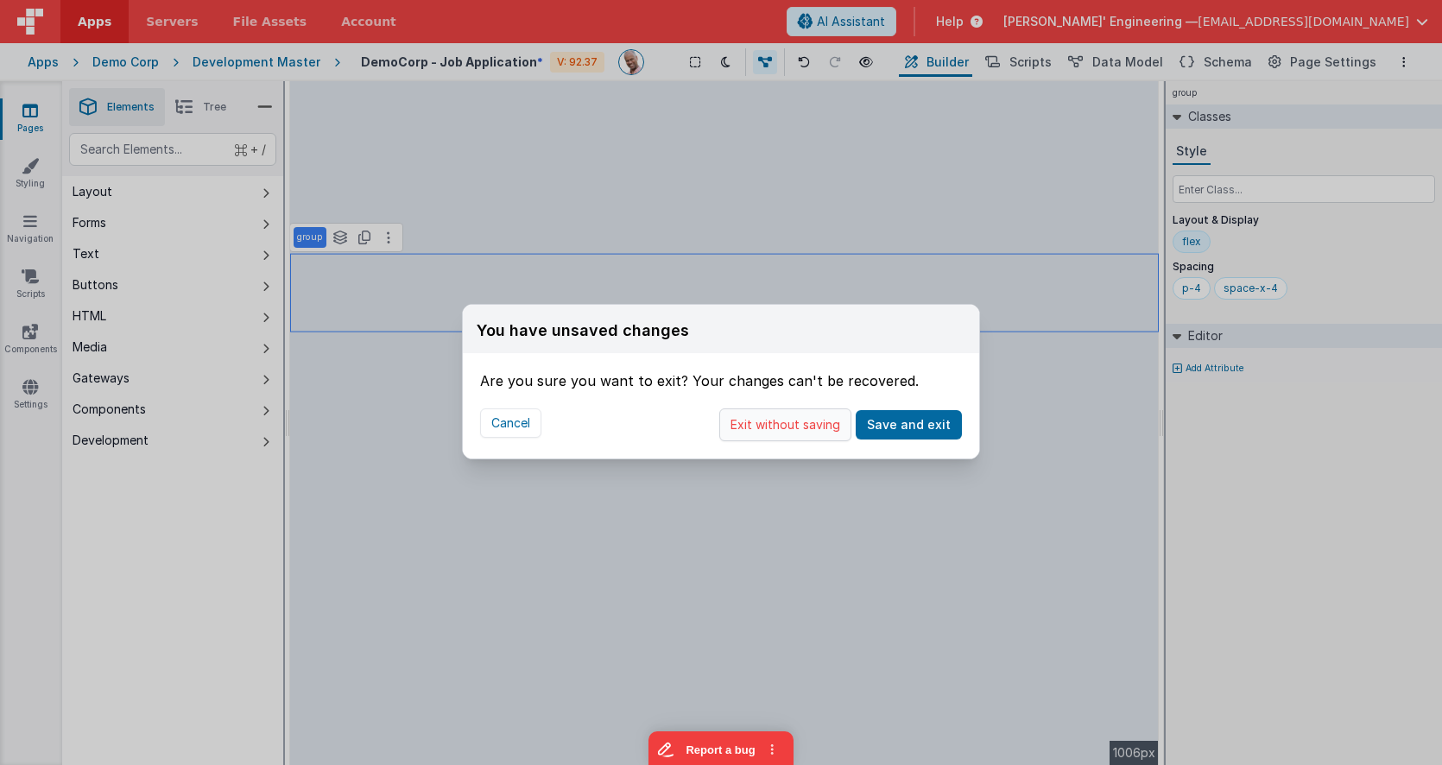
click at [781, 422] on button "Exit without saving" at bounding box center [785, 424] width 132 height 33
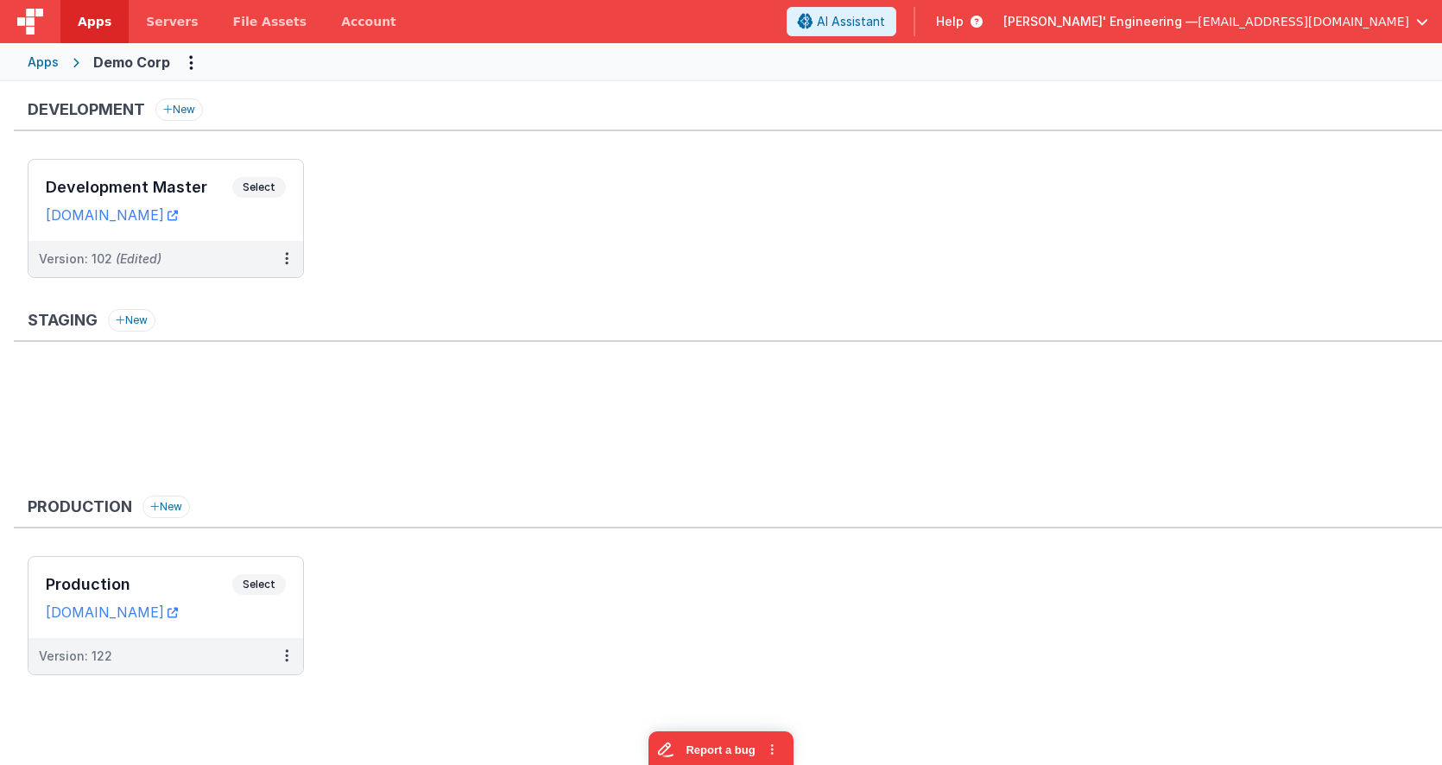
click at [25, 51] on div "Apps Demo Corp" at bounding box center [721, 62] width 1442 height 38
click at [34, 54] on div "Apps" at bounding box center [43, 62] width 31 height 17
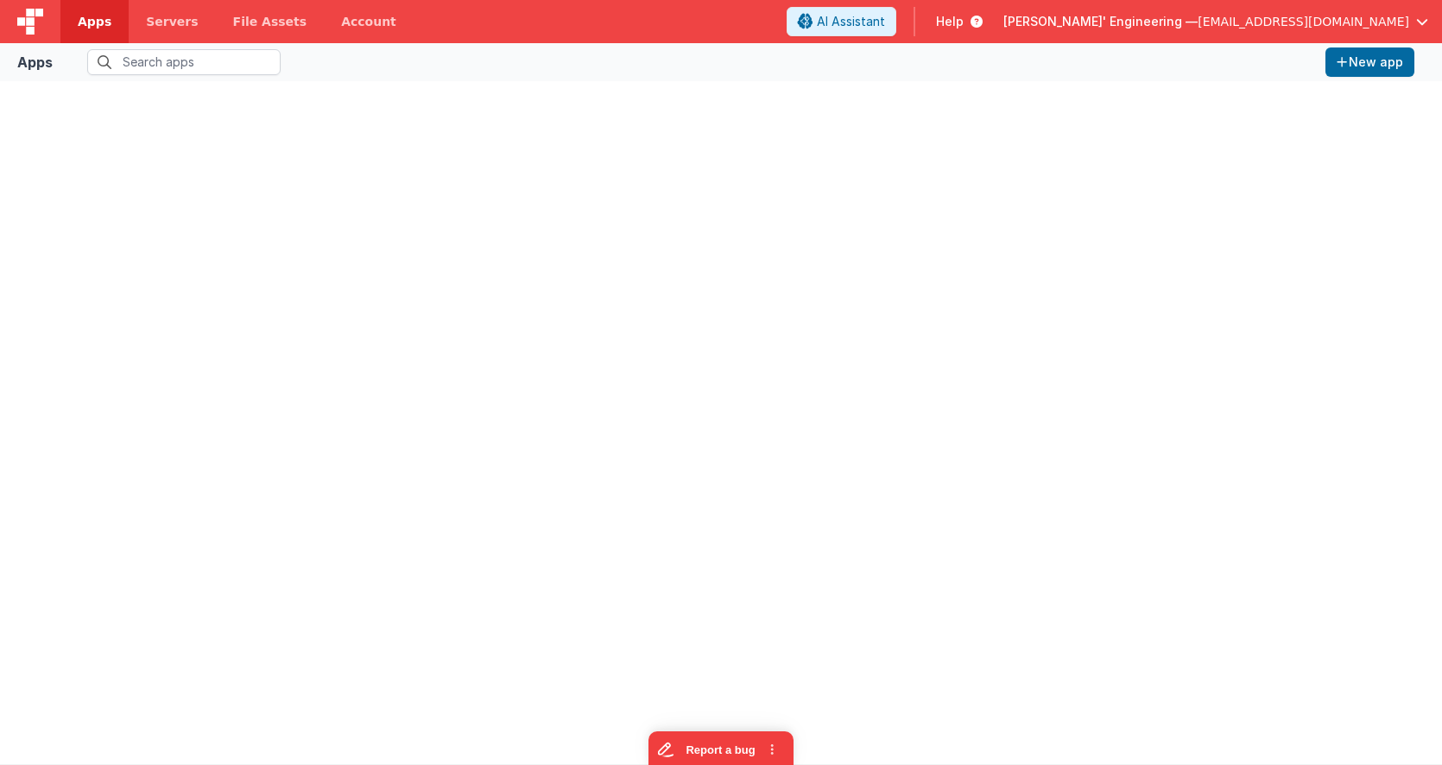
click at [85, 32] on link "Apps" at bounding box center [94, 21] width 68 height 43
click at [22, 22] on img at bounding box center [30, 22] width 26 height 26
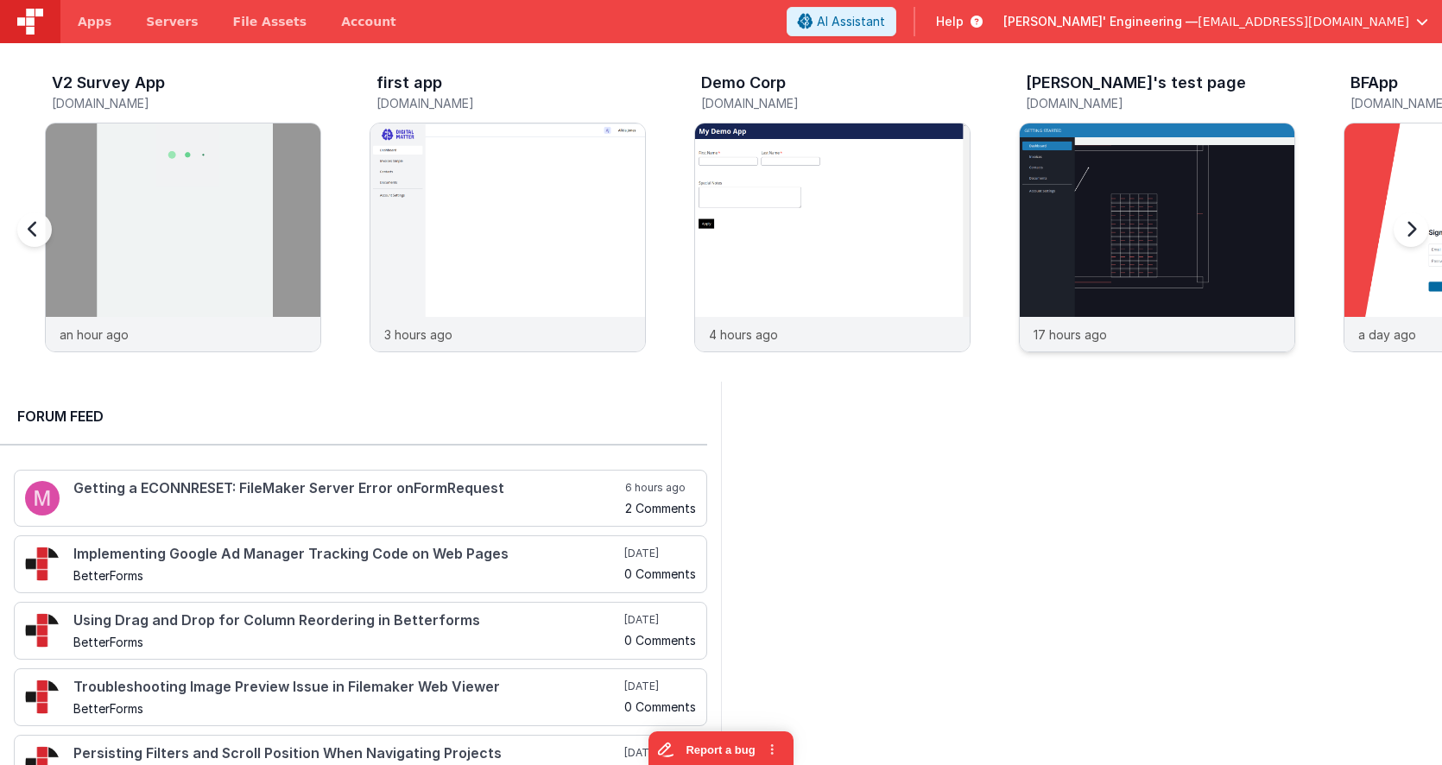
scroll to position [0, 314]
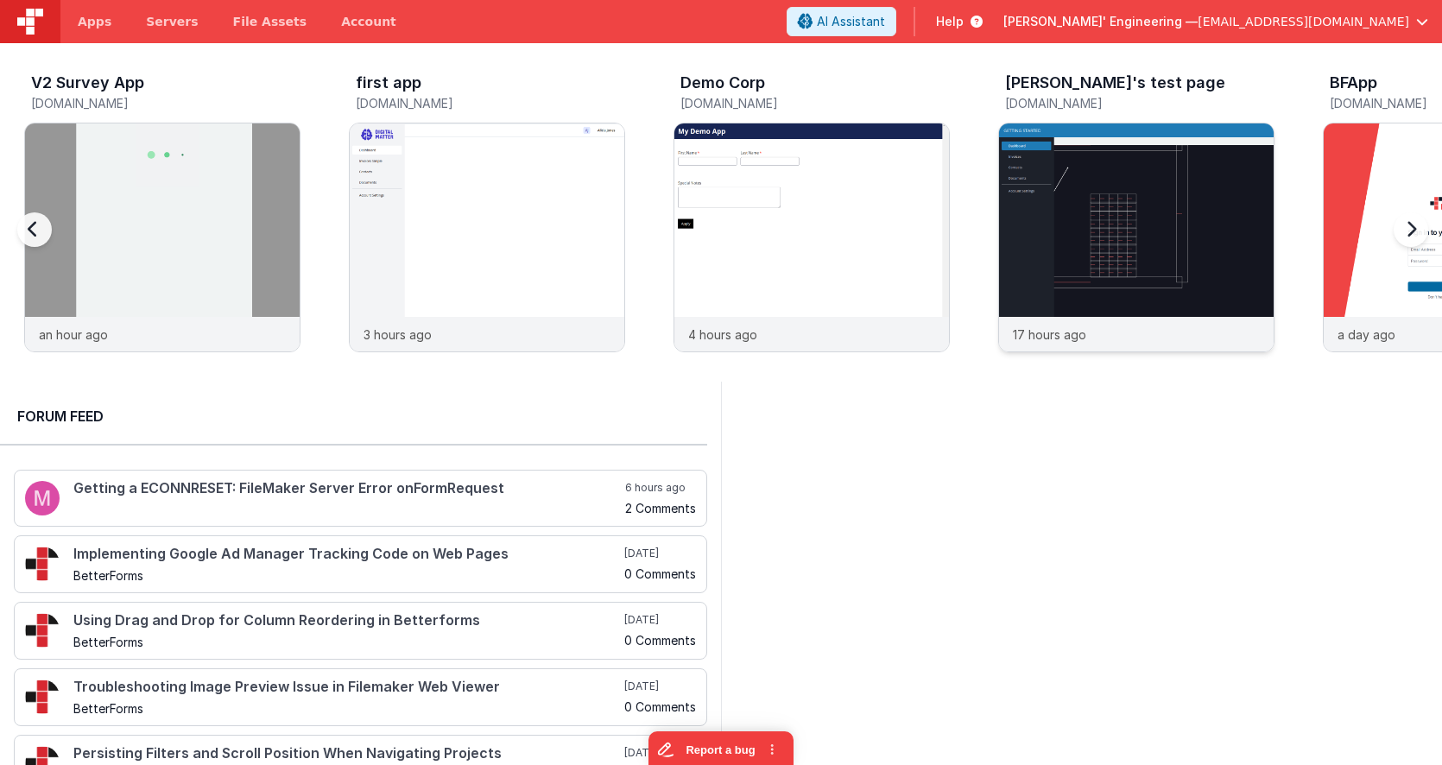
click at [1152, 181] on img at bounding box center [1136, 260] width 275 height 275
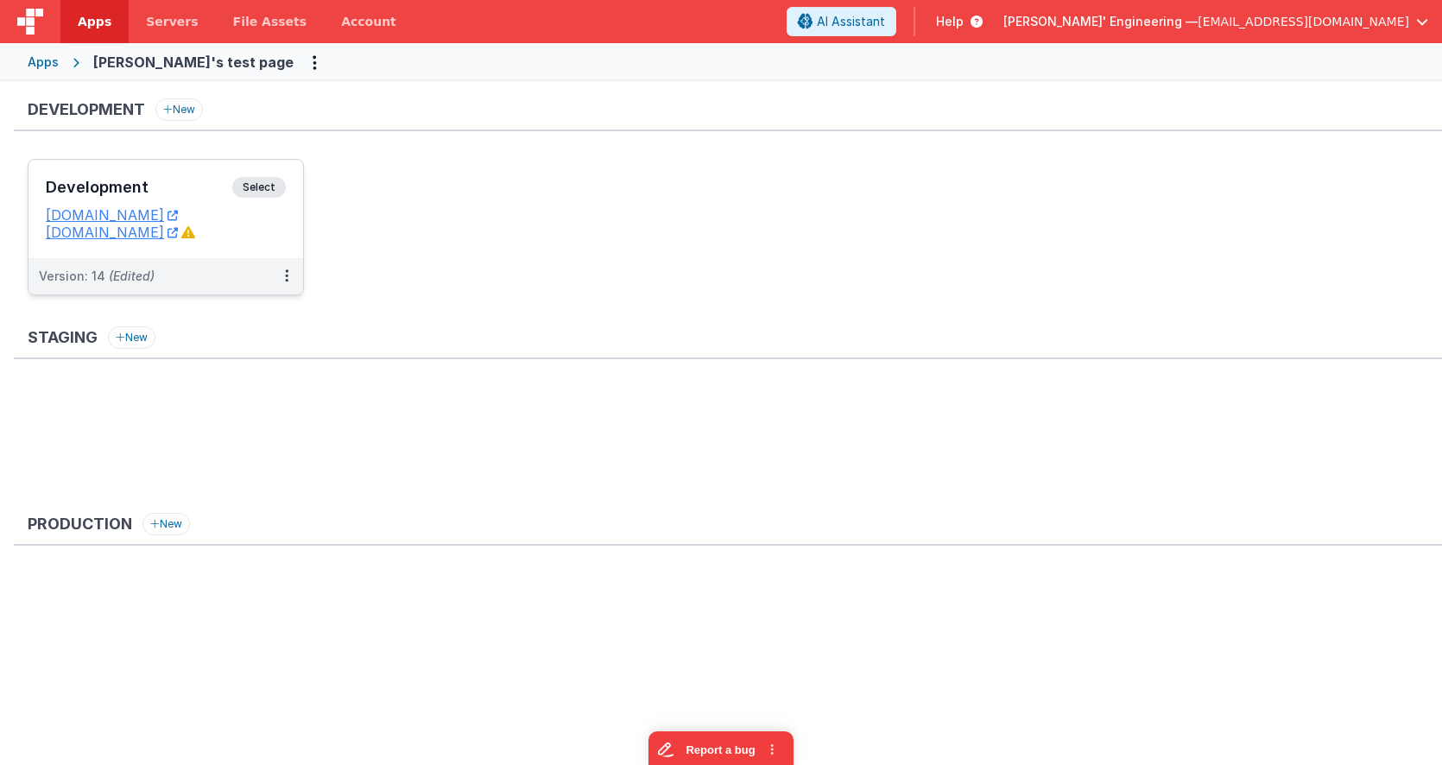
click at [270, 190] on span "Select" at bounding box center [259, 187] width 54 height 21
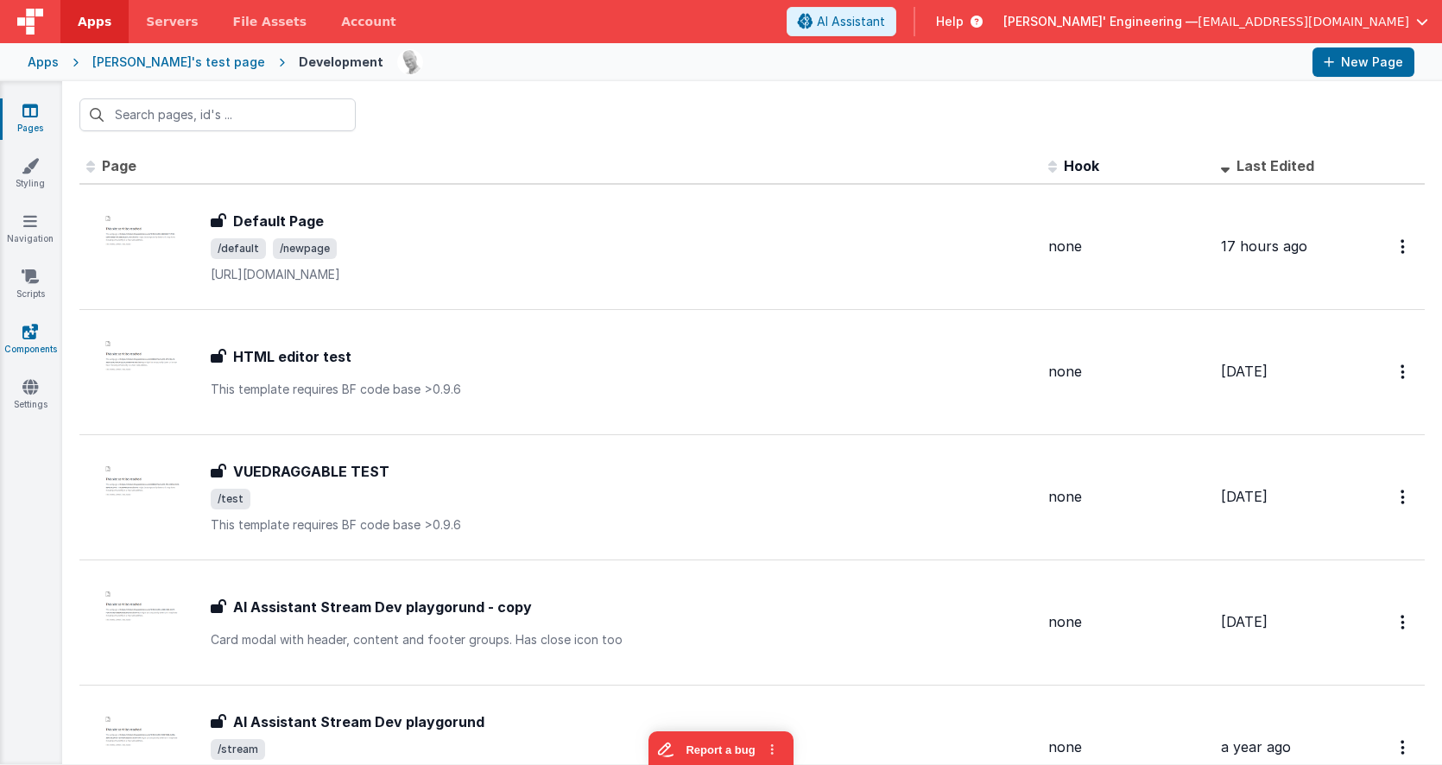
click at [37, 338] on icon at bounding box center [30, 331] width 16 height 17
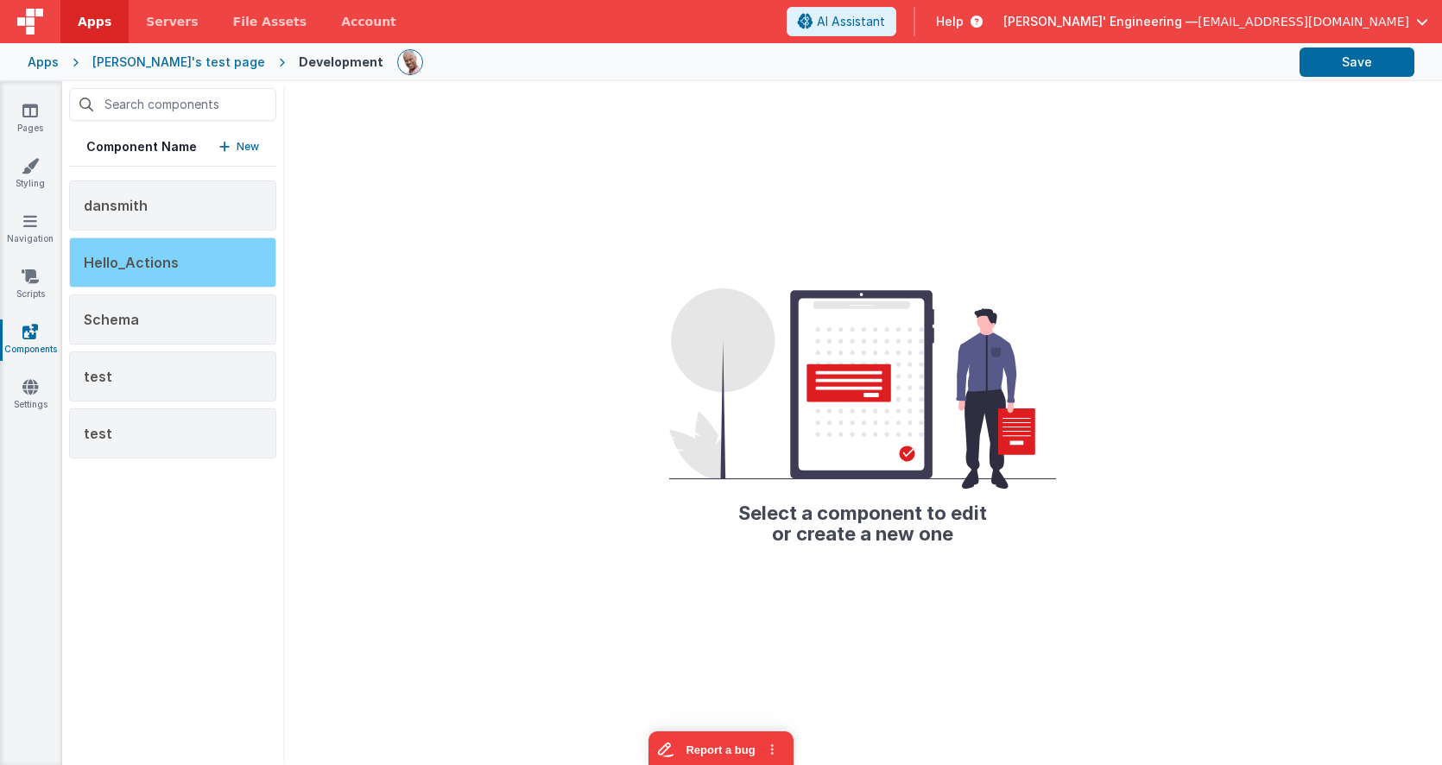
click at [189, 262] on div "Hello_Actions" at bounding box center [172, 262] width 207 height 50
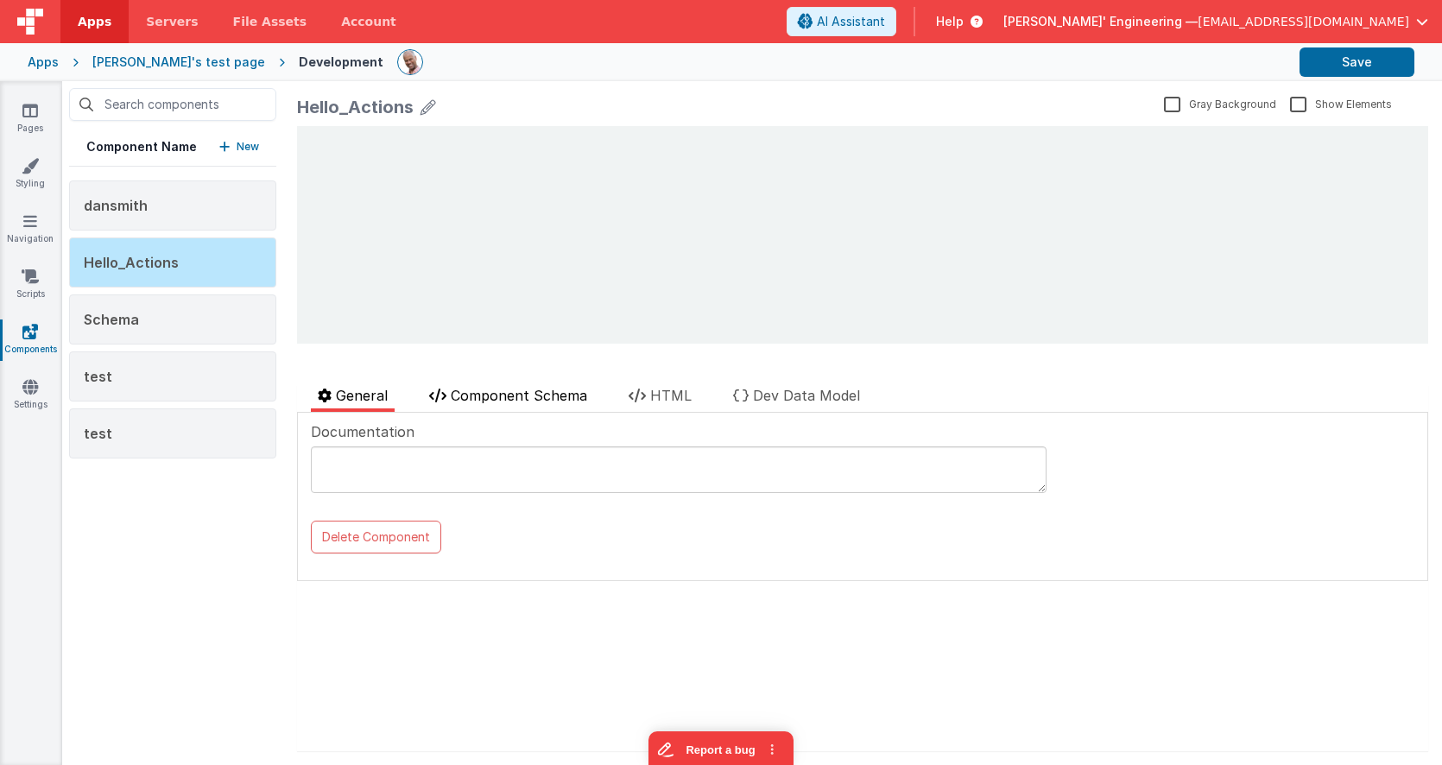
click at [557, 399] on span "Component Schema" at bounding box center [519, 395] width 136 height 17
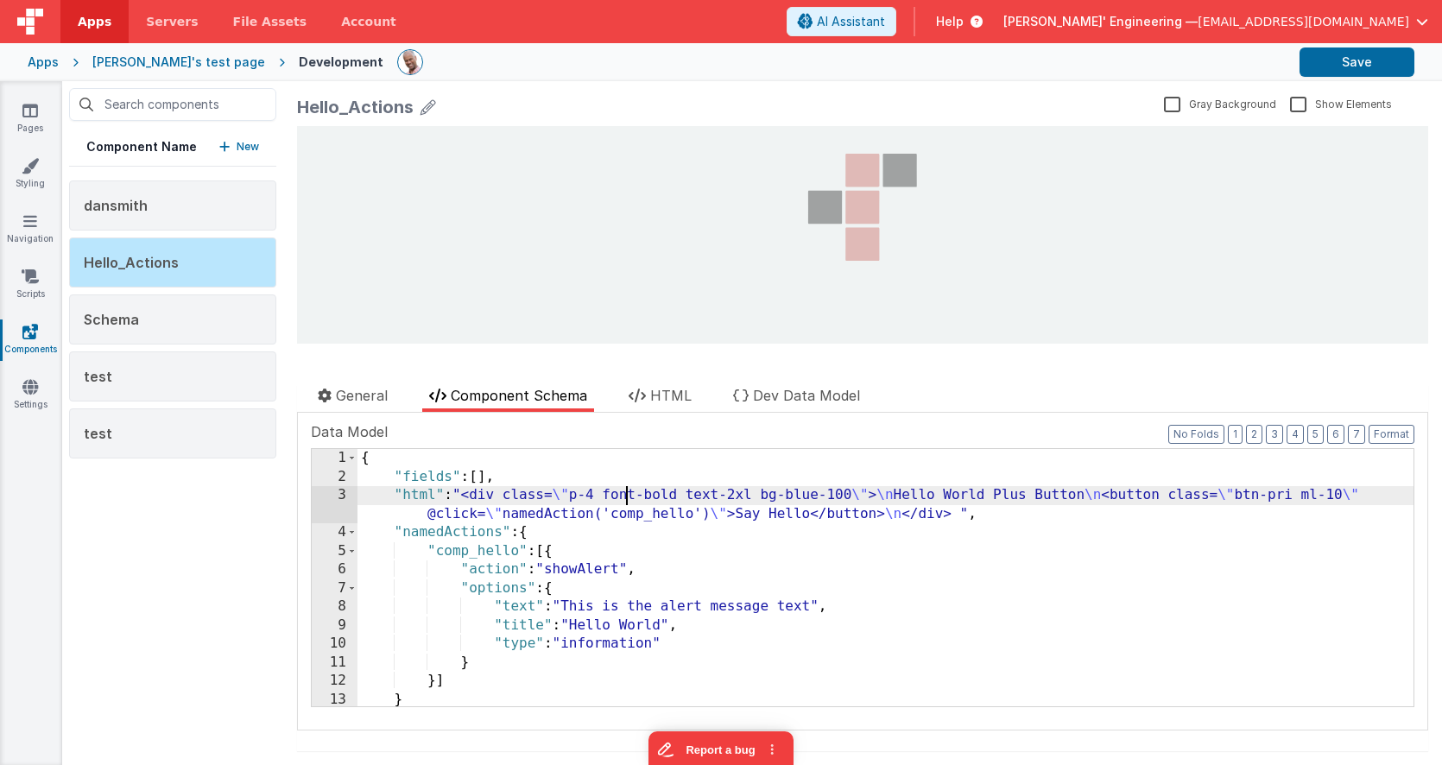
click at [630, 493] on div "{ "fields" : [ ] , "html" : "<div class= \" p-4 font-bold text-2xl bg-blue-100 …" at bounding box center [885, 596] width 1056 height 294
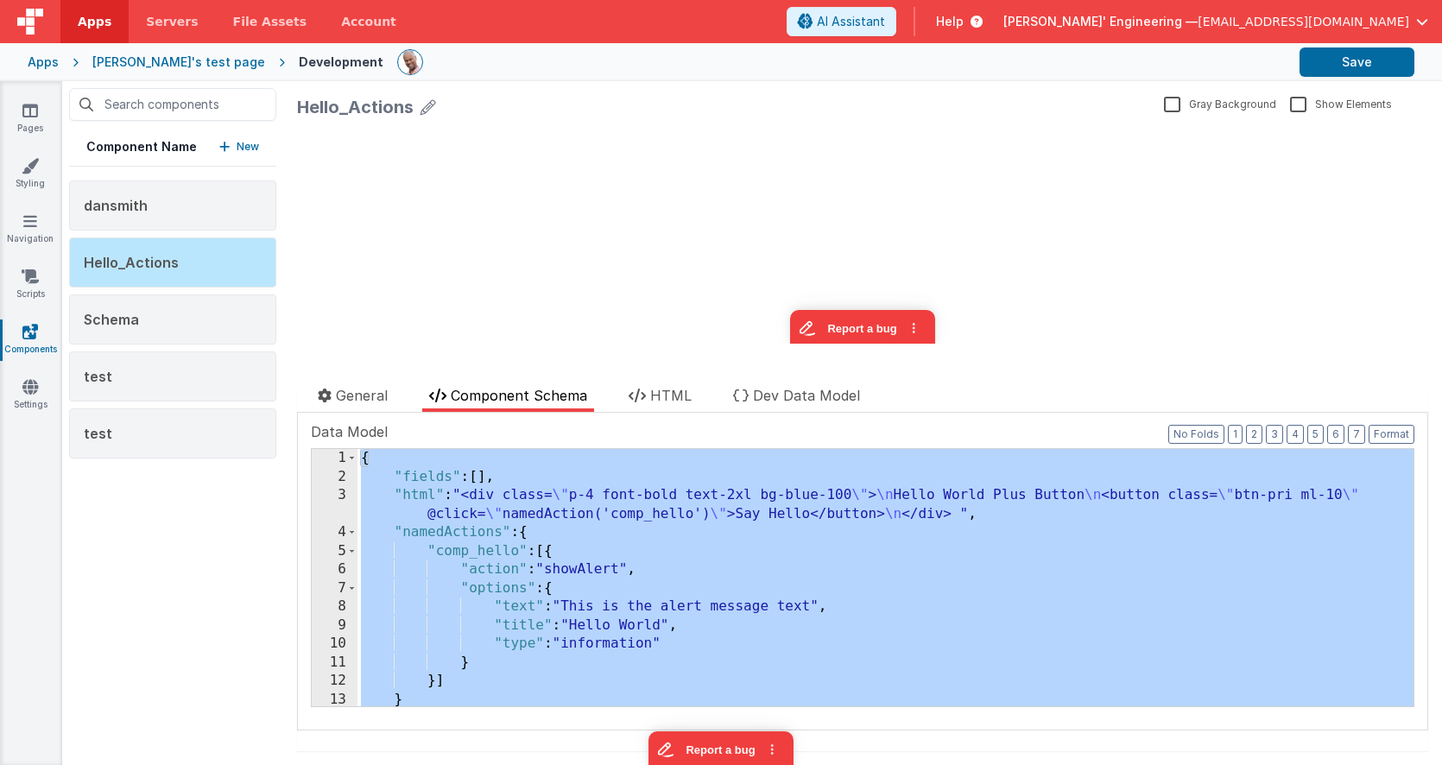
click at [45, 58] on div "Apps" at bounding box center [43, 62] width 31 height 17
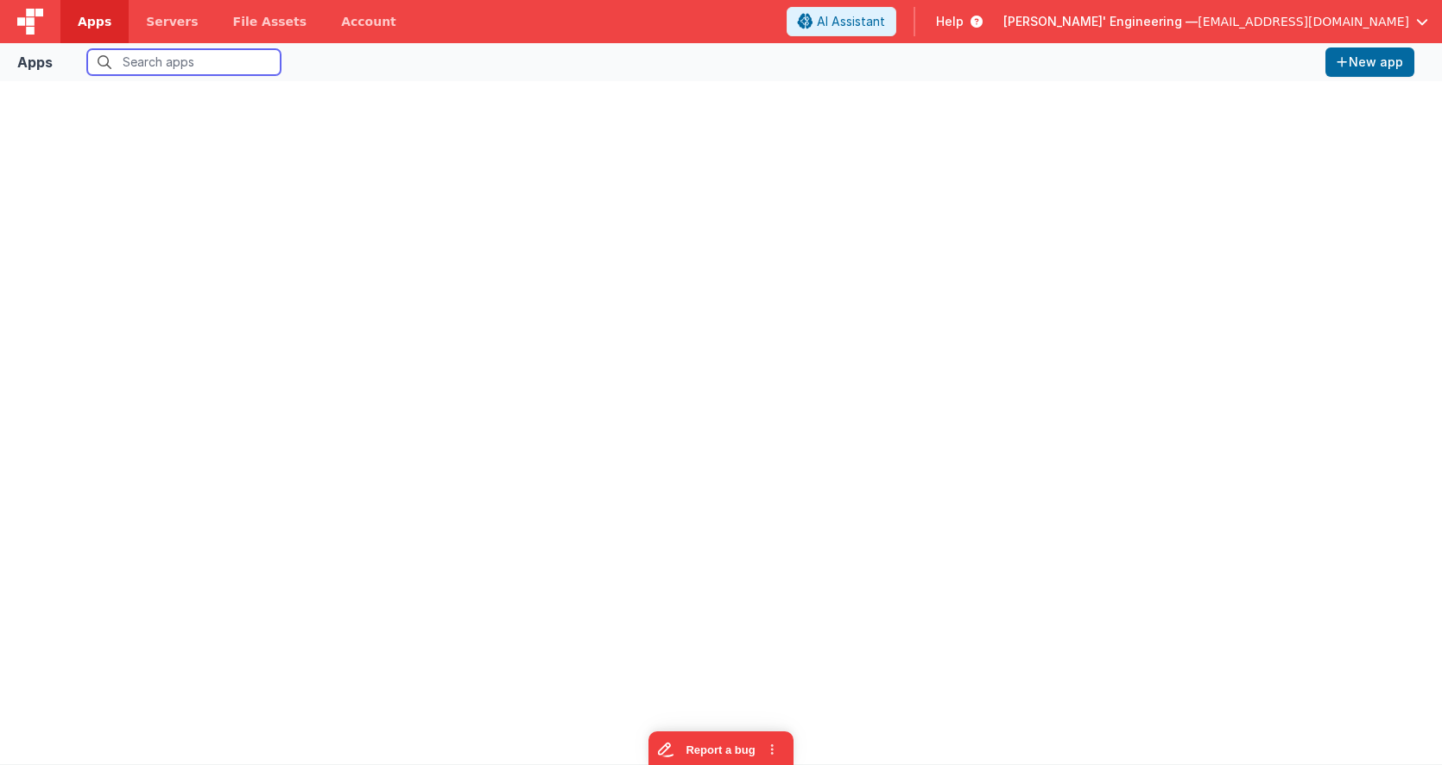
click at [145, 71] on input "text" at bounding box center [183, 62] width 193 height 26
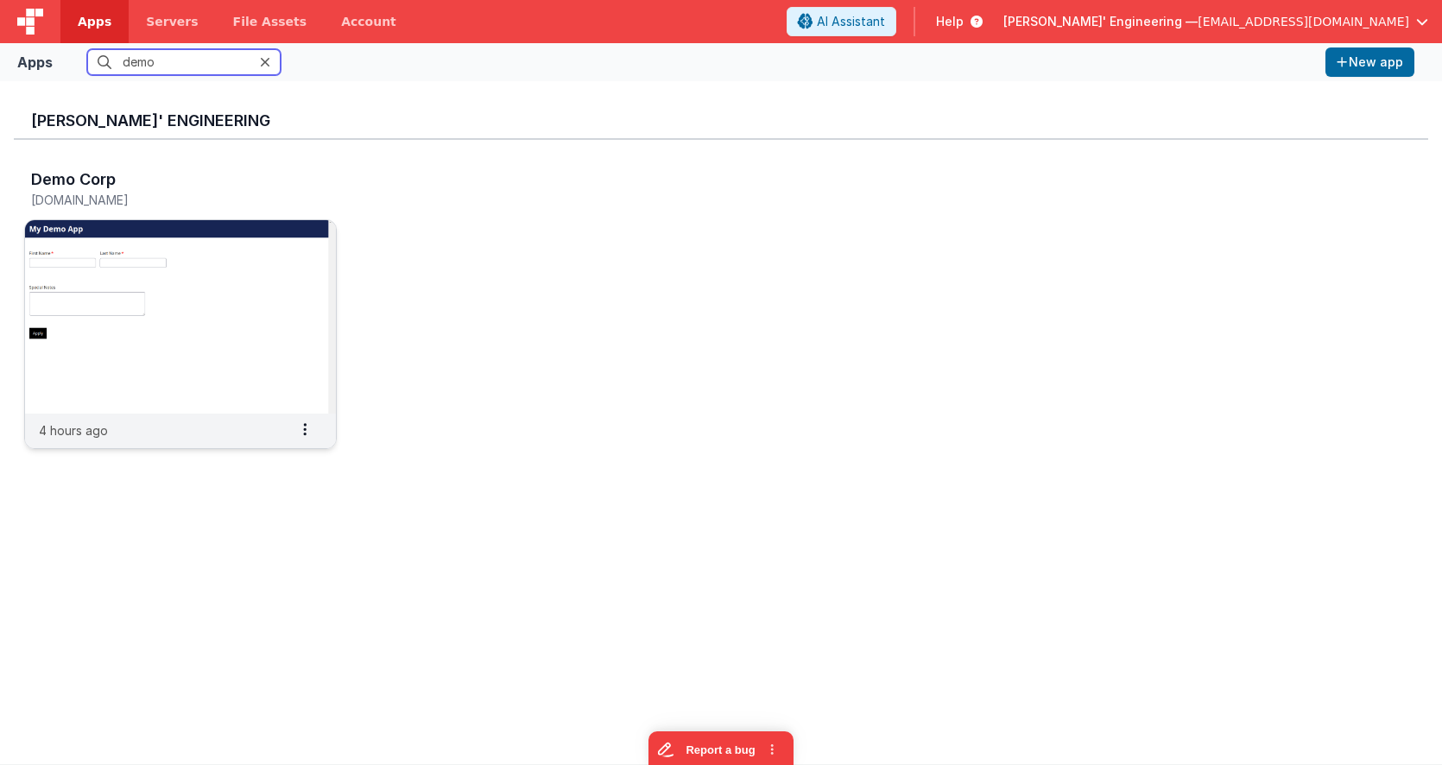
type input "demo"
click at [224, 249] on img at bounding box center [180, 316] width 311 height 193
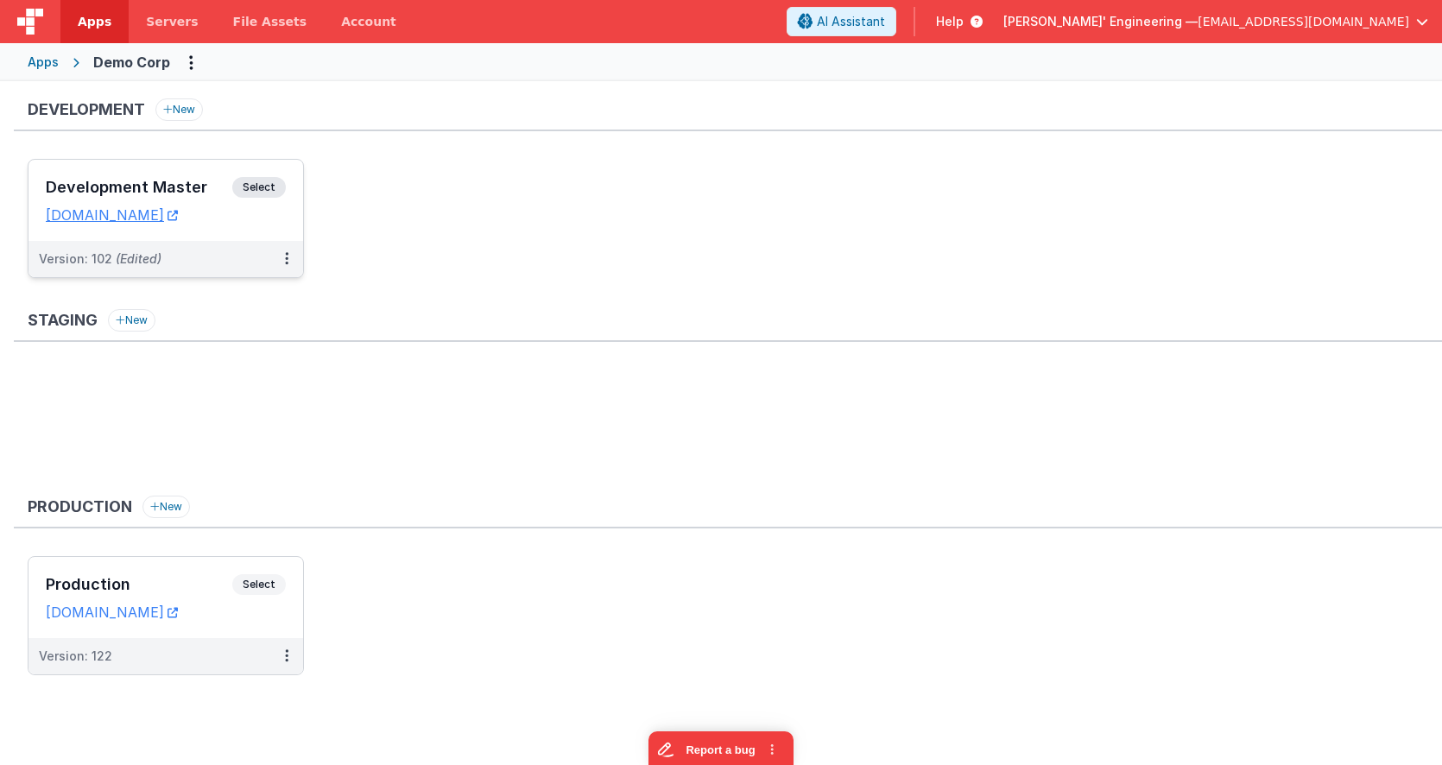
click at [256, 172] on div "Development Master Select URLs demodev.fmbetterforms.com" at bounding box center [165, 200] width 275 height 81
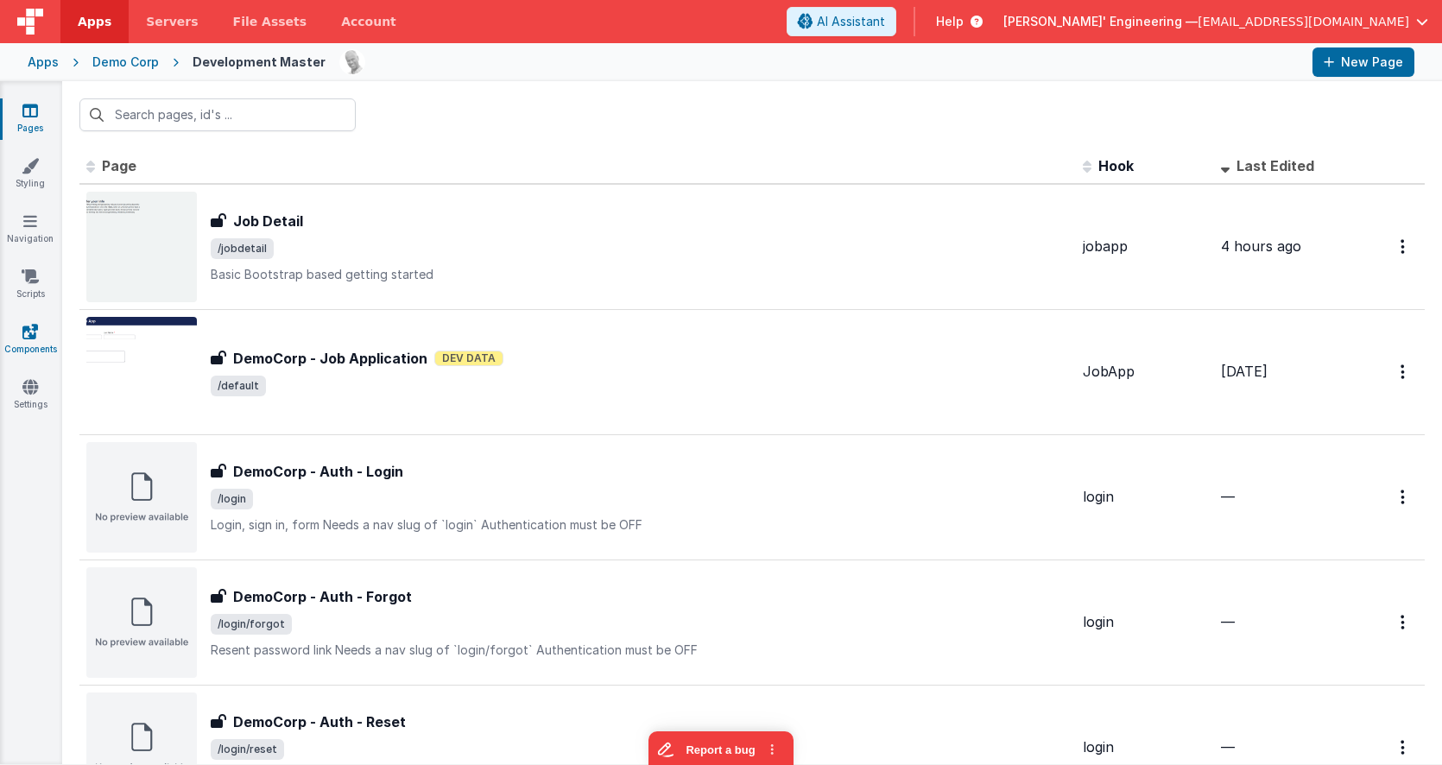
click at [35, 324] on icon at bounding box center [30, 331] width 16 height 17
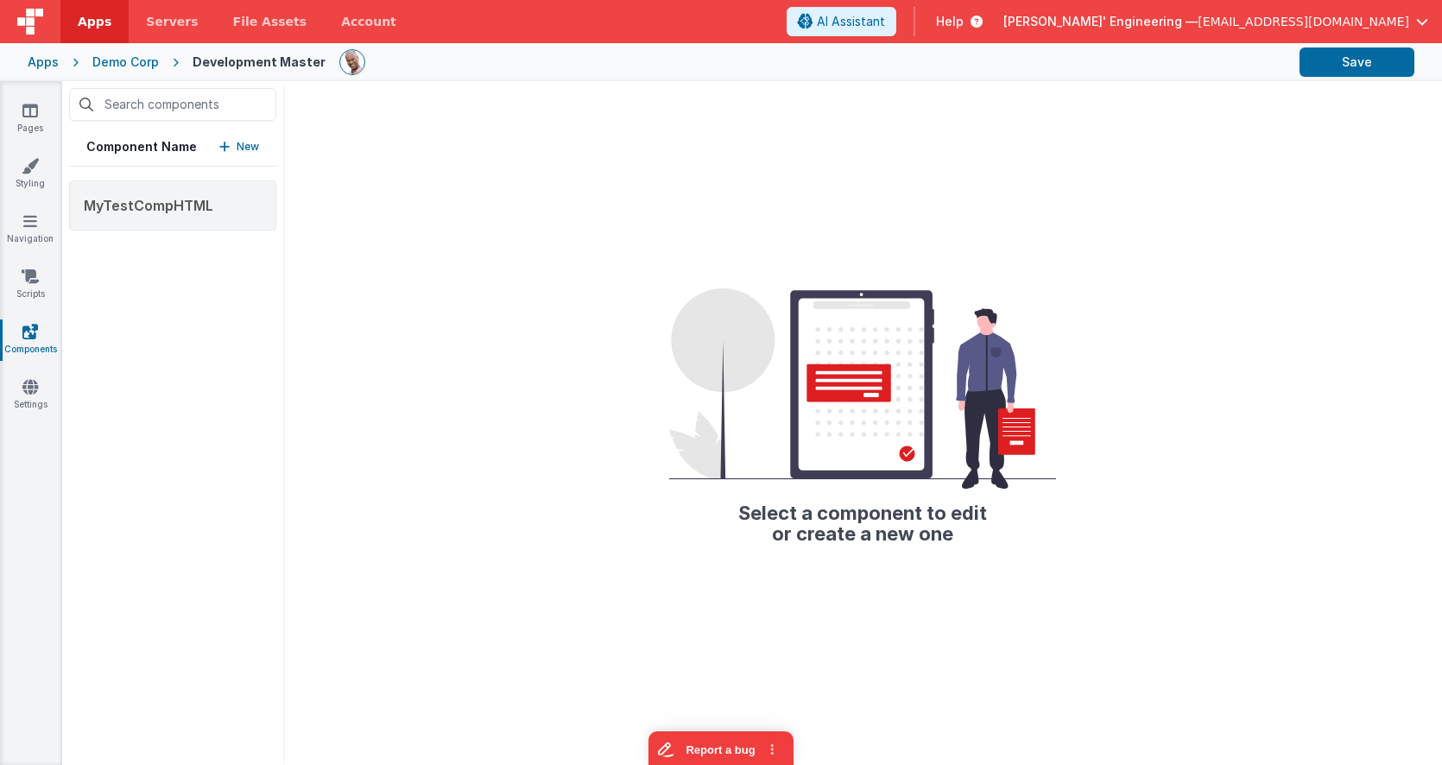
click at [243, 140] on p "New" at bounding box center [248, 146] width 22 height 17
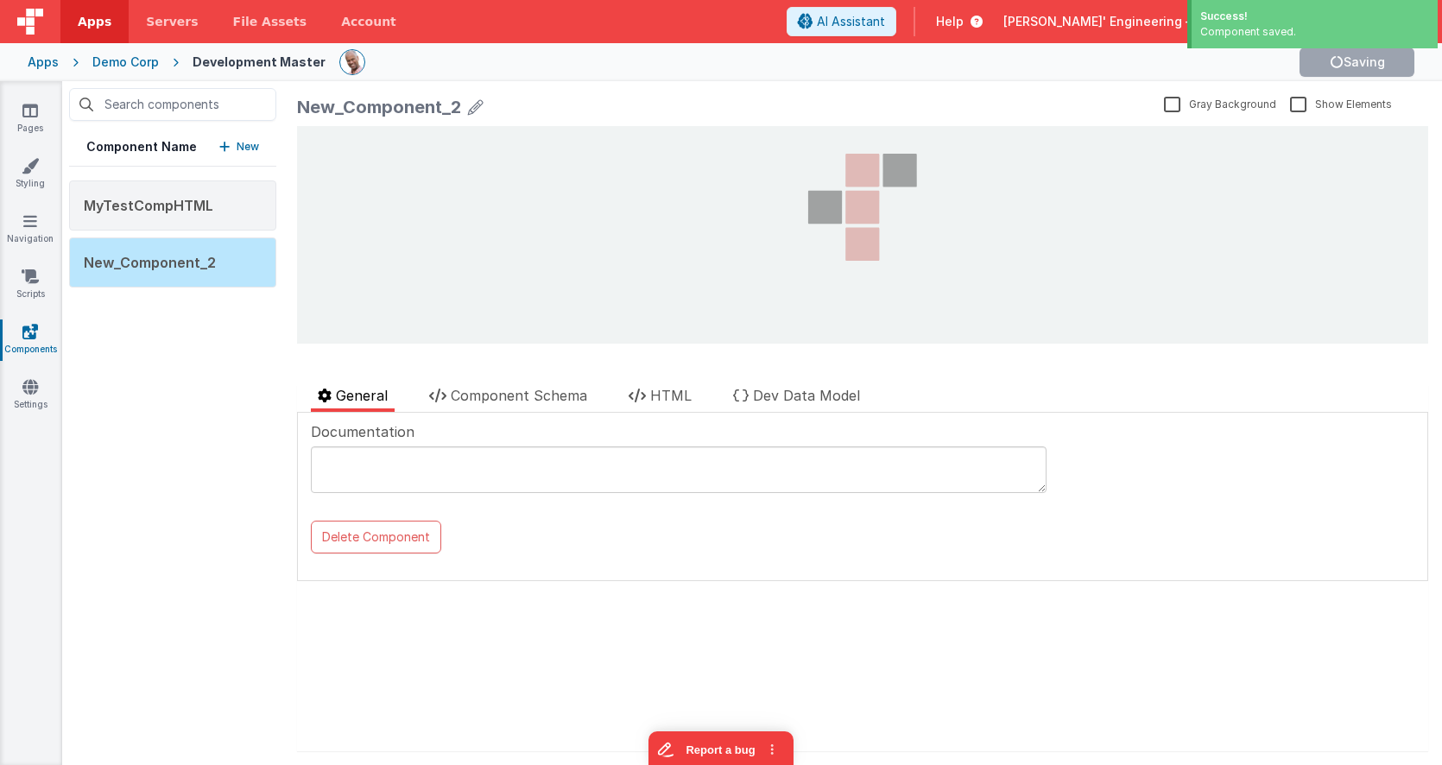
click at [413, 104] on div "New_Component_2" at bounding box center [379, 107] width 164 height 24
click at [475, 104] on icon at bounding box center [476, 107] width 16 height 24
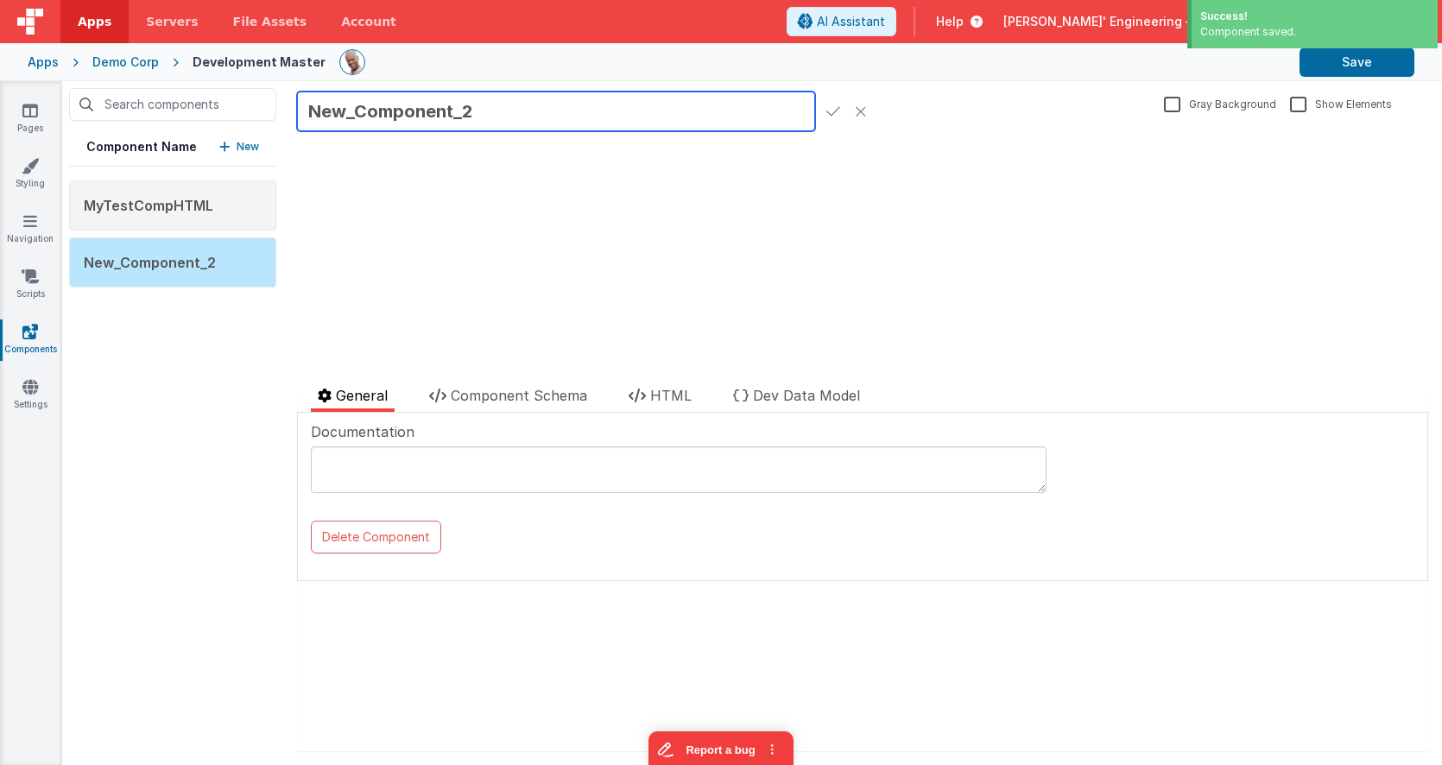
drag, startPoint x: 489, startPoint y: 110, endPoint x: 263, endPoint y: 89, distance: 226.3
click at [263, 89] on div "Component Name New MyTestCompHTML New_Component_2 New_Component_2 Gray Backgrou…" at bounding box center [751, 423] width 1379 height 684
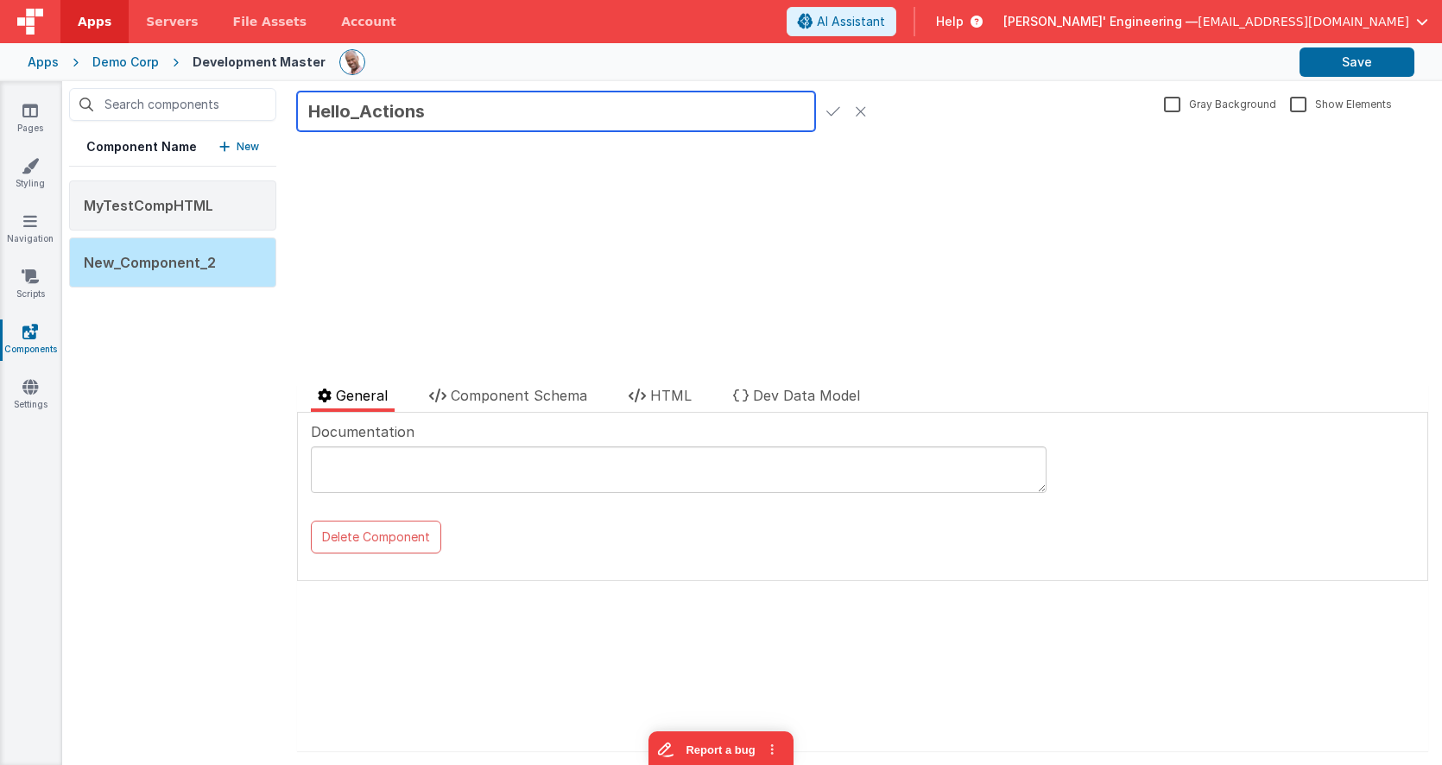
type input "Hello_Actions"
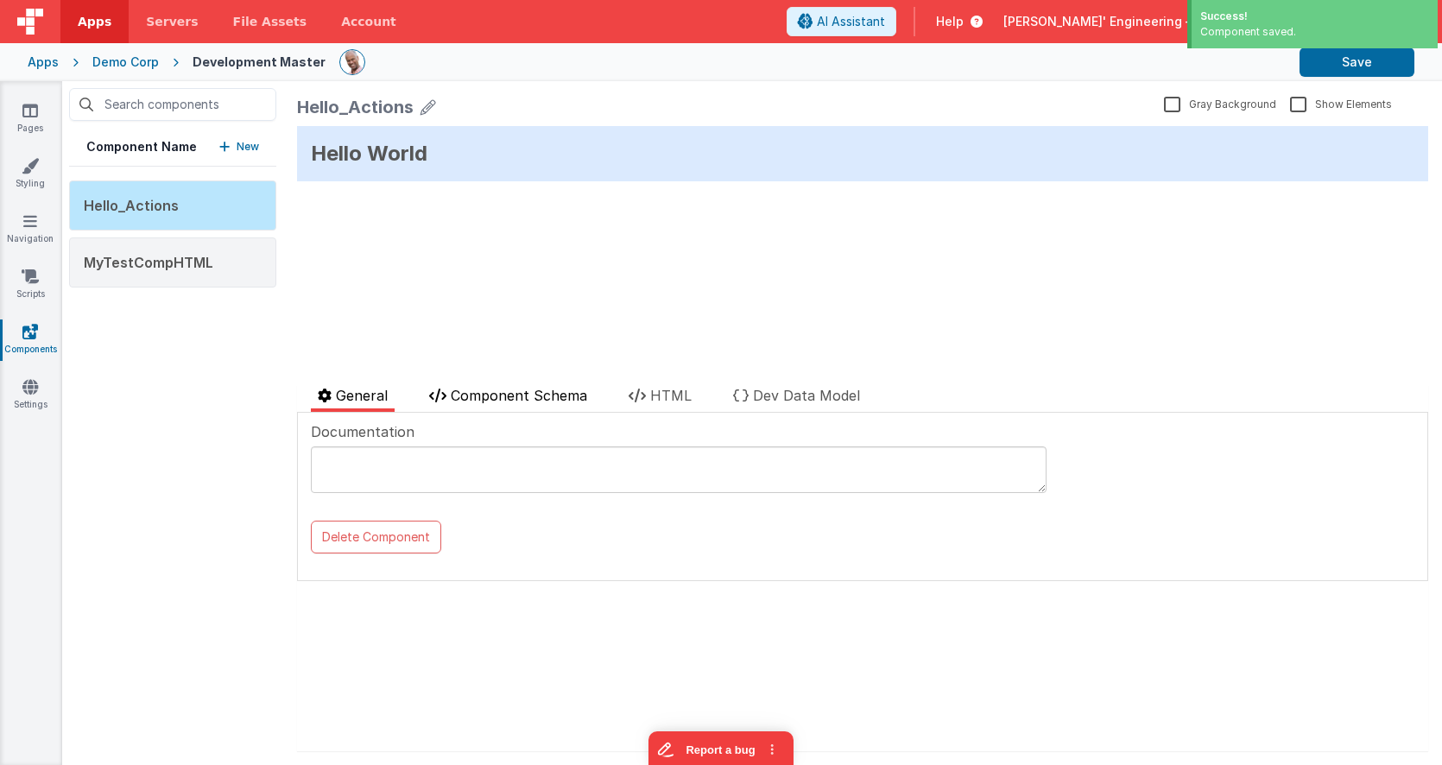
click at [545, 394] on span "Component Schema" at bounding box center [519, 395] width 136 height 17
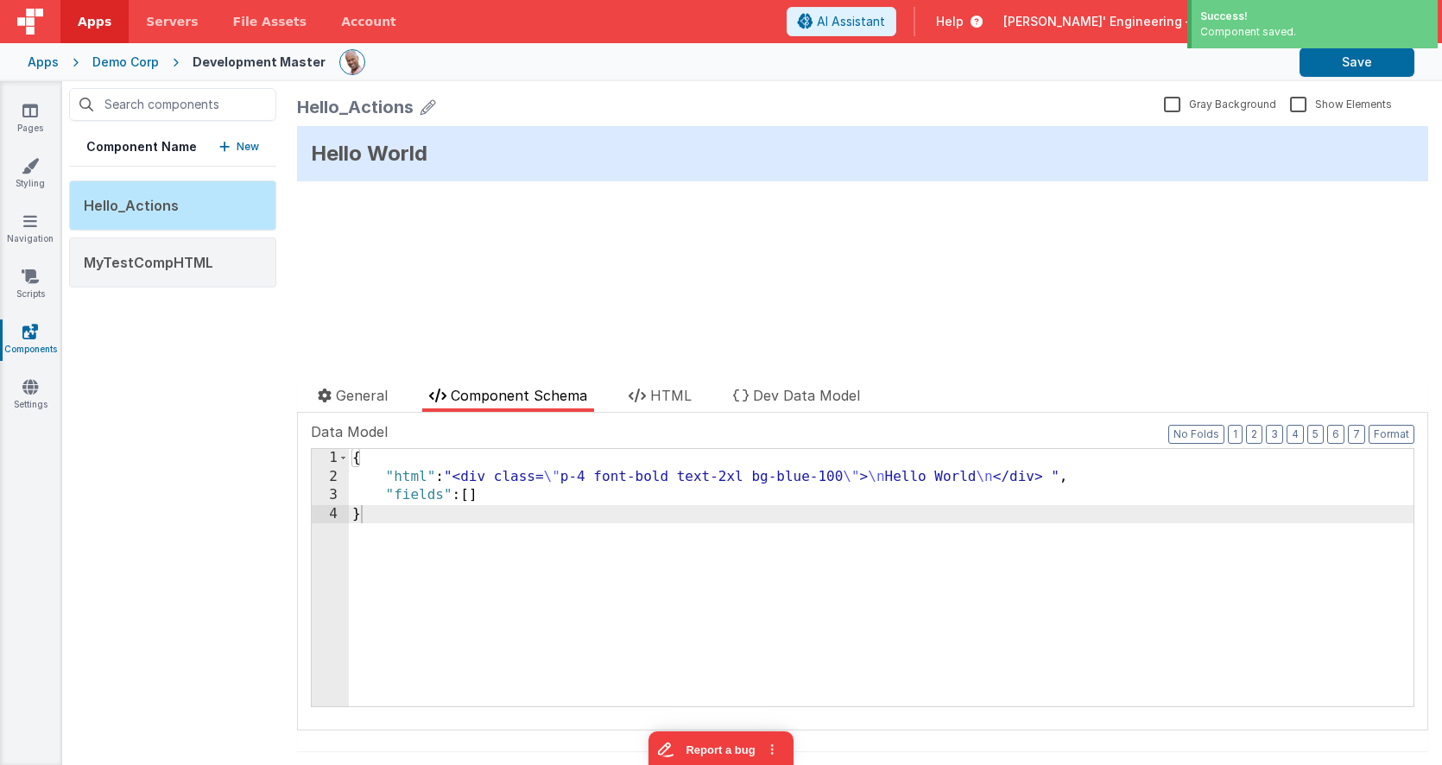
click at [590, 576] on div "{ "html" : "<div class= \" p-4 font-bold text-2xl bg-blue-100 \" > \n Hello Wor…" at bounding box center [881, 596] width 1064 height 294
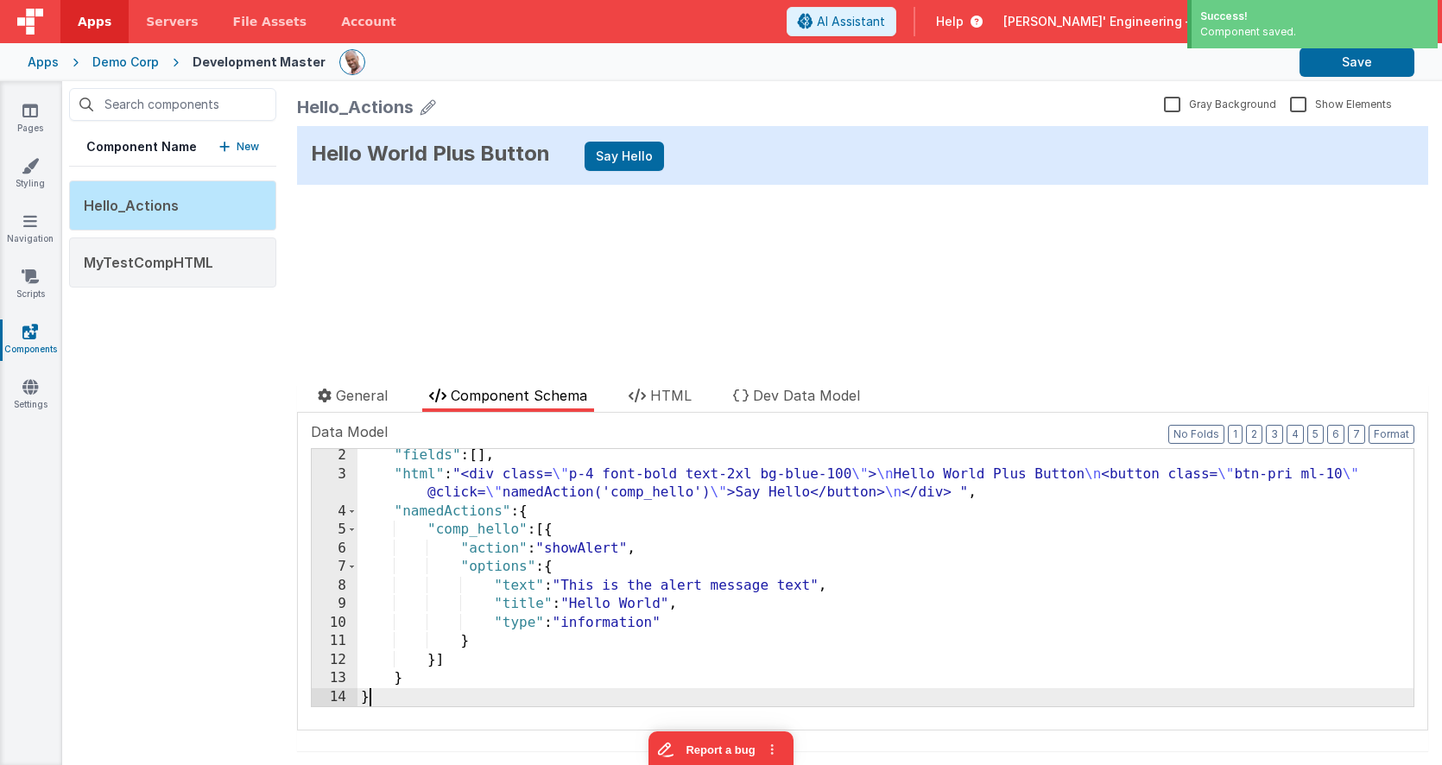
scroll to position [21, 0]
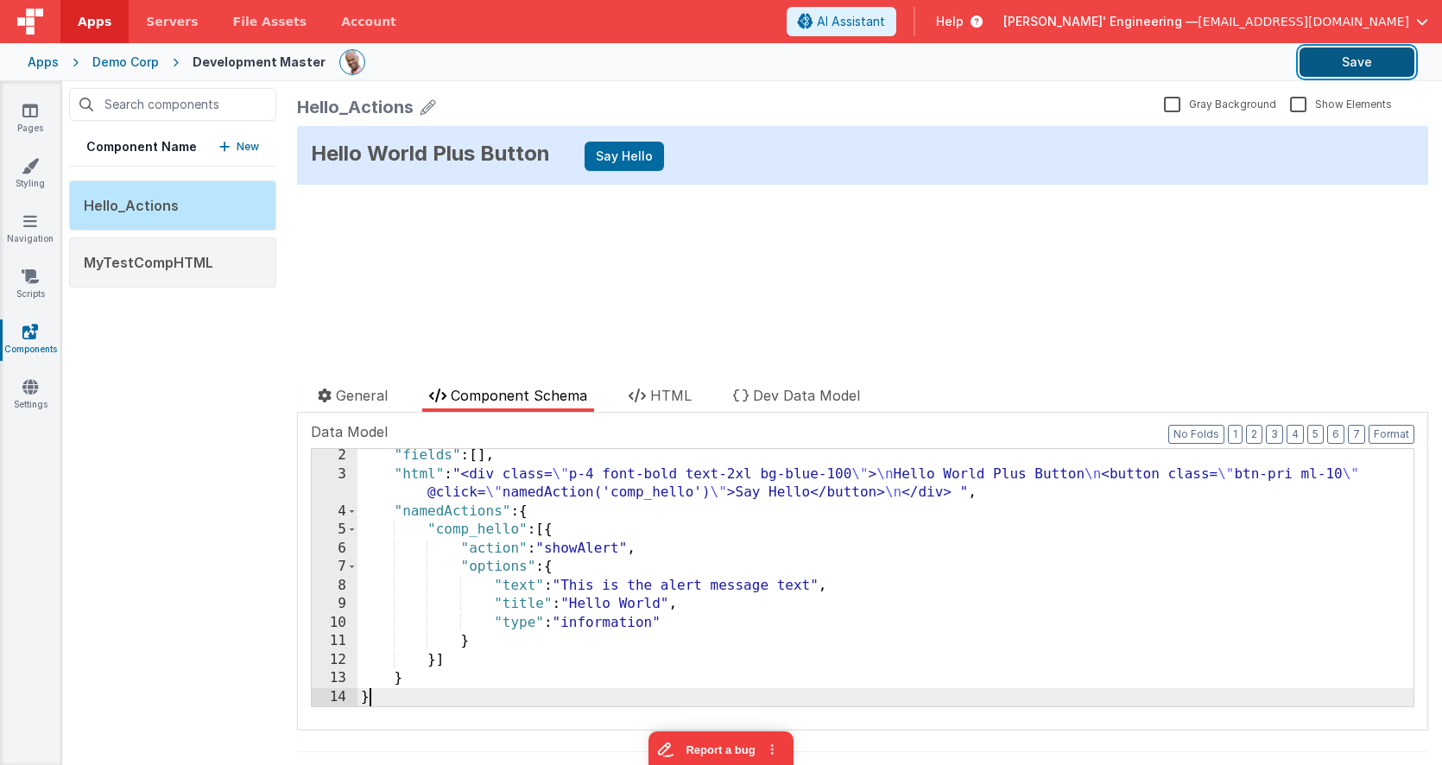
click at [1345, 55] on button "Save" at bounding box center [1356, 61] width 115 height 29
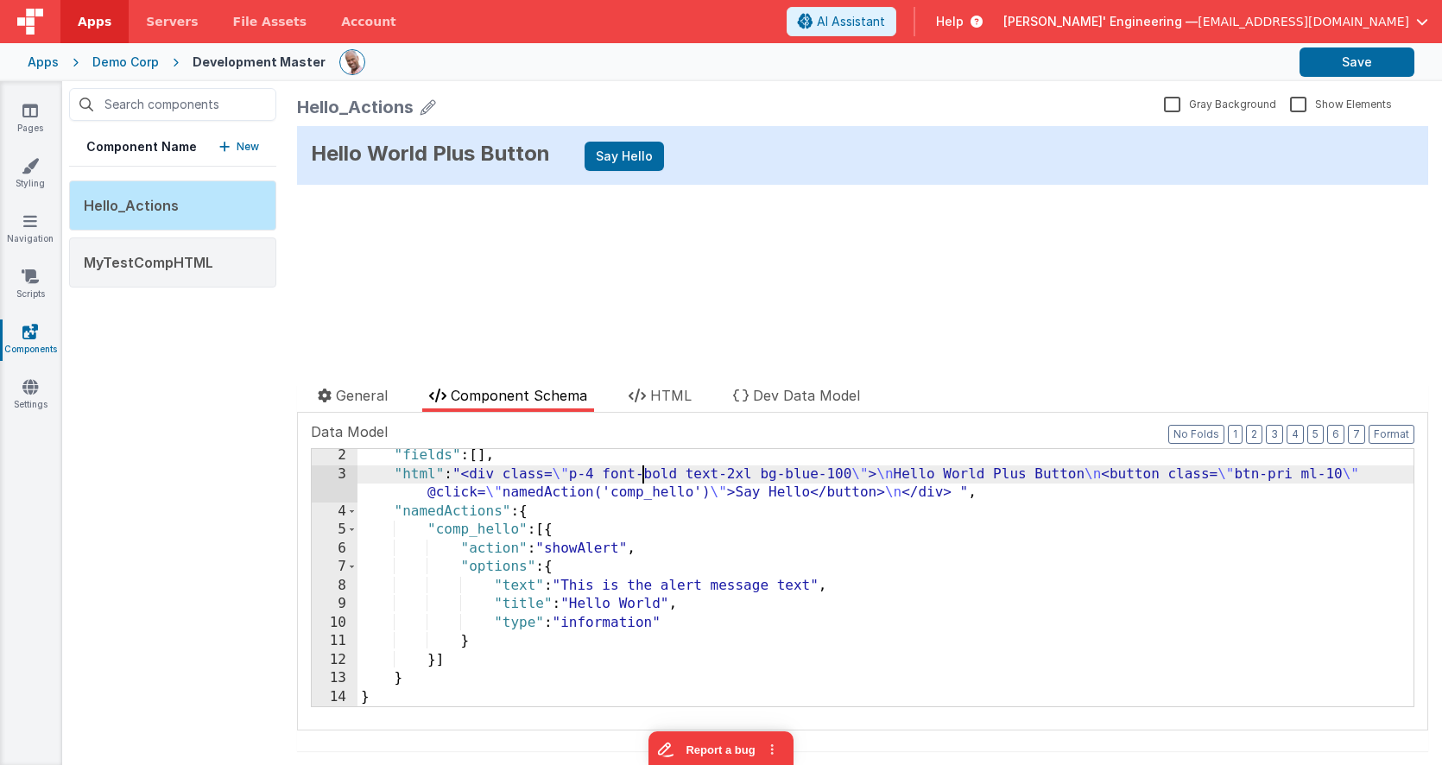
click at [644, 478] on div ""fields" : [ ] , "html" : "<div class= \" p-4 font-bold text-2xl bg-blue-100 \"…" at bounding box center [885, 593] width 1056 height 294
click at [601, 471] on div ""fields" : [ ] , "html" : "<div class= \" p-4 font-bold text-2xl bg-blue-100 \"…" at bounding box center [885, 593] width 1056 height 294
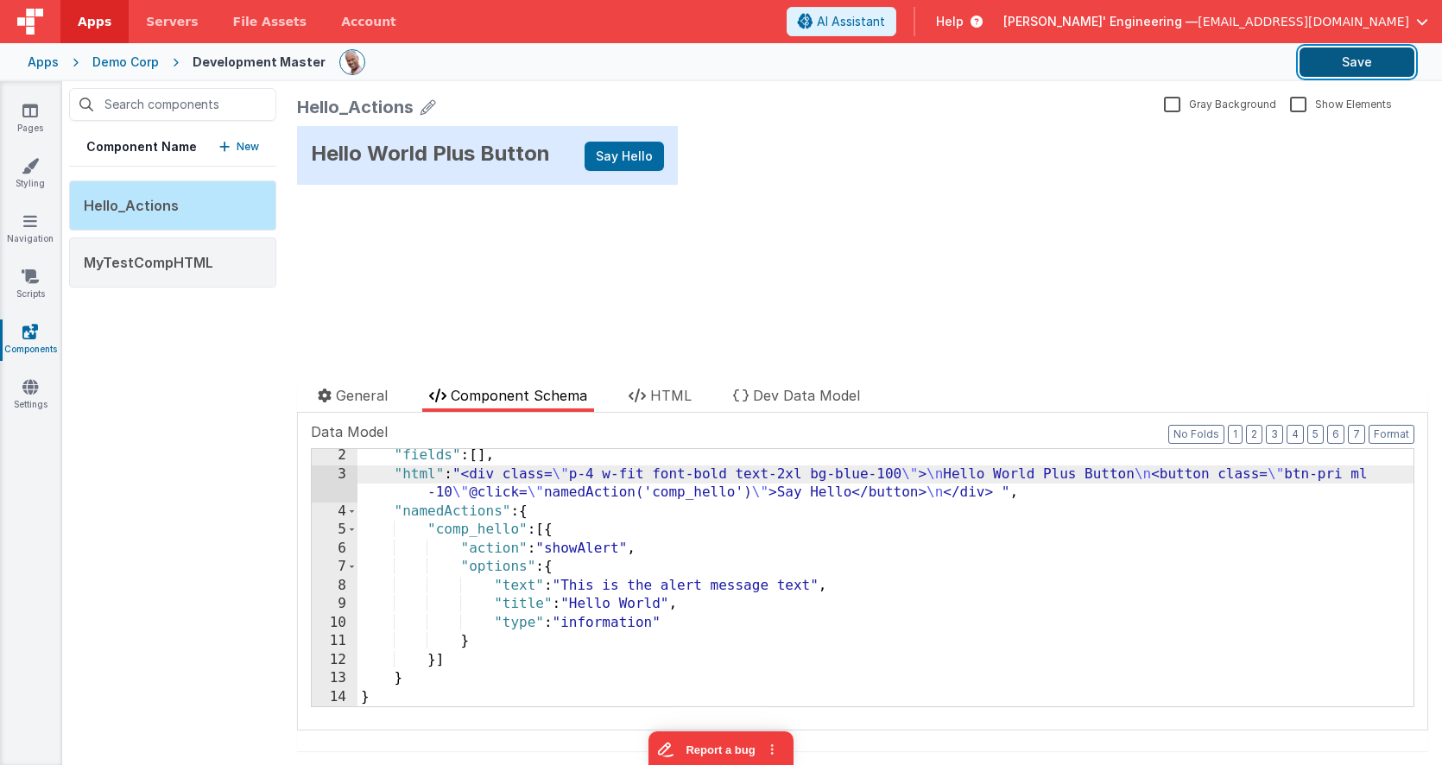
click at [1361, 62] on button "Save" at bounding box center [1356, 61] width 115 height 29
click at [824, 227] on div "Hello World Plus Button Say Hello update page model (See schema to hide after d…" at bounding box center [862, 235] width 1131 height 218
click at [694, 311] on div "Hello World Plus Button Say Hello update page model (See schema to hide after d…" at bounding box center [862, 235] width 1131 height 218
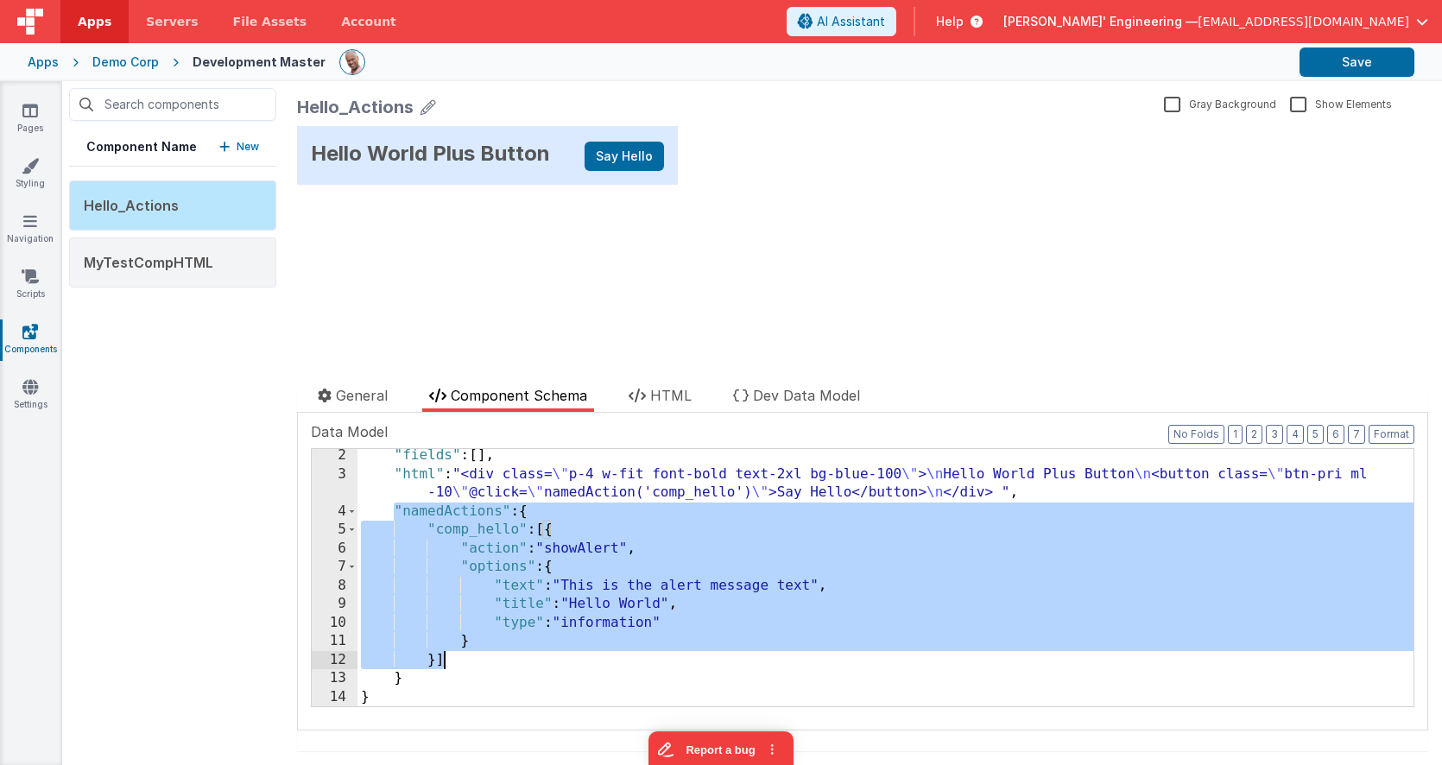
drag, startPoint x: 413, startPoint y: 517, endPoint x: 580, endPoint y: 573, distance: 175.8
click at [476, 663] on div ""fields" : [ ] , "html" : "<div class= \" p-4 w-fit font-bold text-2xl bg-blue-…" at bounding box center [885, 593] width 1056 height 294
click at [699, 495] on div ""fields" : [ ] , "html" : "<div class= \" p-4 w-fit font-bold text-2xl bg-blue-…" at bounding box center [885, 593] width 1056 height 294
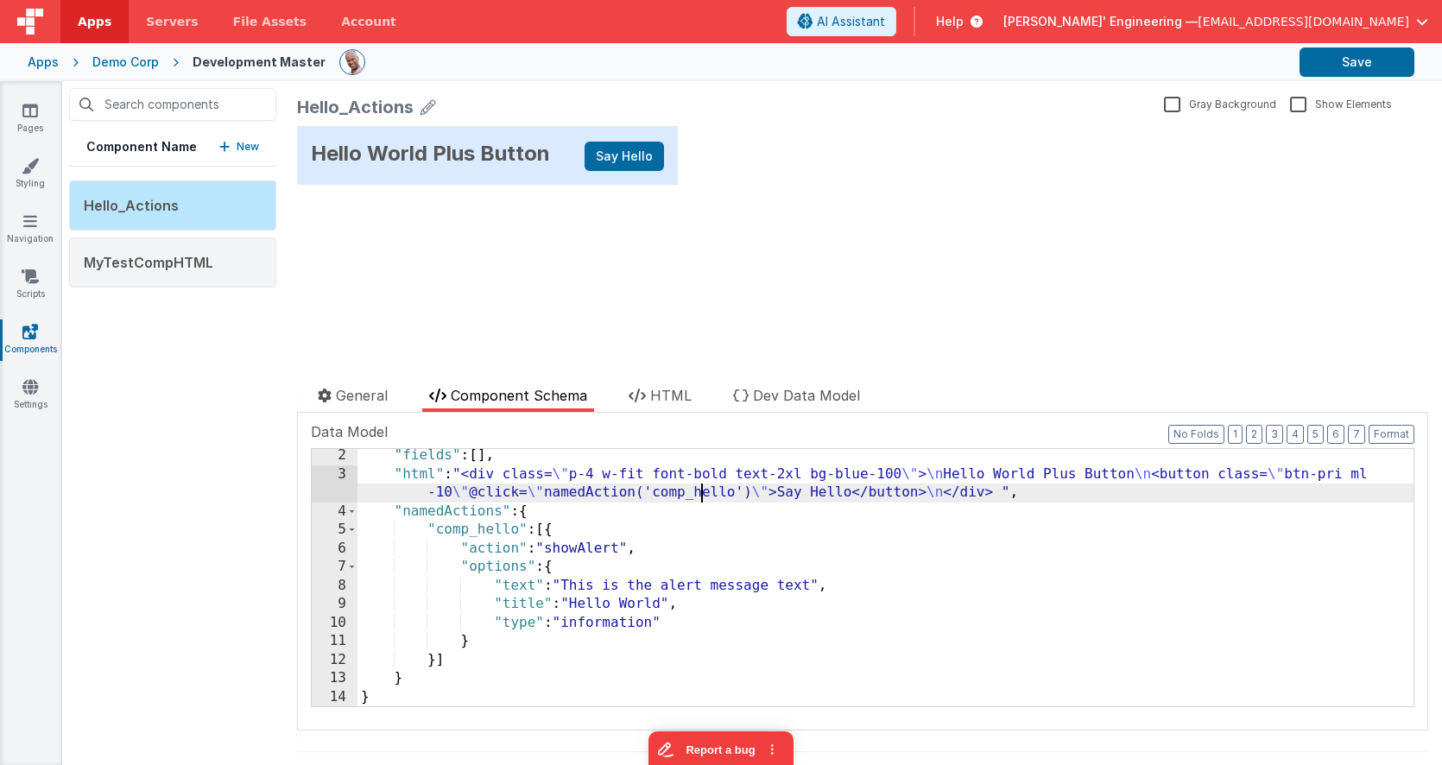
click at [699, 495] on div ""fields" : [ ] , "html" : "<div class= \" p-4 w-fit font-bold text-2xl bg-blue-…" at bounding box center [885, 593] width 1056 height 294
drag, startPoint x: 523, startPoint y: 205, endPoint x: 502, endPoint y: 180, distance: 32.5
click at [523, 205] on div "Hello World Plus Button Say Hello update page model (See schema to hide after d…" at bounding box center [862, 235] width 1131 height 218
click at [712, 495] on div ""fields" : [ ] , "html" : "<div class= \" p-4 w-fit font-bold text-2xl bg-blue-…" at bounding box center [885, 593] width 1056 height 294
click at [326, 470] on div "3" at bounding box center [335, 483] width 46 height 37
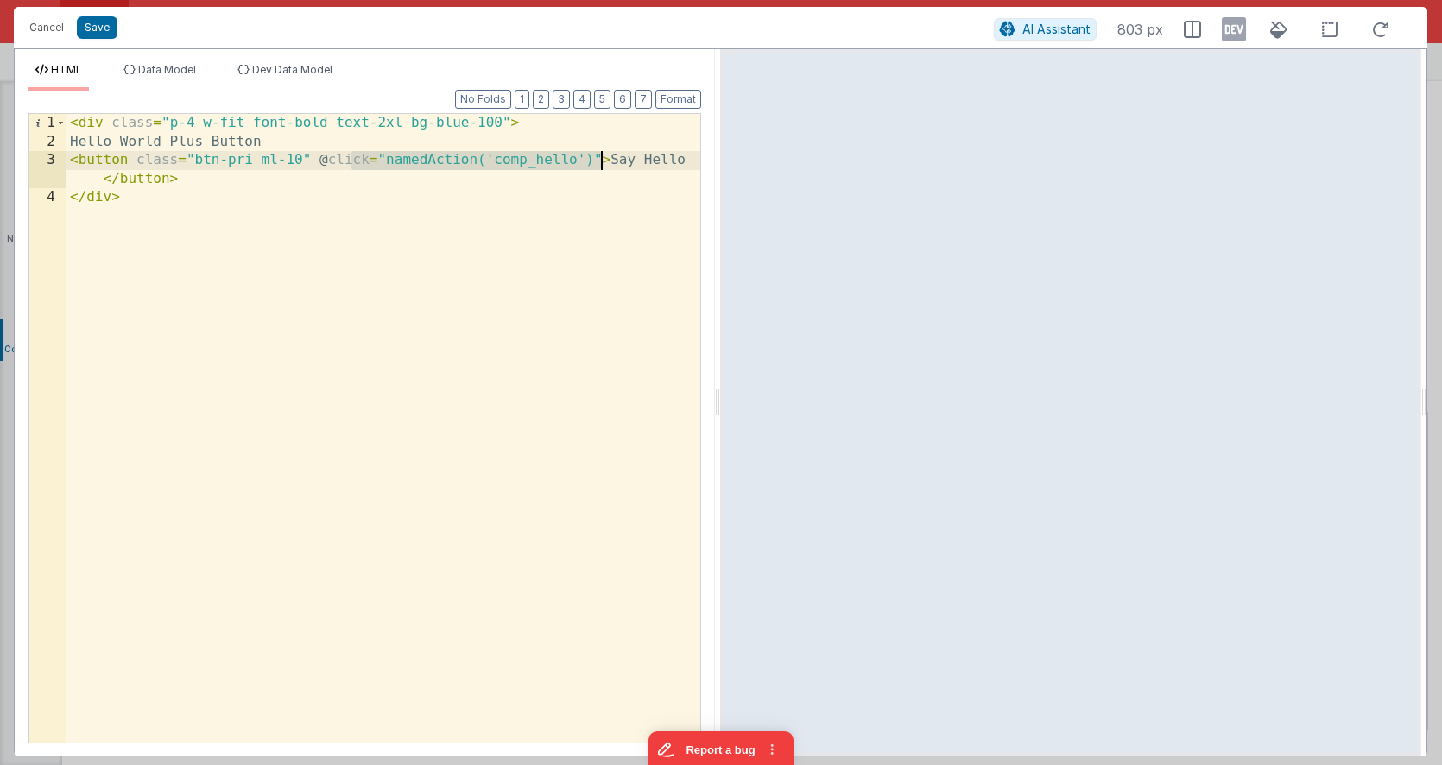
drag, startPoint x: 441, startPoint y: 165, endPoint x: 523, endPoint y: 167, distance: 82.0
click at [603, 159] on div "< div class = "p-4 w-fit font-bold text-2xl bg-blue-100" > Hello World Plus But…" at bounding box center [383, 447] width 634 height 666
click at [533, 162] on div "< div class = "p-4 w-fit font-bold text-2xl bg-blue-100" > Hello World Plus But…" at bounding box center [383, 447] width 634 height 666
drag, startPoint x: 533, startPoint y: 162, endPoint x: 547, endPoint y: 226, distance: 65.5
click at [533, 162] on div "< div class = "p-4 w-fit font-bold text-2xl bg-blue-100" > Hello World Plus But…" at bounding box center [383, 447] width 634 height 666
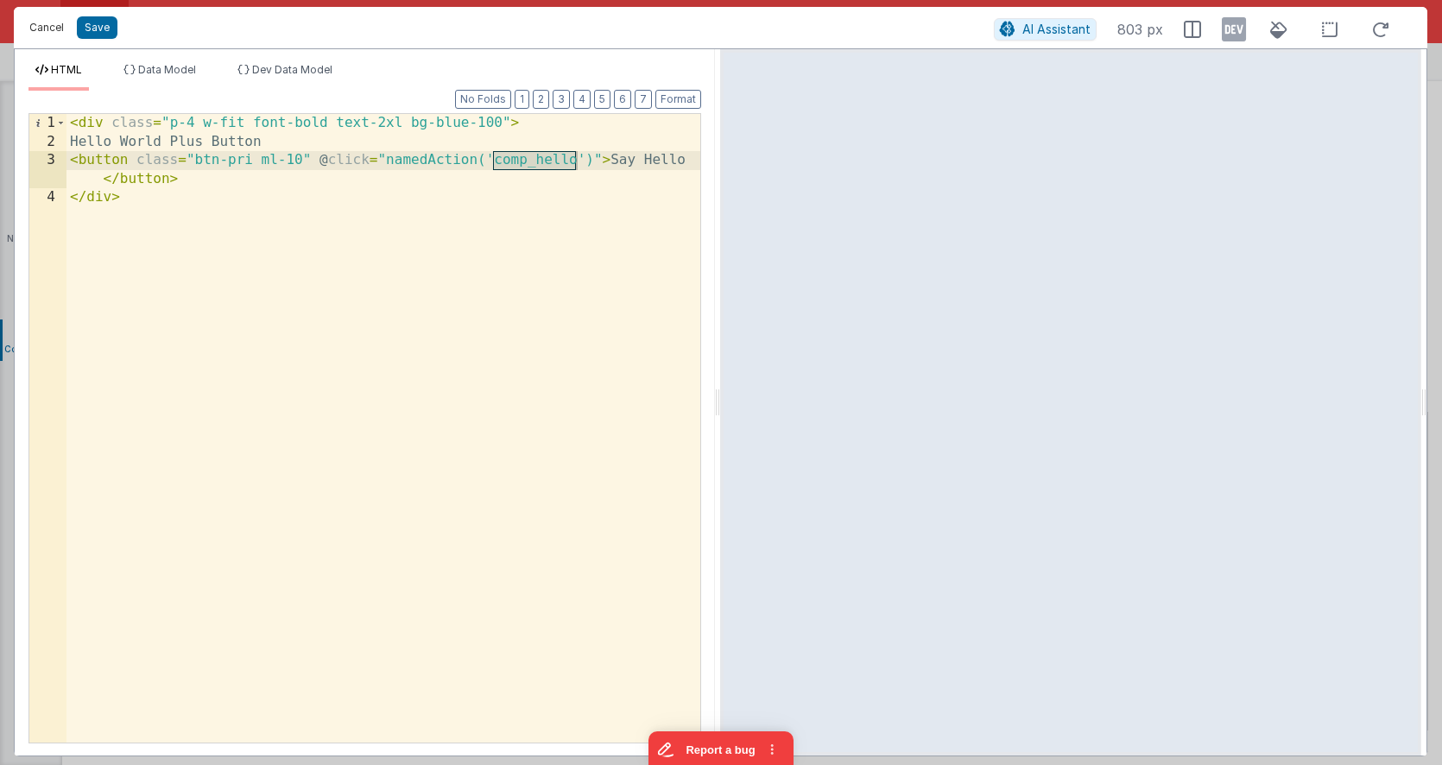
click at [54, 25] on button "Cancel" at bounding box center [47, 28] width 52 height 24
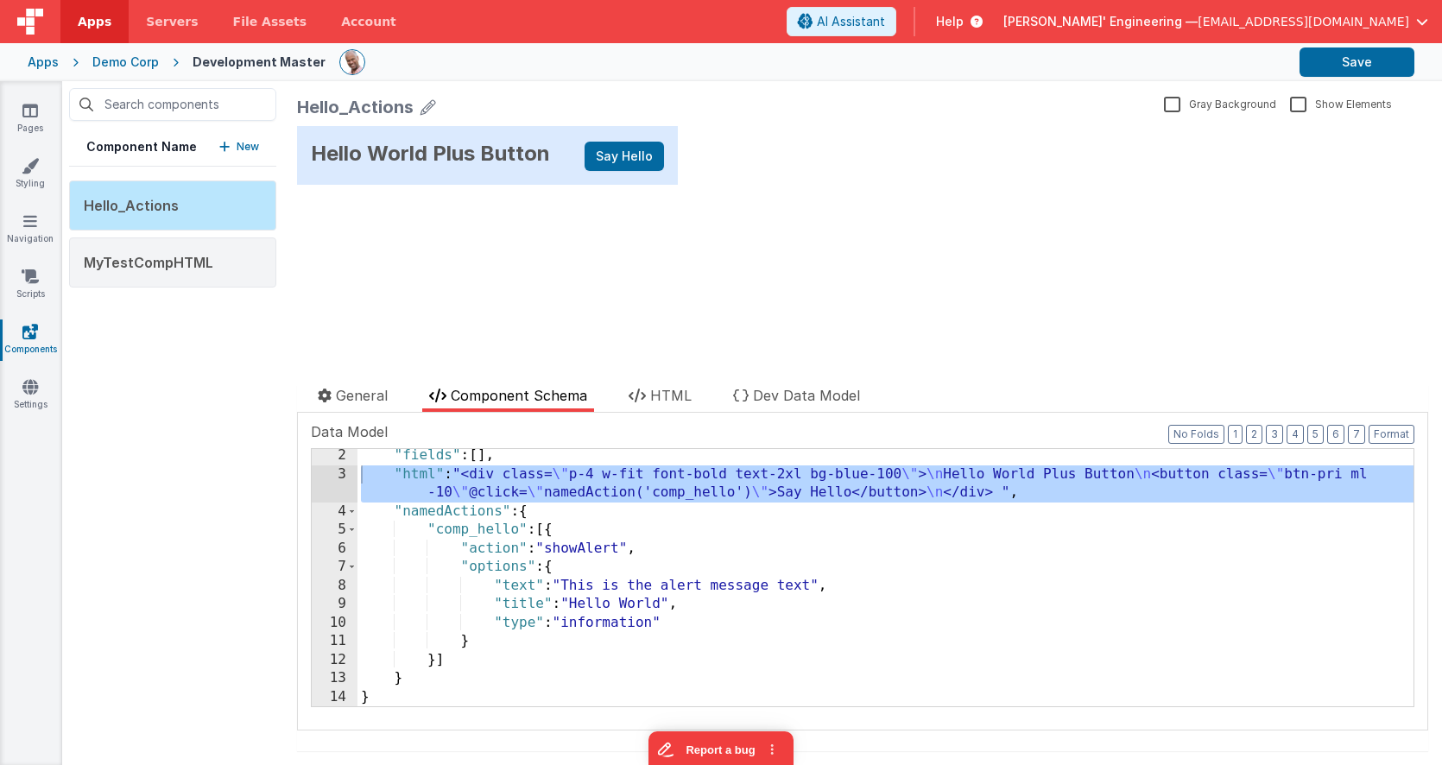
click at [712, 521] on div ""fields" : [ ] , "html" : "<div class= \" p-4 w-fit font-bold text-2xl bg-blue-…" at bounding box center [885, 593] width 1056 height 294
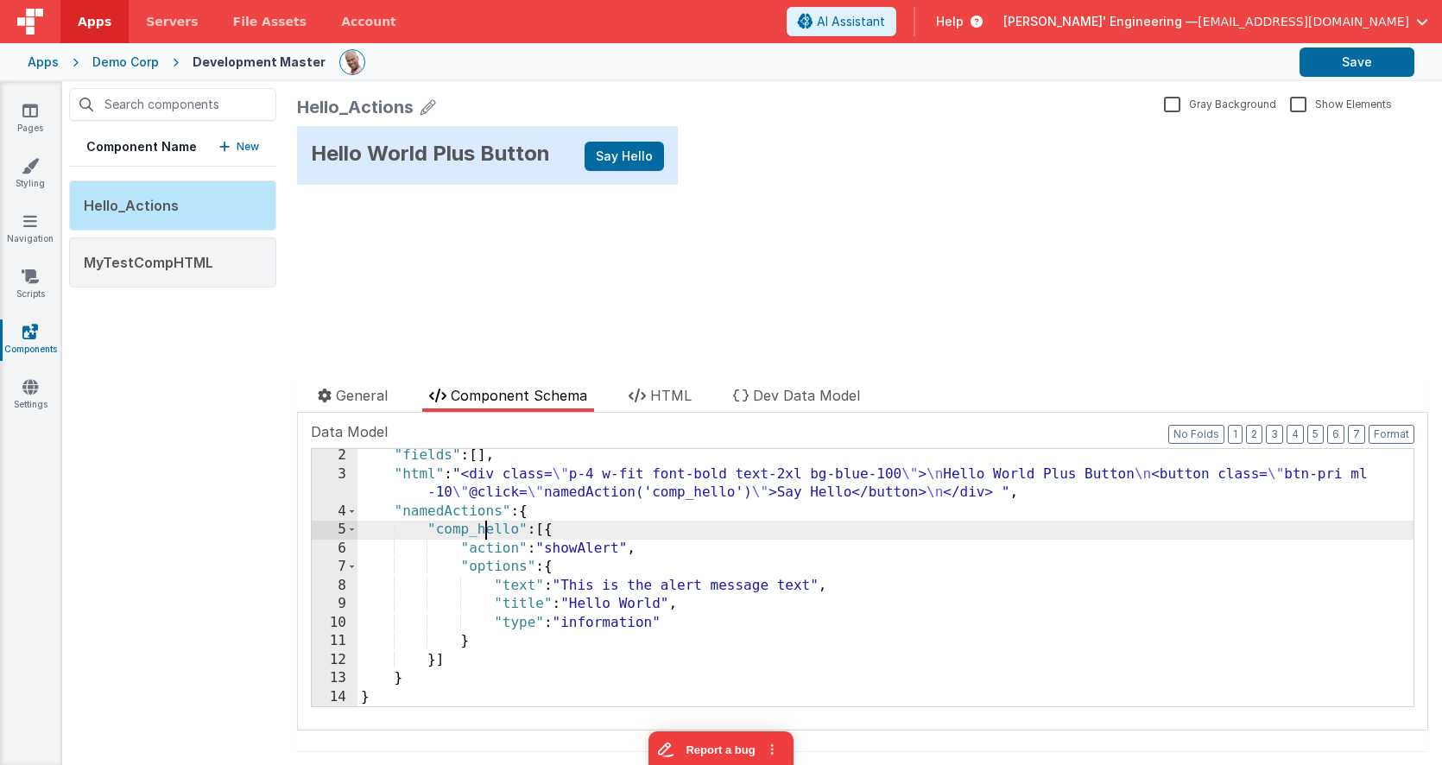
click at [485, 530] on div ""fields" : [ ] , "html" : "<div class= \" p-4 w-fit font-bold text-2xl bg-blue-…" at bounding box center [885, 593] width 1056 height 294
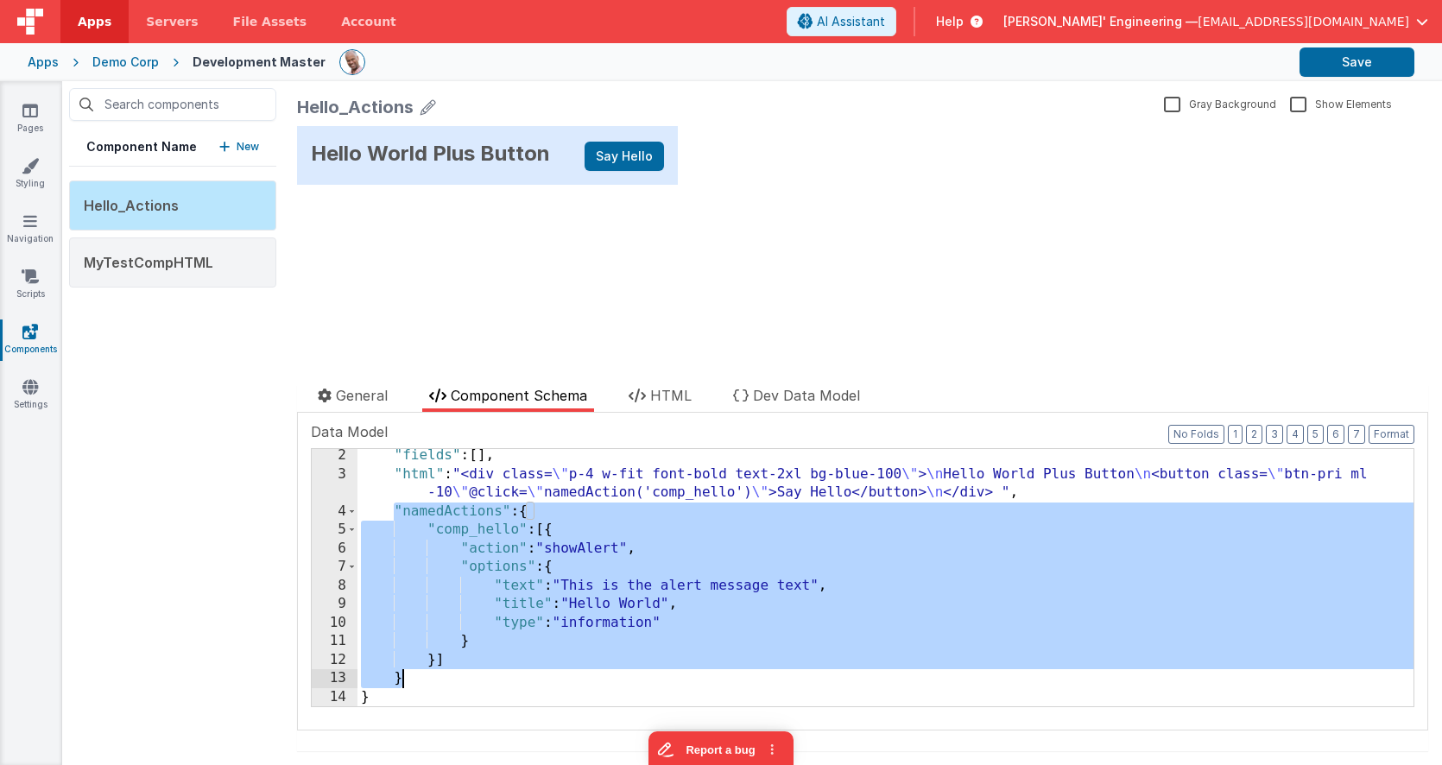
drag, startPoint x: 396, startPoint y: 510, endPoint x: 418, endPoint y: 675, distance: 166.3
click at [418, 675] on div ""fields" : [ ] , "html" : "<div class= \" p-4 w-fit font-bold text-2xl bg-blue-…" at bounding box center [885, 593] width 1056 height 294
click at [622, 312] on div "Hello World Plus Button Say Hello update page model (See schema to hide after d…" at bounding box center [862, 235] width 1131 height 218
click at [1362, 57] on button "Save" at bounding box center [1356, 61] width 115 height 29
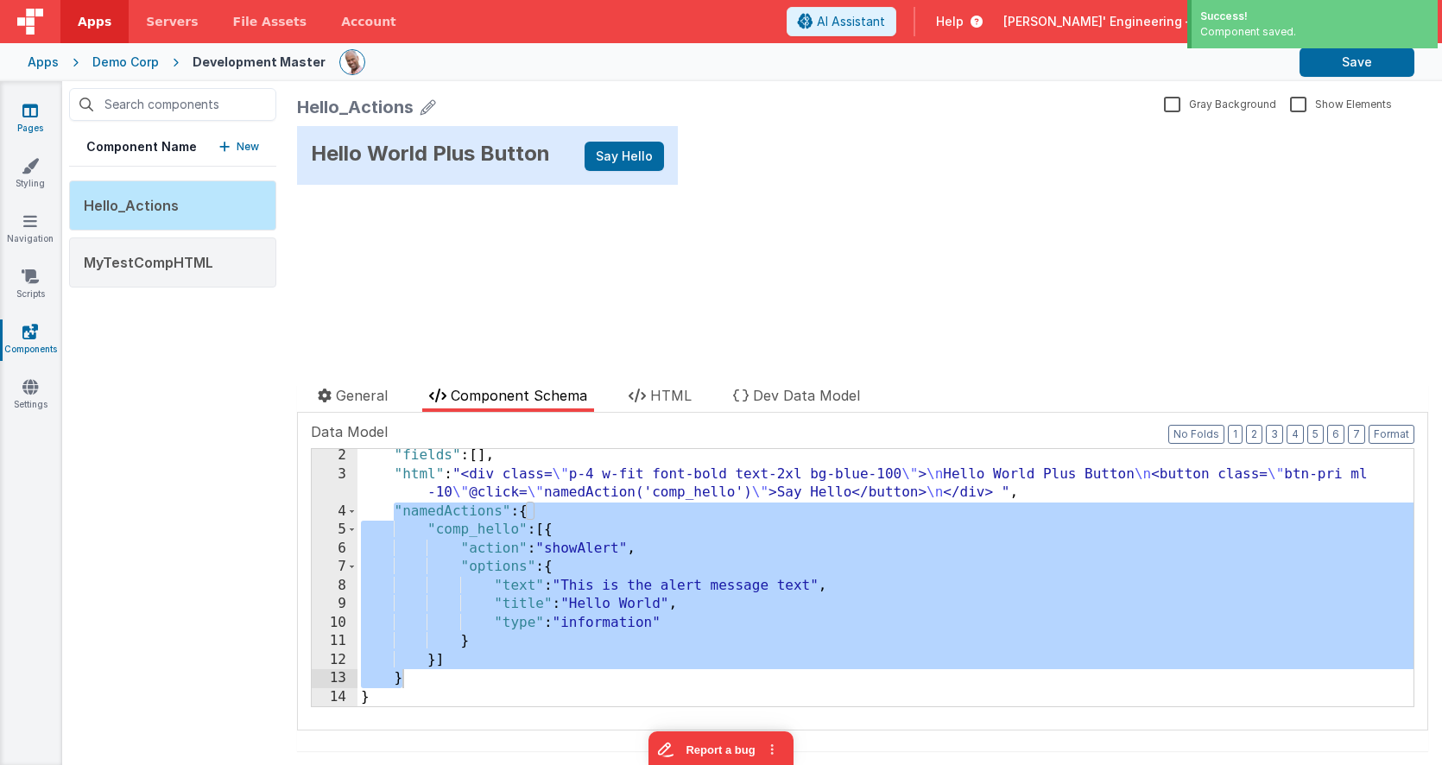
click at [39, 109] on link "Pages" at bounding box center [30, 119] width 62 height 35
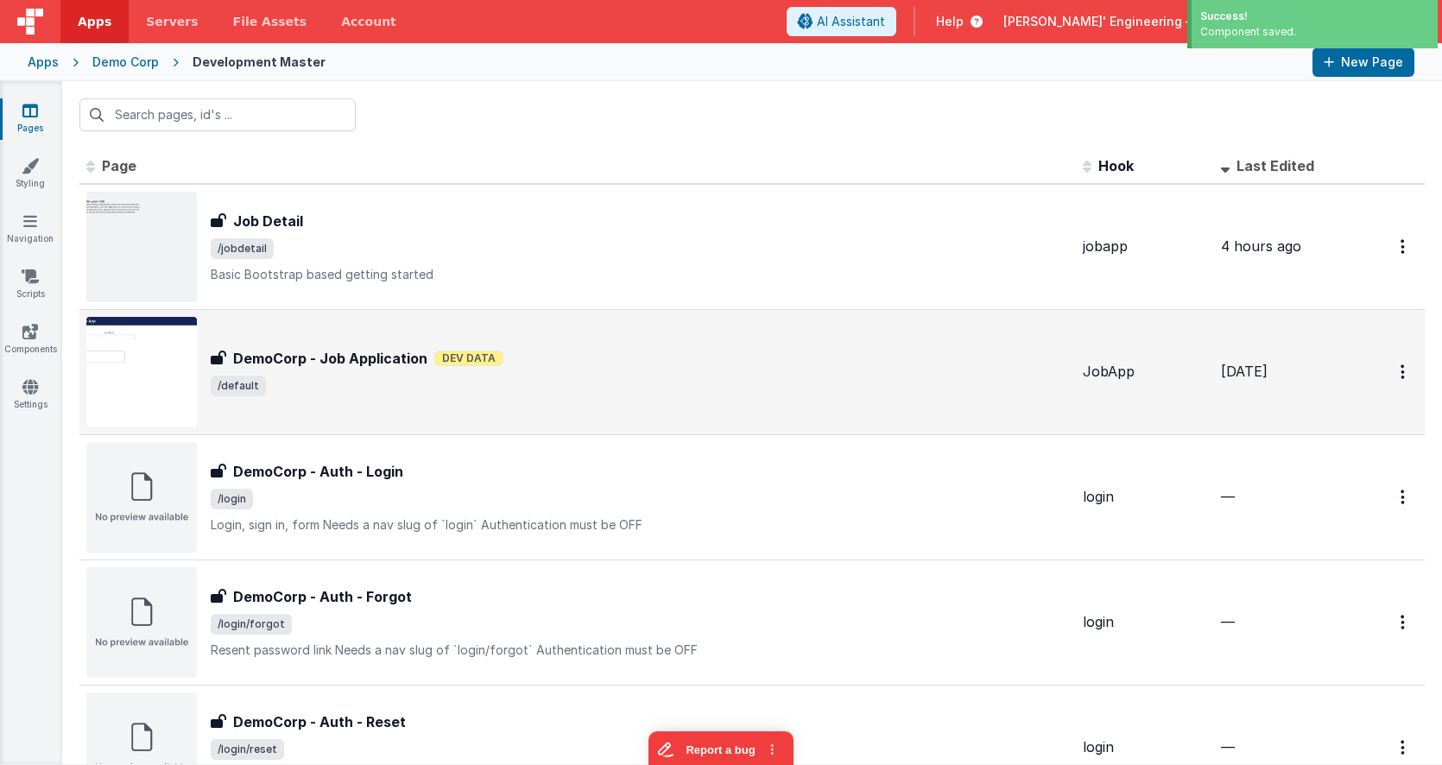
click at [417, 390] on span "/default" at bounding box center [640, 386] width 858 height 21
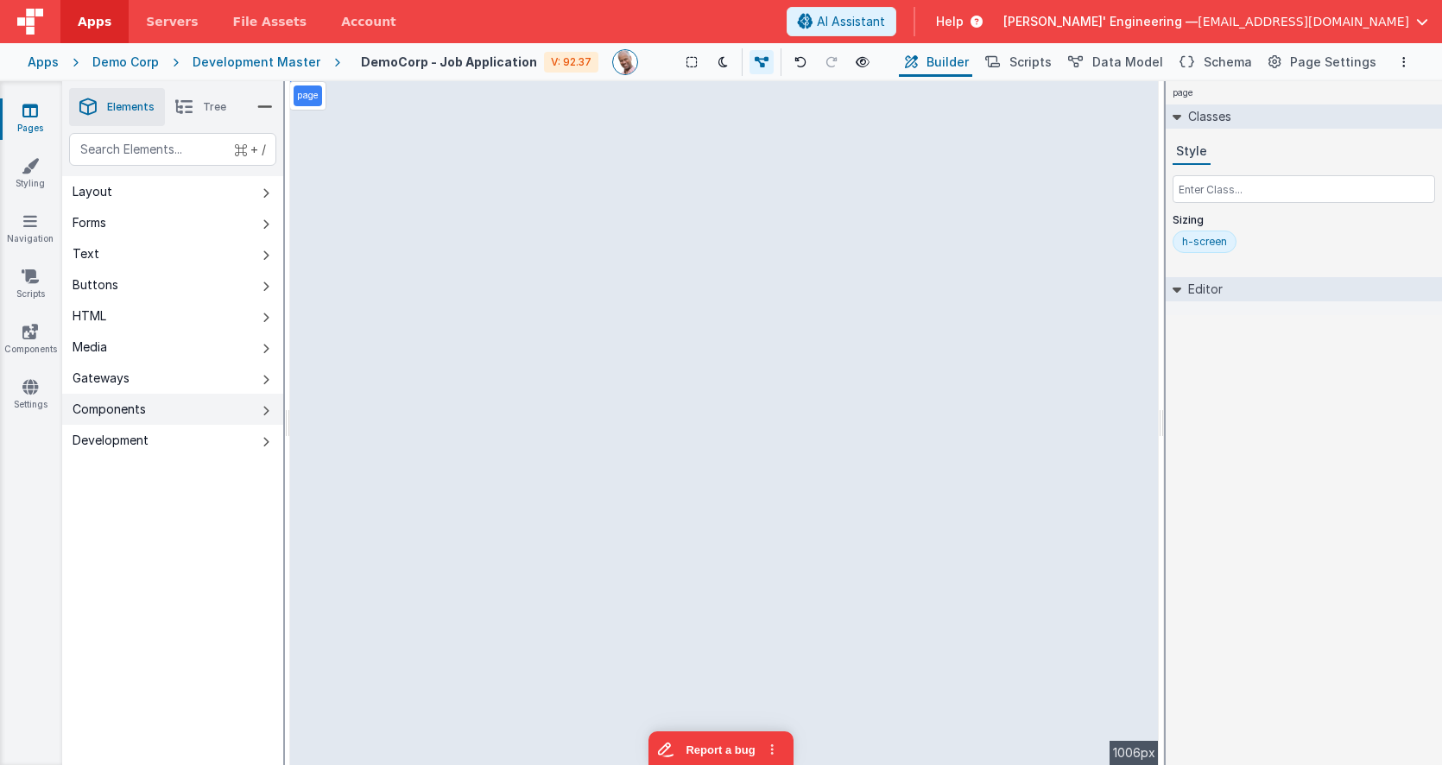
click at [263, 416] on icon at bounding box center [265, 411] width 7 height 14
click at [780, 332] on div "--> 1006px" at bounding box center [724, 423] width 868 height 684
click at [759, 192] on div "--> 1006px" at bounding box center [724, 423] width 868 height 684
click at [1289, 412] on div "page Classes Style Sizing h-screen Editor DEV: Focus DEV: builderToggleConditio…" at bounding box center [1303, 423] width 276 height 684
click at [265, 407] on icon at bounding box center [265, 411] width 7 height 14
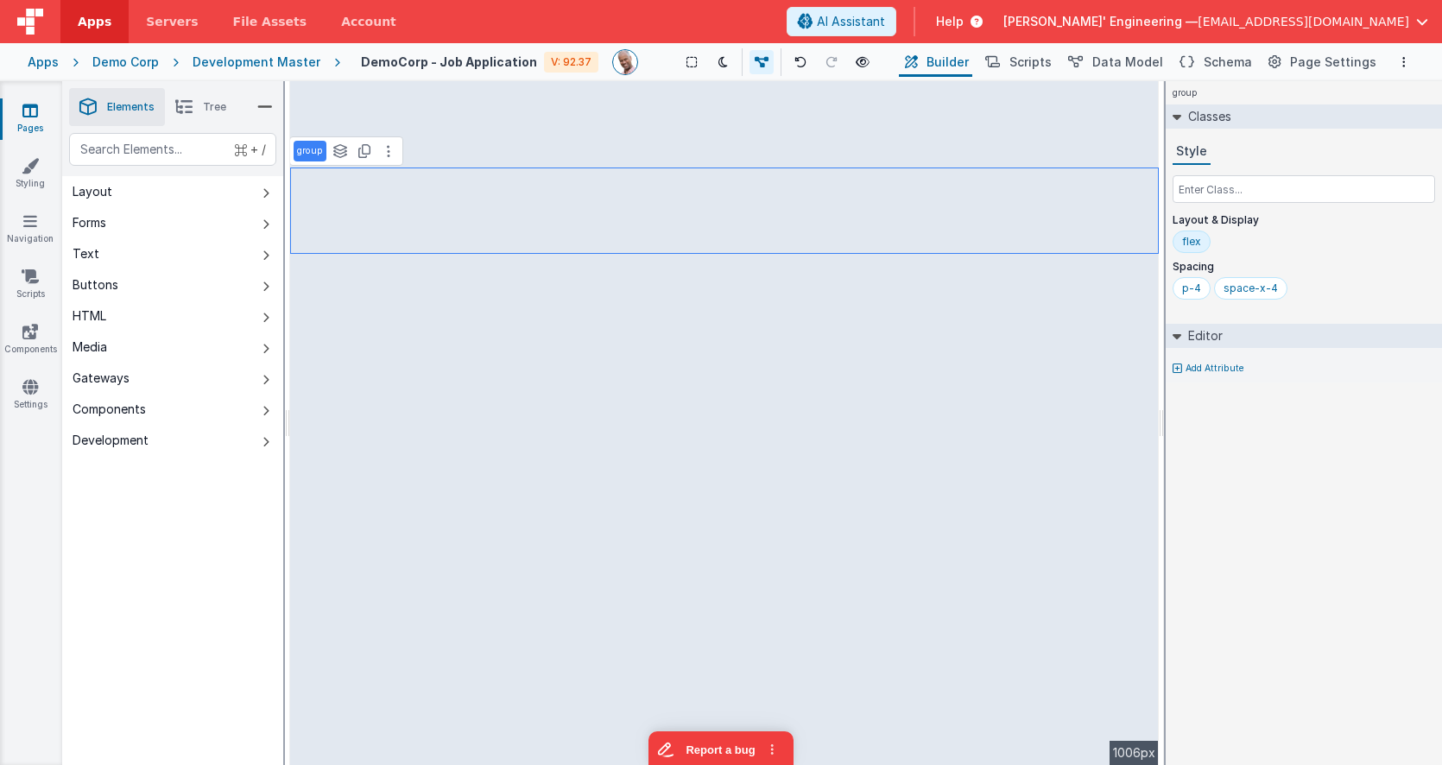
click at [31, 319] on div "Pages Styling Navigation Scripts Components Settings" at bounding box center [31, 423] width 62 height 684
click at [28, 331] on icon at bounding box center [30, 331] width 16 height 17
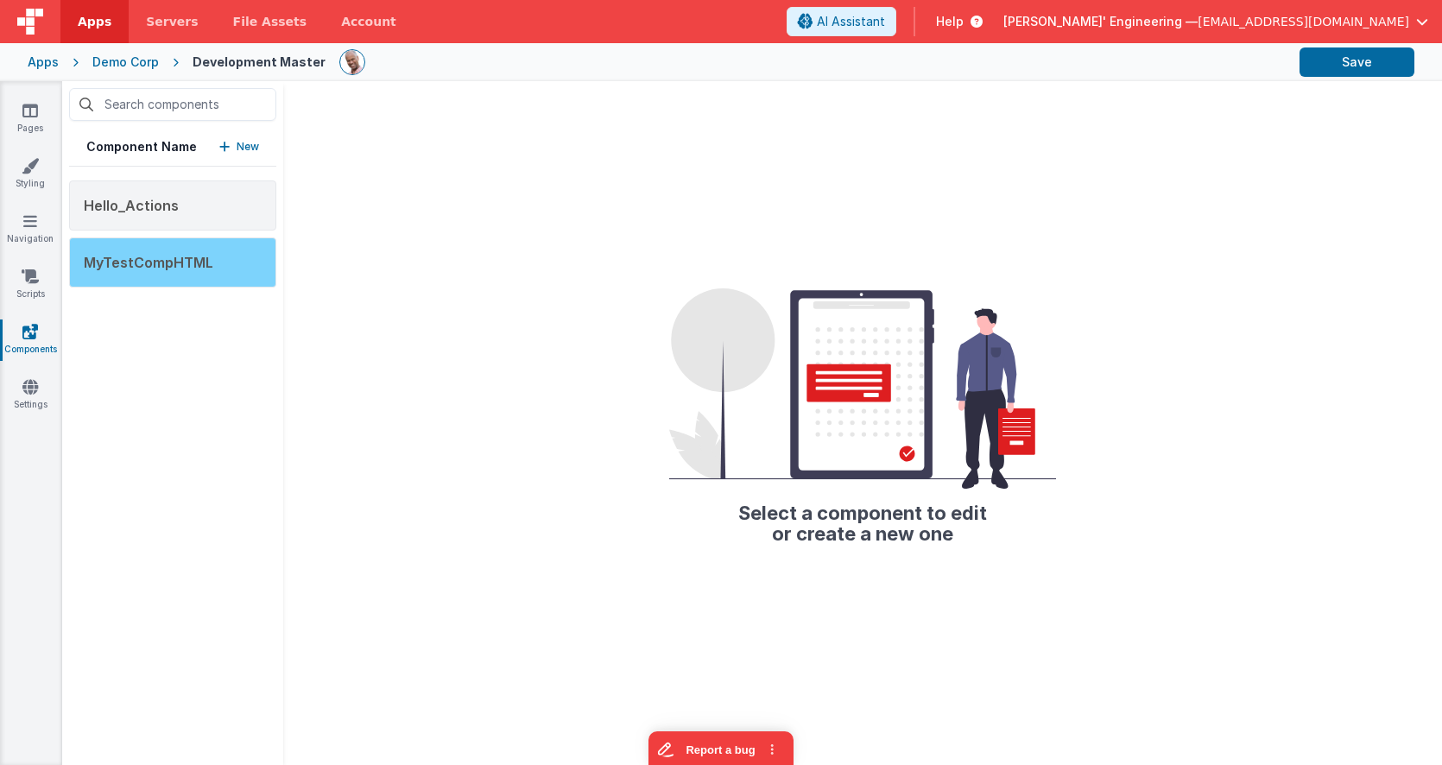
click at [216, 276] on div "MyTestCompHTML" at bounding box center [172, 262] width 207 height 50
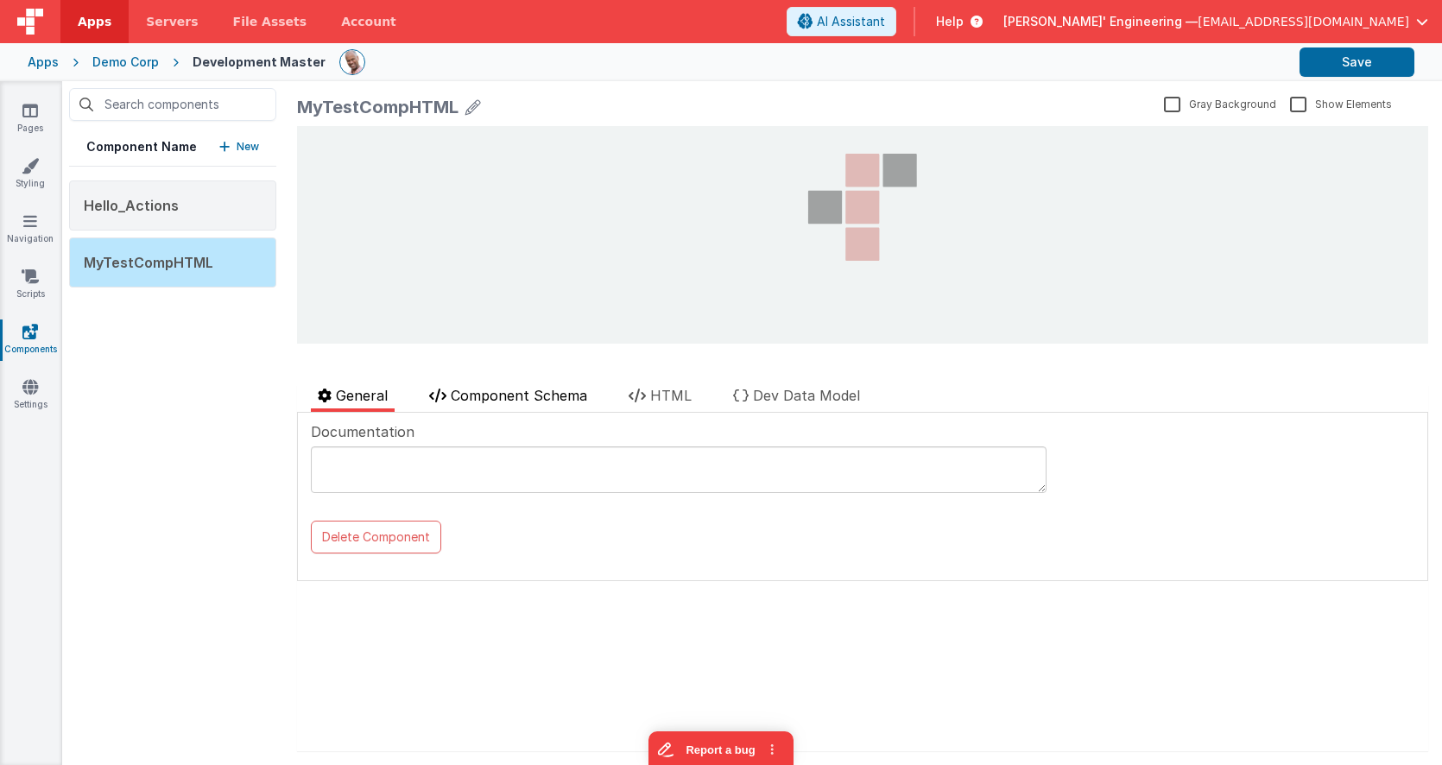
click at [494, 393] on span "Component Schema" at bounding box center [519, 395] width 136 height 17
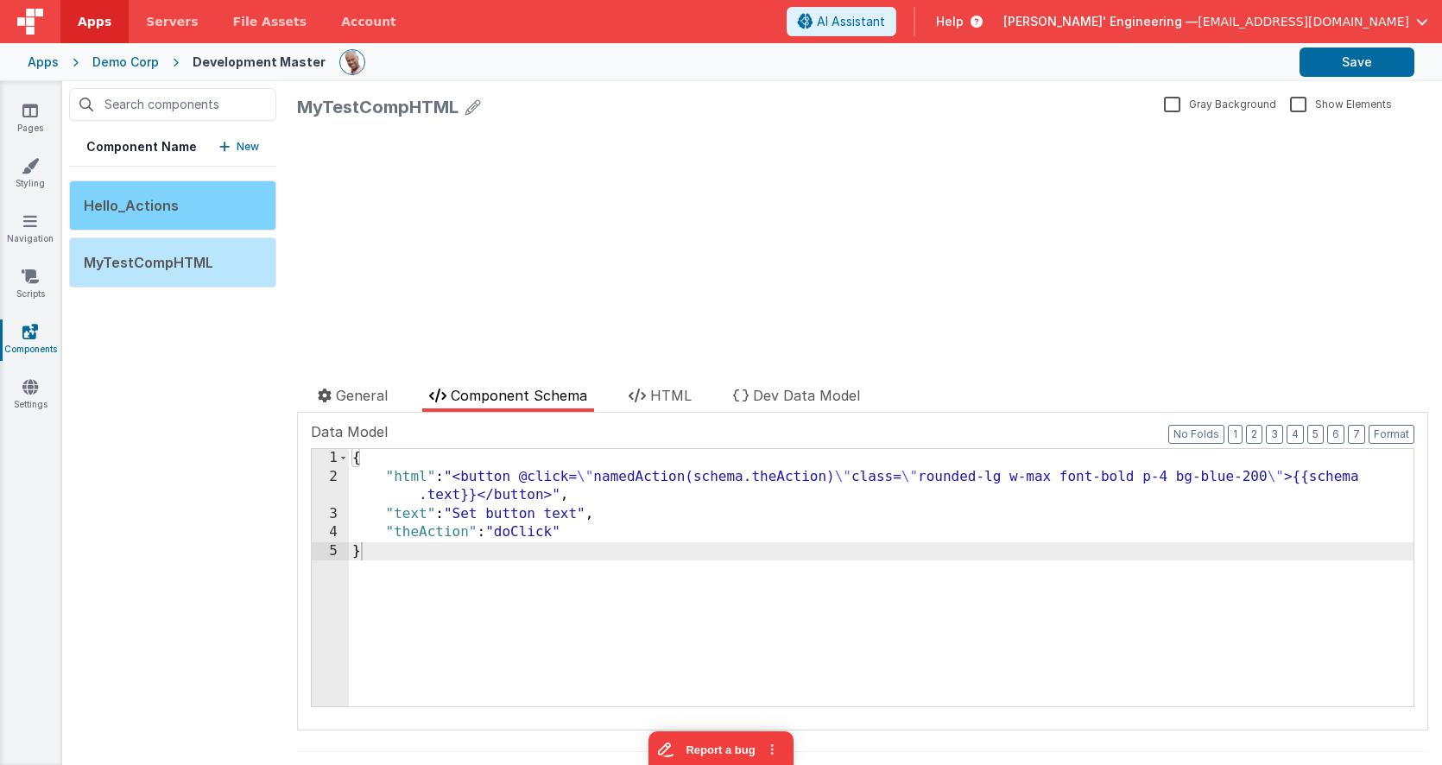
click at [235, 207] on div "Hello_Actions" at bounding box center [172, 205] width 207 height 50
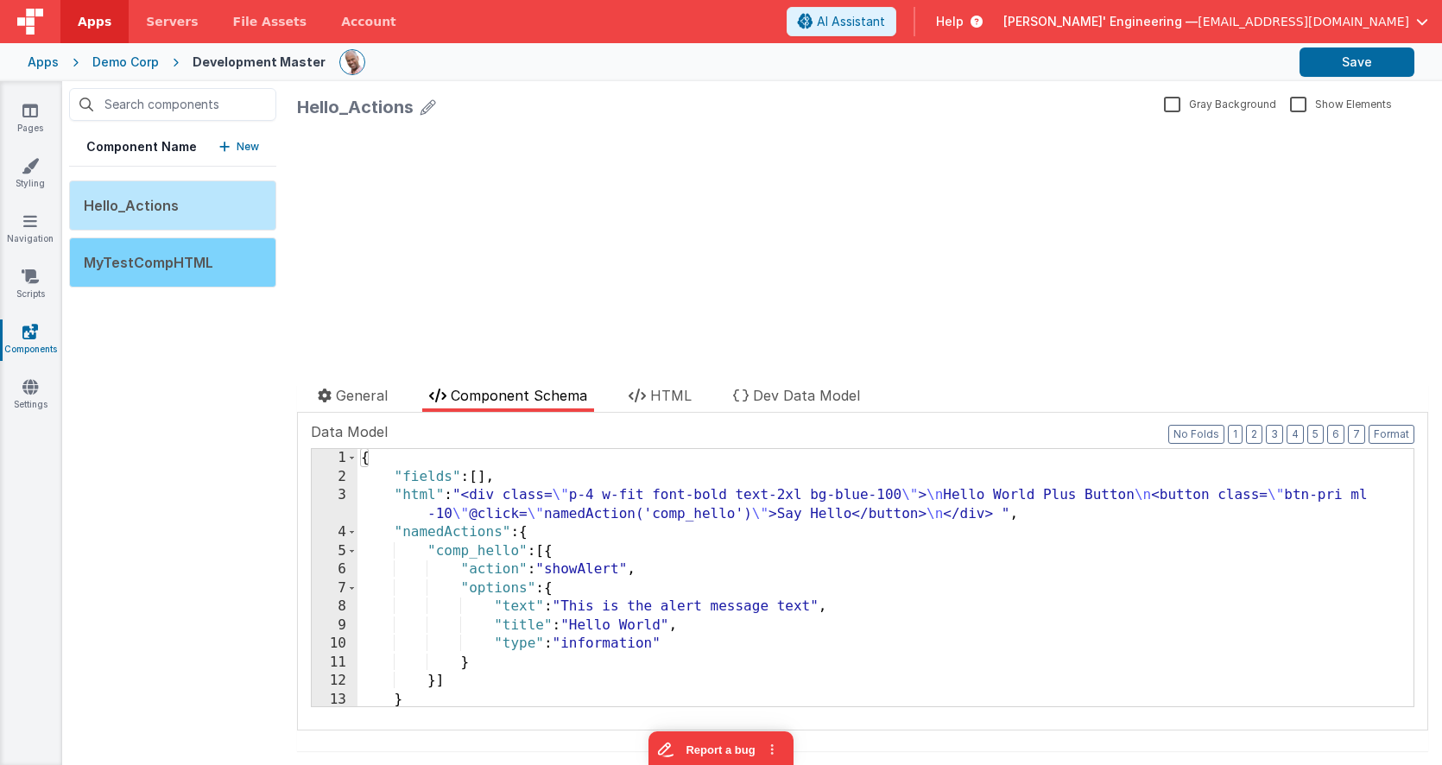
click at [217, 260] on div "MyTestCompHTML" at bounding box center [172, 262] width 207 height 50
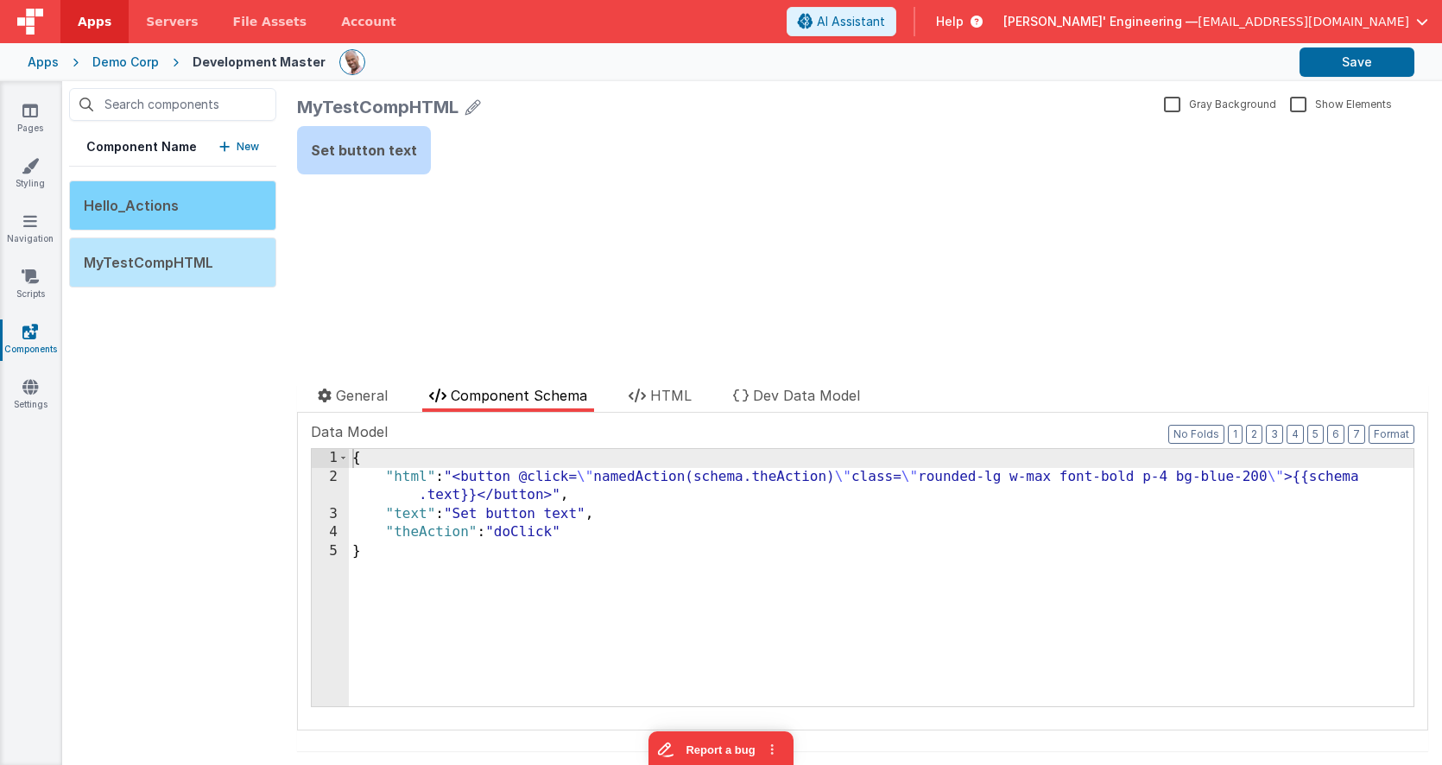
click at [223, 213] on div "Hello_Actions" at bounding box center [172, 205] width 207 height 50
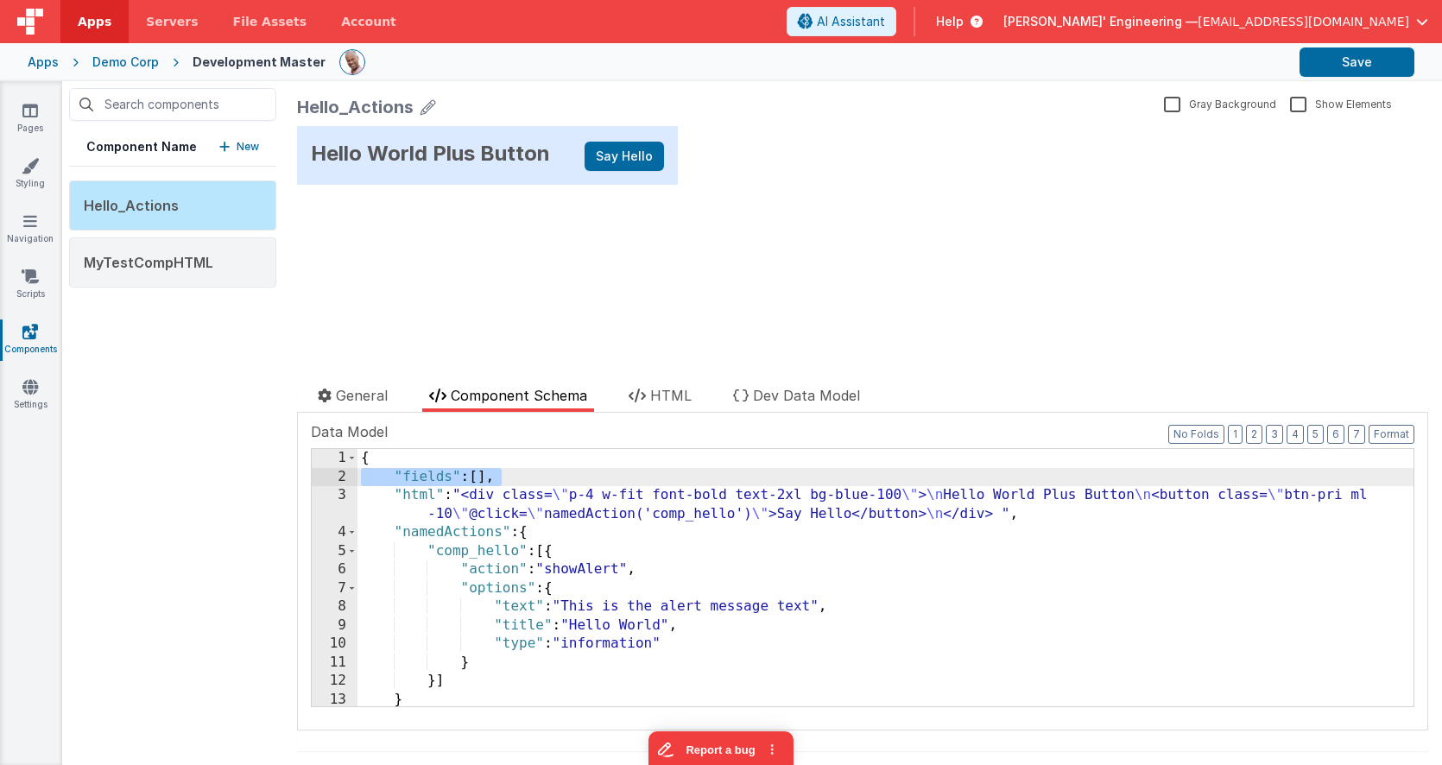
drag, startPoint x: 490, startPoint y: 476, endPoint x: 271, endPoint y: 483, distance: 219.4
click at [271, 483] on div "Component Name New Hello_Actions MyTestCompHTML Hello_Actions Gray Background S…" at bounding box center [751, 423] width 1379 height 684
click at [1312, 54] on button "Save" at bounding box center [1356, 61] width 115 height 29
click at [685, 301] on div "Hello World Plus Button Say Hello update page model (See schema to hide after d…" at bounding box center [862, 235] width 1131 height 218
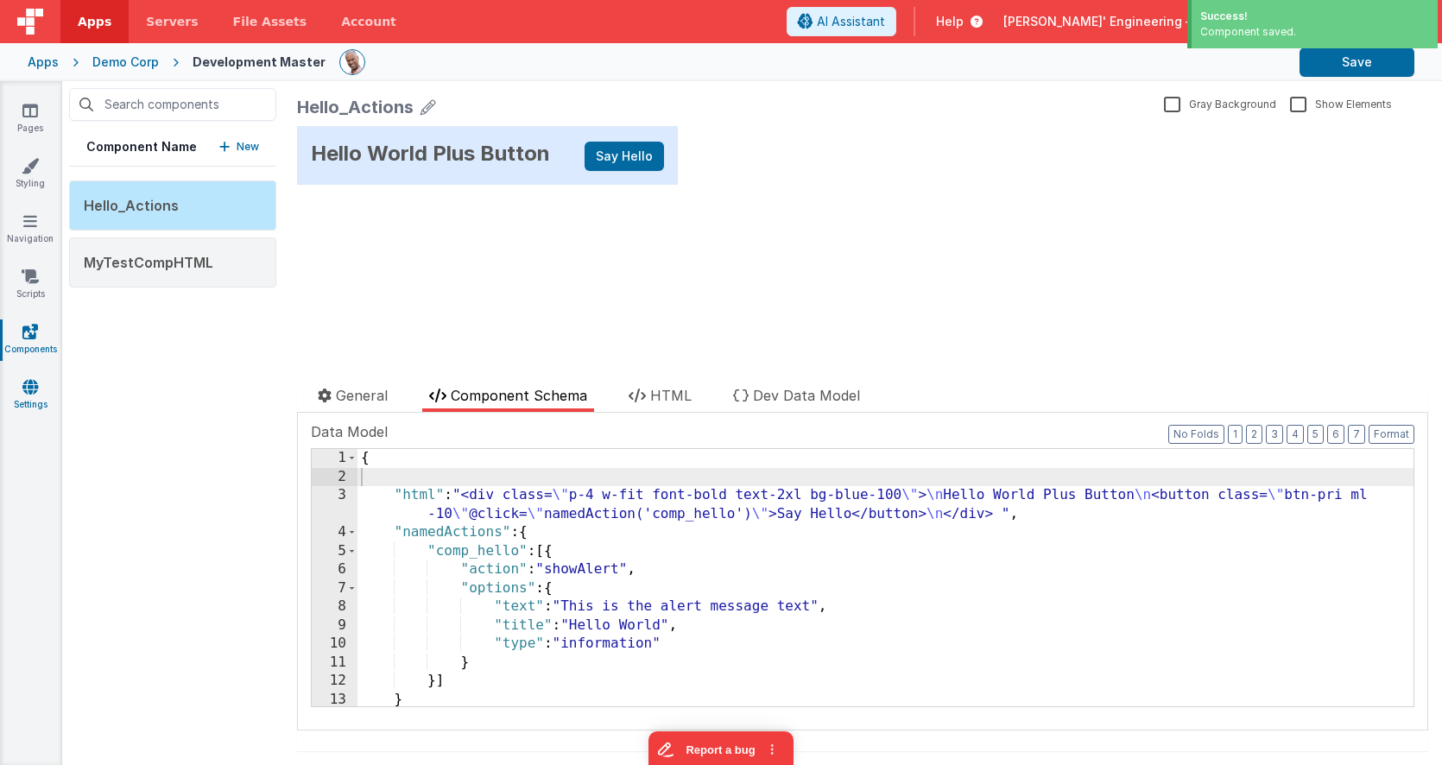
click at [36, 385] on icon at bounding box center [30, 386] width 16 height 17
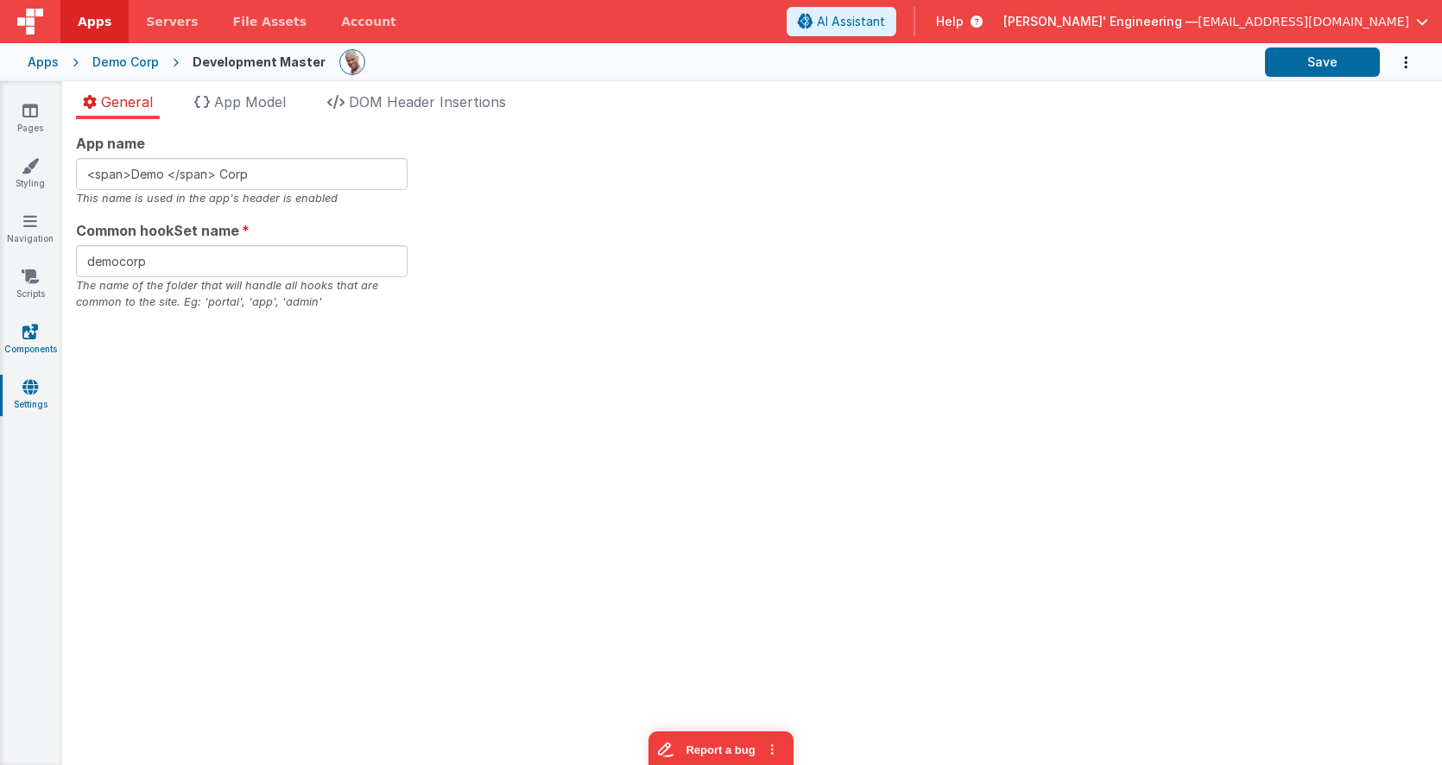
click at [37, 330] on link "Components" at bounding box center [30, 340] width 62 height 35
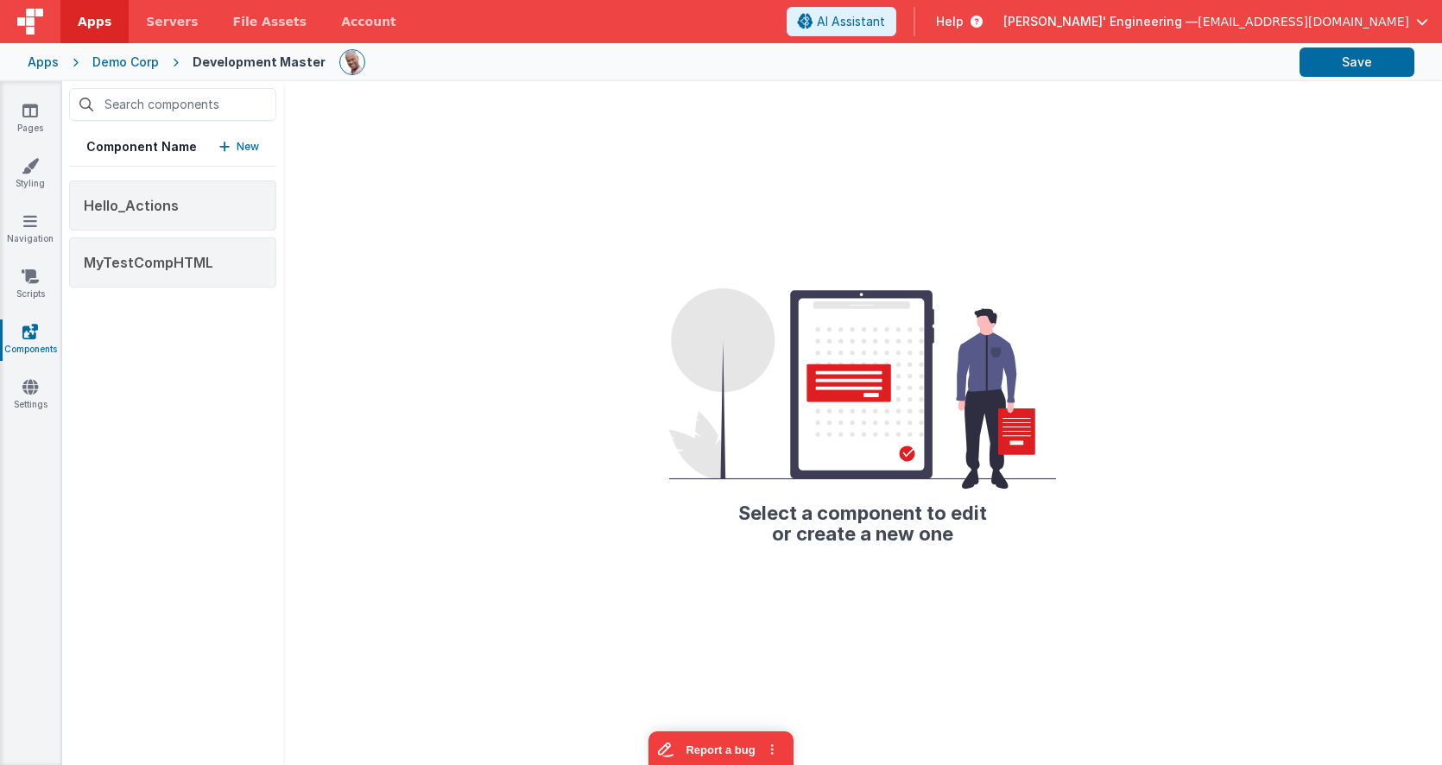
click at [116, 66] on div "Demo Corp" at bounding box center [125, 62] width 66 height 17
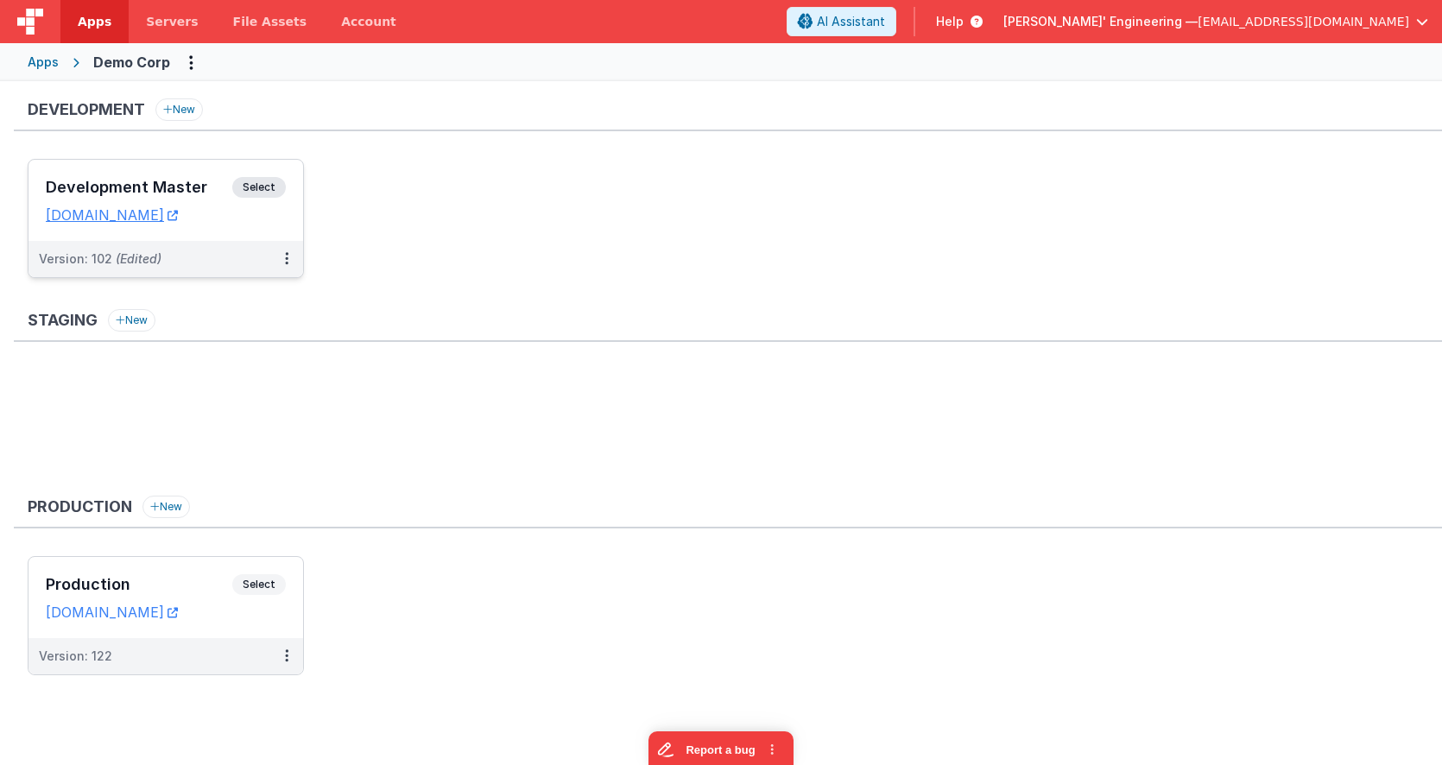
click at [267, 167] on div "Development Master Select URLs demodev.fmbetterforms.com" at bounding box center [165, 200] width 275 height 81
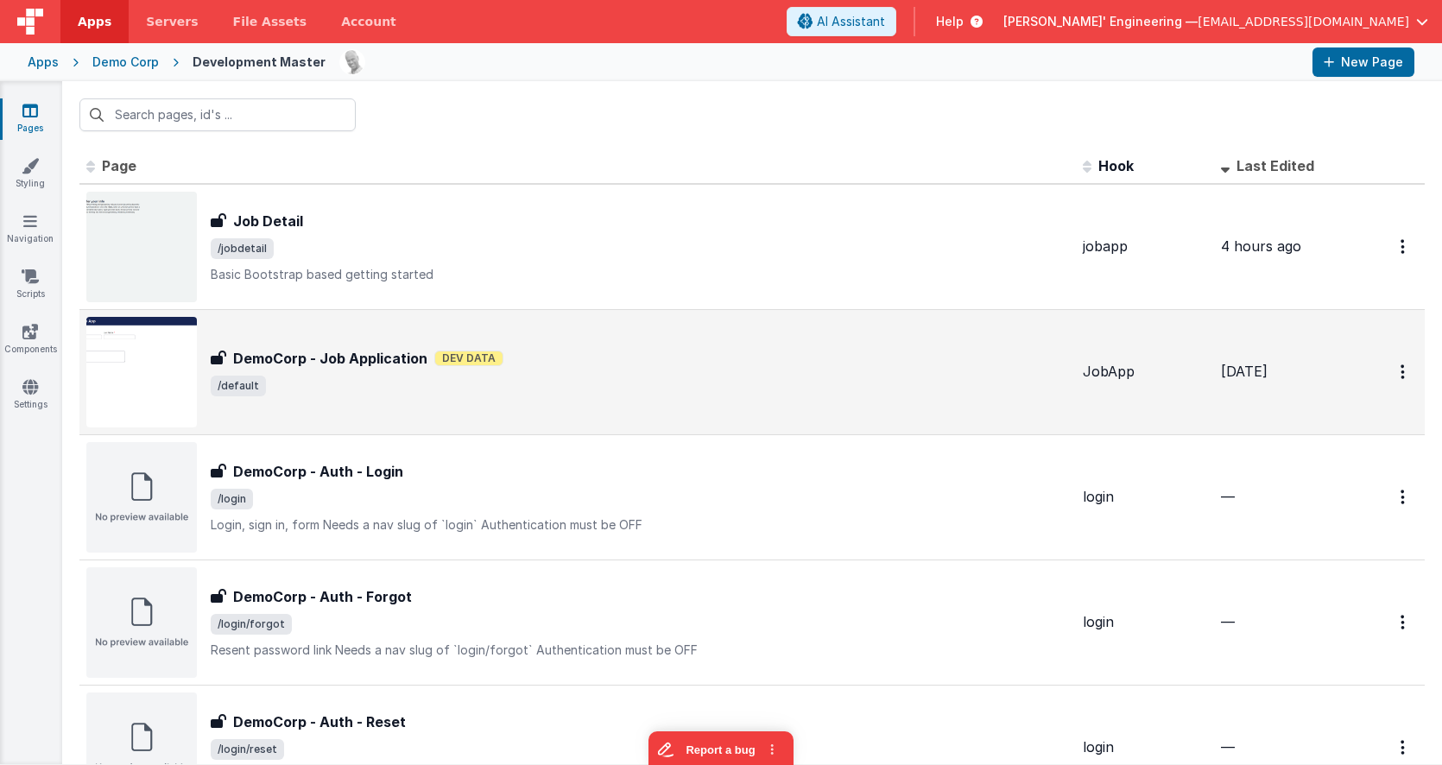
click at [502, 369] on div "DemoCorp - Job Application DemoCorp - Job Application Dev Data /default" at bounding box center [640, 372] width 858 height 48
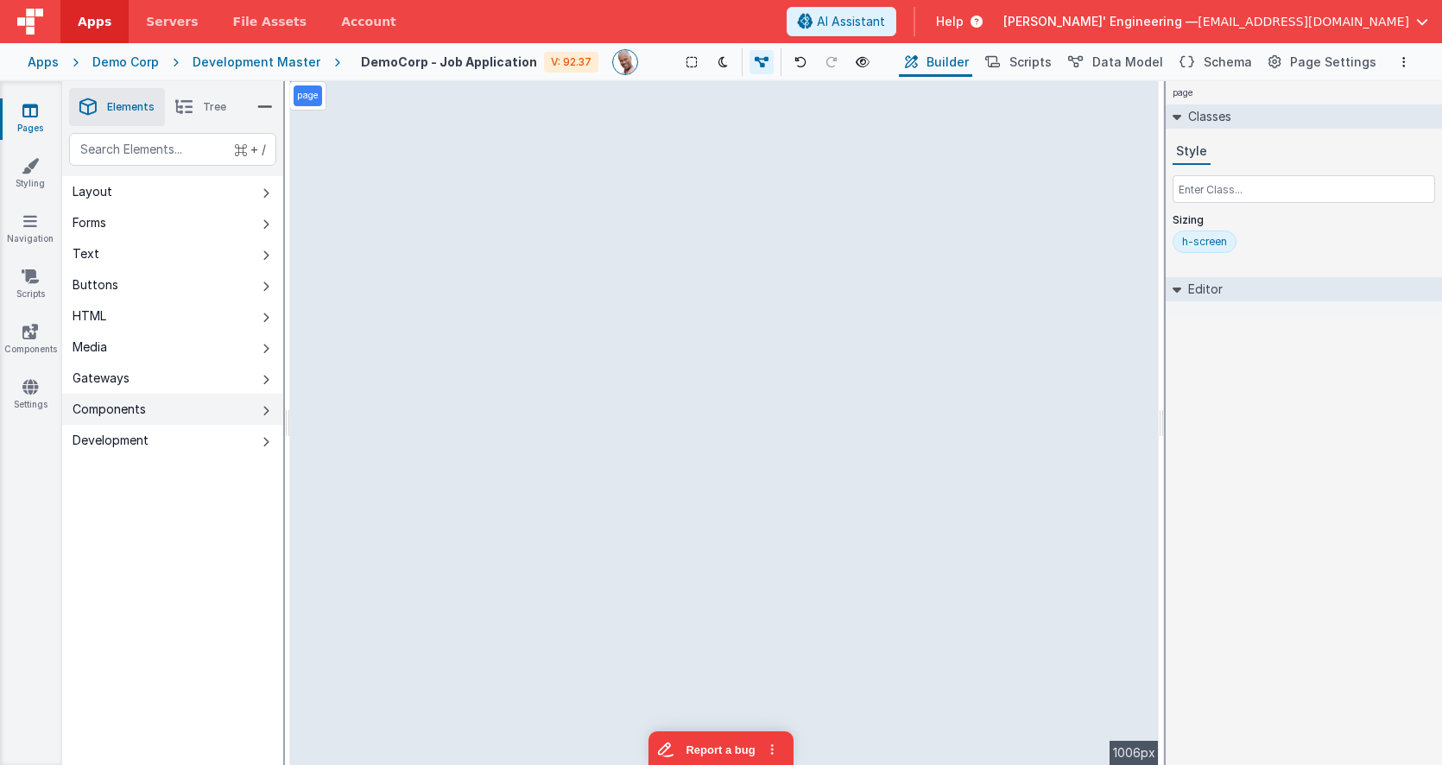
click at [270, 415] on button "Components" at bounding box center [172, 409] width 221 height 31
drag, startPoint x: 410, startPoint y: 141, endPoint x: 521, endPoint y: 198, distance: 125.1
click at [612, 262] on div "--> 1006px" at bounding box center [724, 423] width 868 height 684
drag, startPoint x: 406, startPoint y: 149, endPoint x: 651, endPoint y: 243, distance: 262.3
click at [568, 162] on div "--> 1006px" at bounding box center [724, 423] width 868 height 684
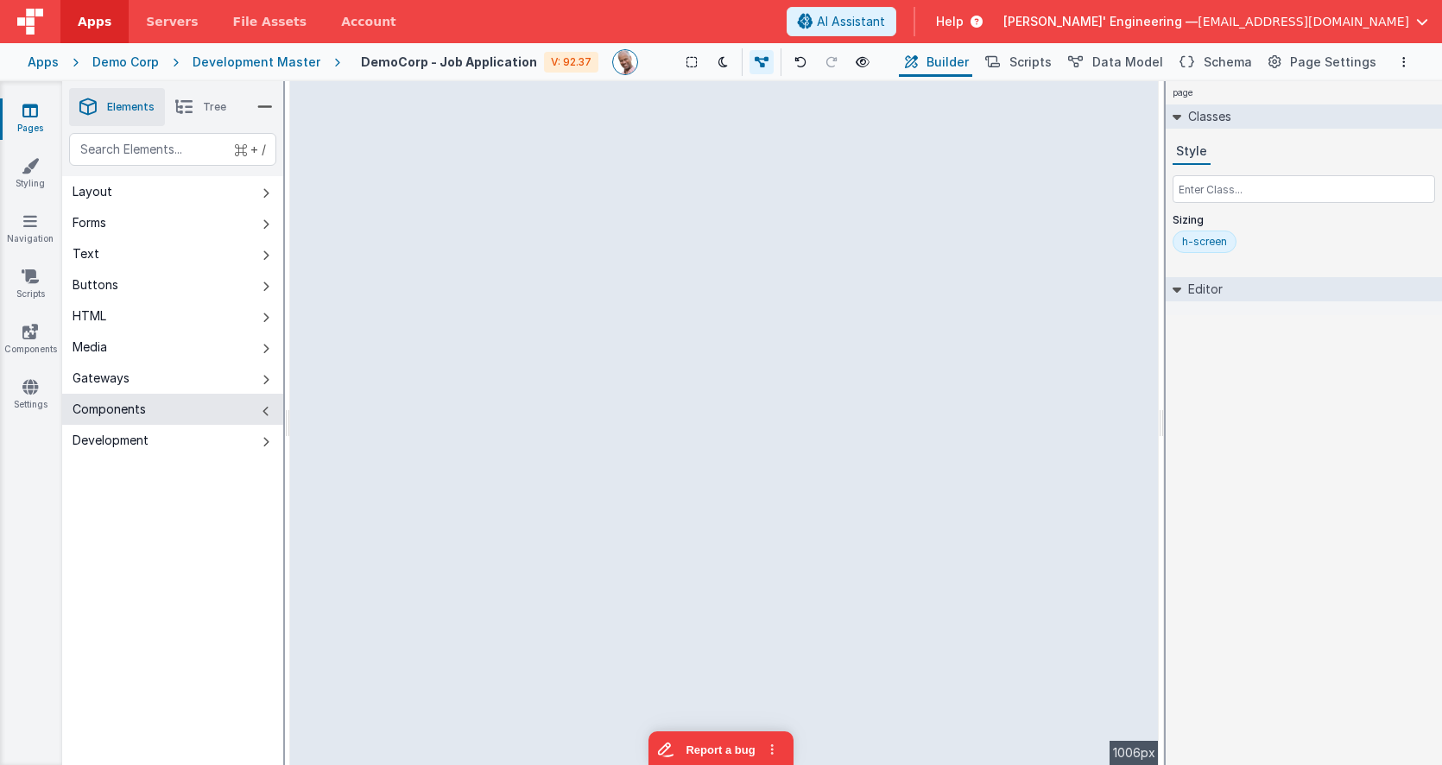
drag, startPoint x: 658, startPoint y: 245, endPoint x: 596, endPoint y: 253, distance: 61.8
click at [648, 245] on div "--> 1006px" at bounding box center [724, 423] width 868 height 684
click at [593, 237] on div "--> 1006px" at bounding box center [724, 423] width 868 height 684
click at [262, 70] on div "Development Master" at bounding box center [257, 62] width 128 height 17
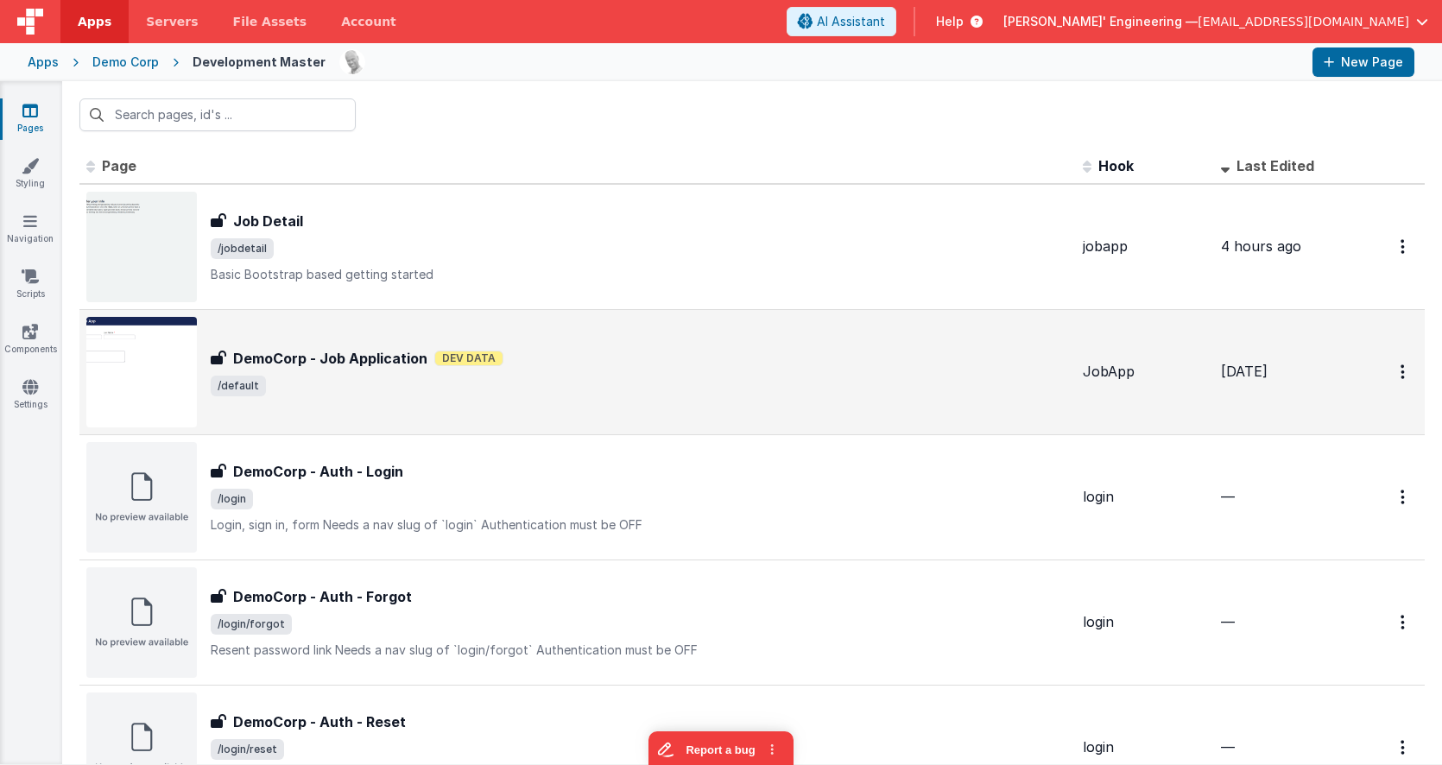
click at [431, 377] on span "/default" at bounding box center [640, 386] width 858 height 21
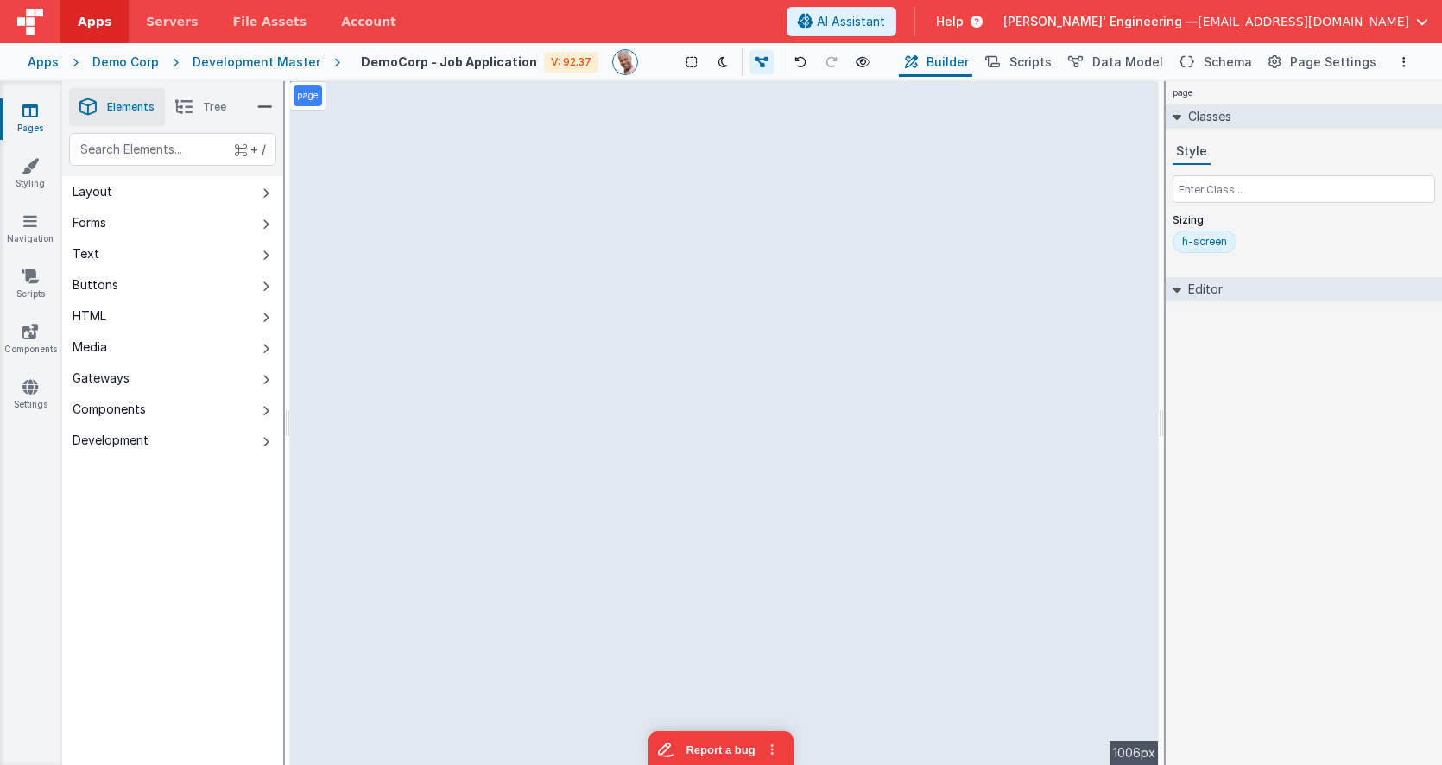
click at [539, 206] on div "page --> 1006px" at bounding box center [724, 423] width 868 height 684
click at [519, 182] on div "page --> 1006px" at bounding box center [724, 423] width 868 height 684
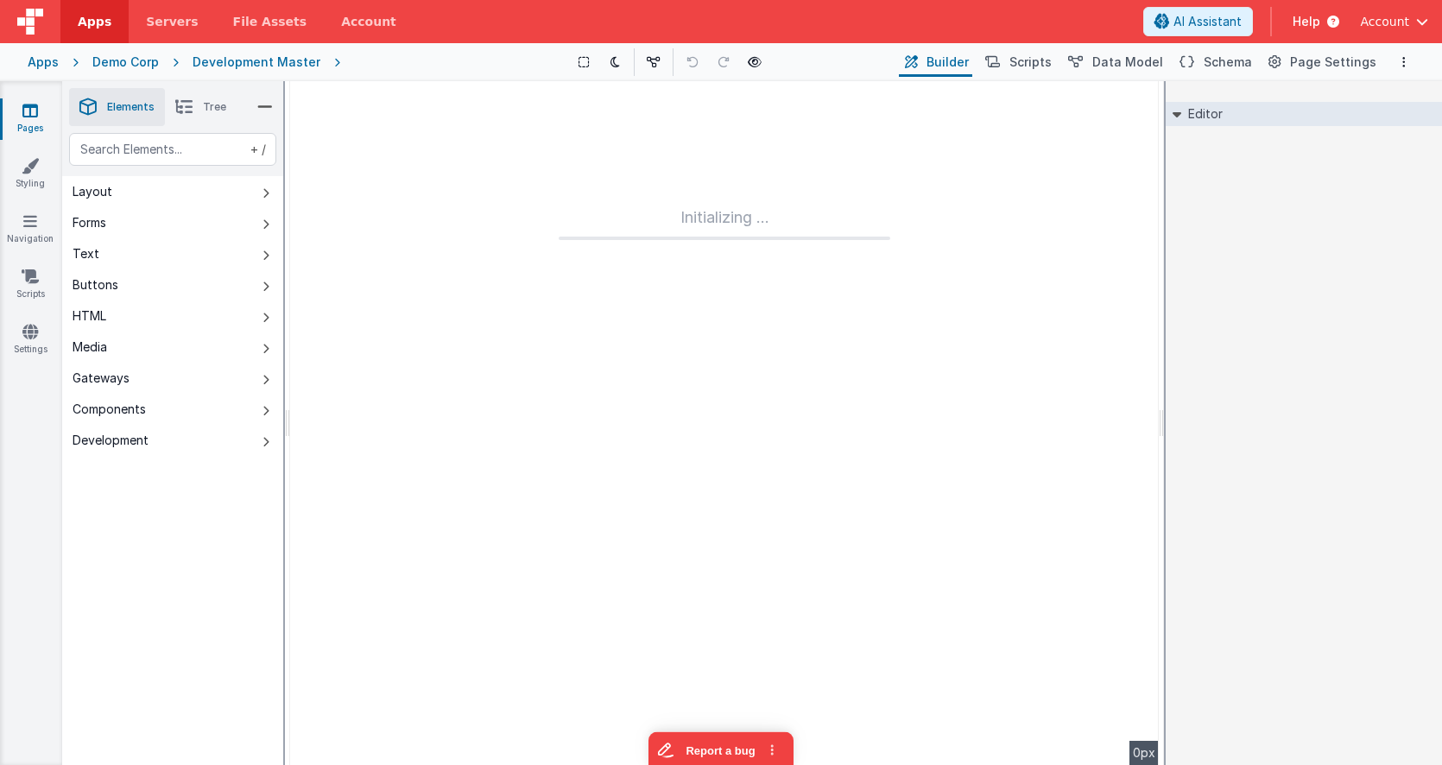
click at [1441, 761] on html "Apps Servers File Assets Account Some FUTURE Slot AI Assistant Help Account App…" at bounding box center [721, 382] width 1442 height 765
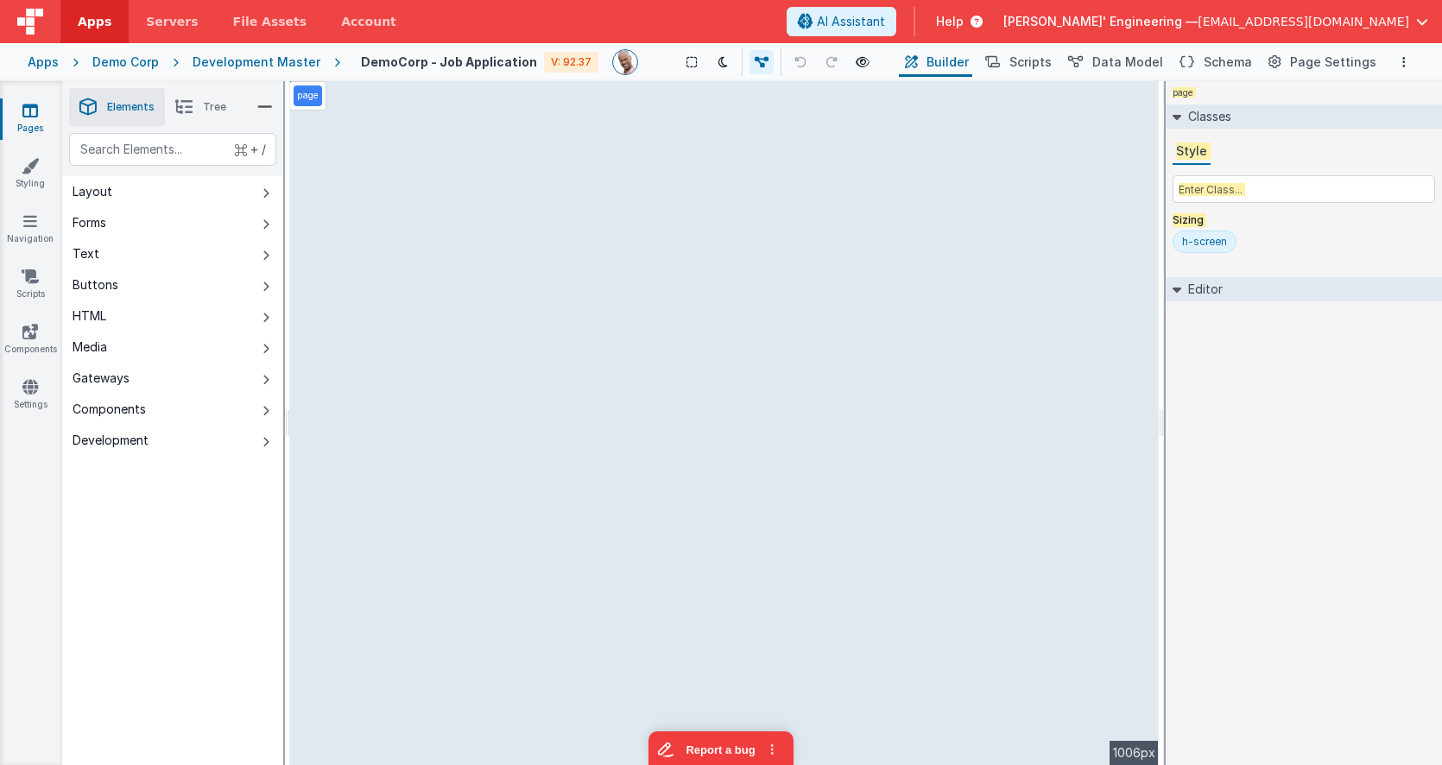
select select "string"
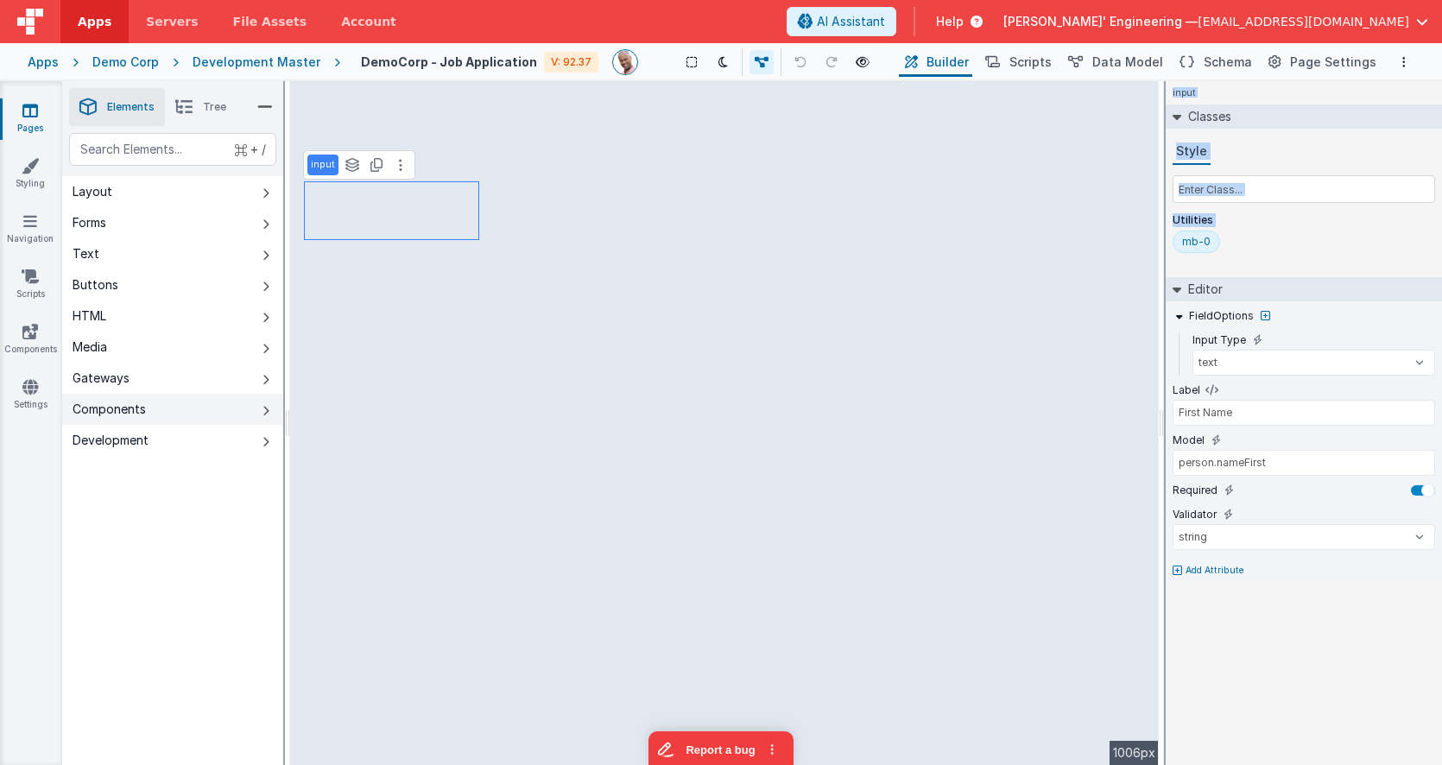
click at [213, 420] on button "Components" at bounding box center [172, 409] width 221 height 31
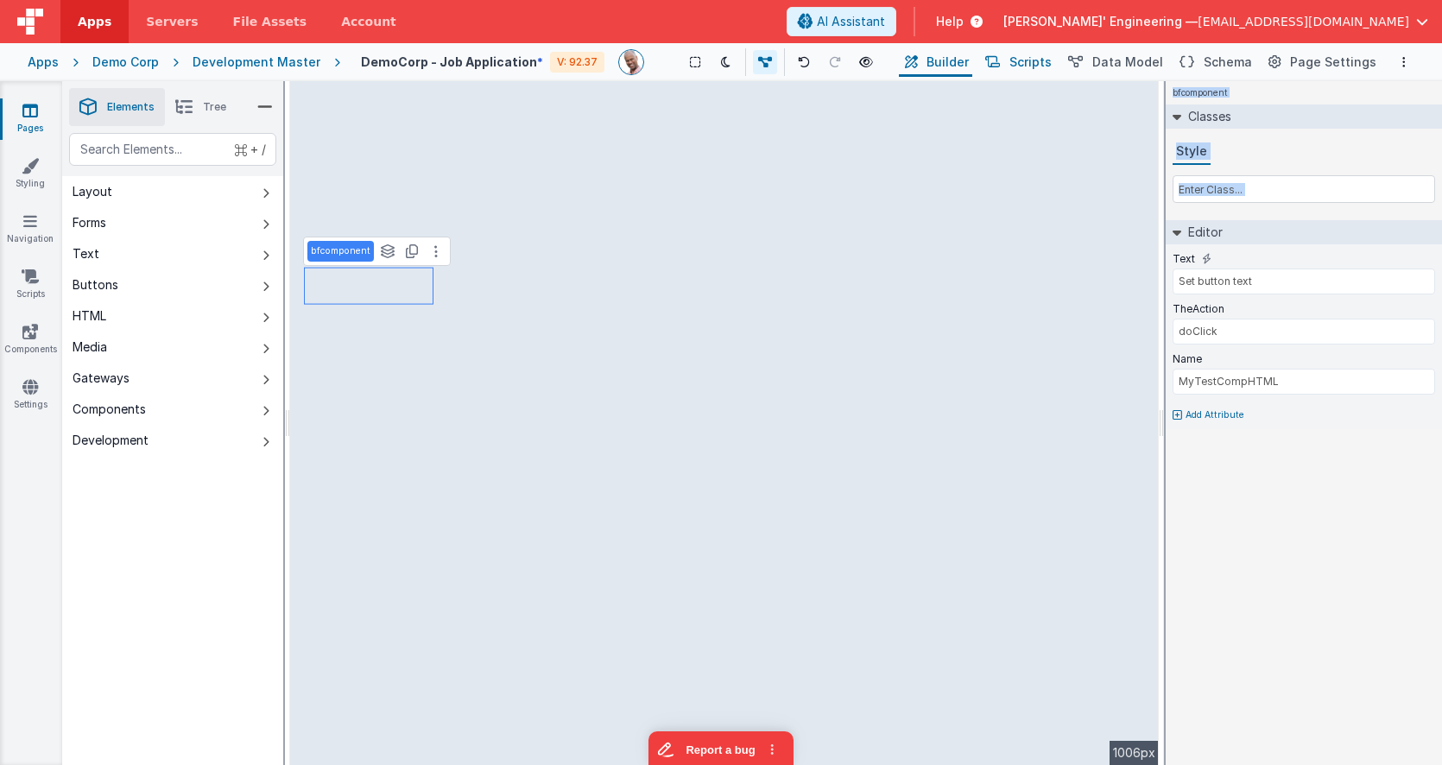
drag, startPoint x: 1035, startPoint y: 57, endPoint x: 1019, endPoint y: 60, distance: 15.8
click at [1035, 57] on span "Scripts" at bounding box center [1030, 62] width 42 height 17
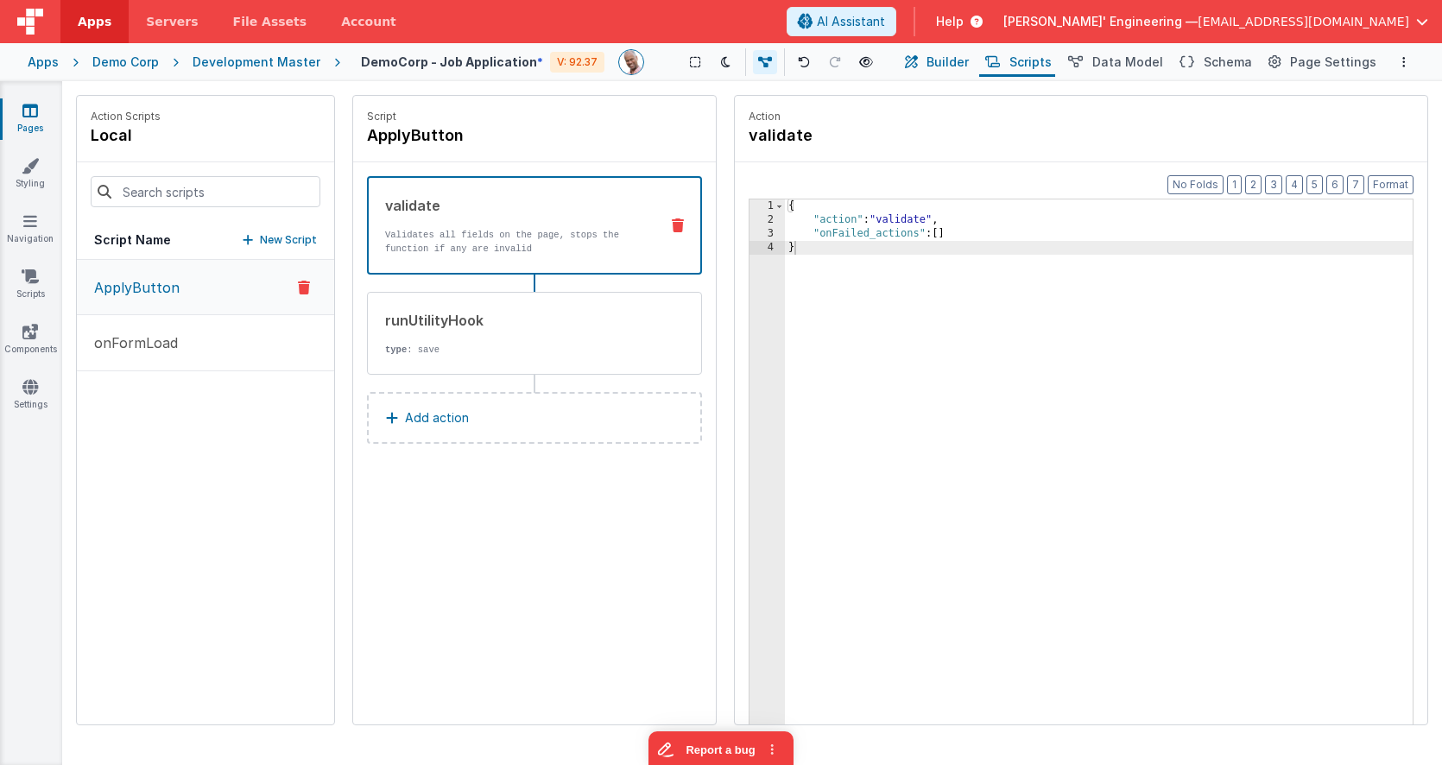
click at [957, 59] on span "Builder" at bounding box center [947, 62] width 42 height 17
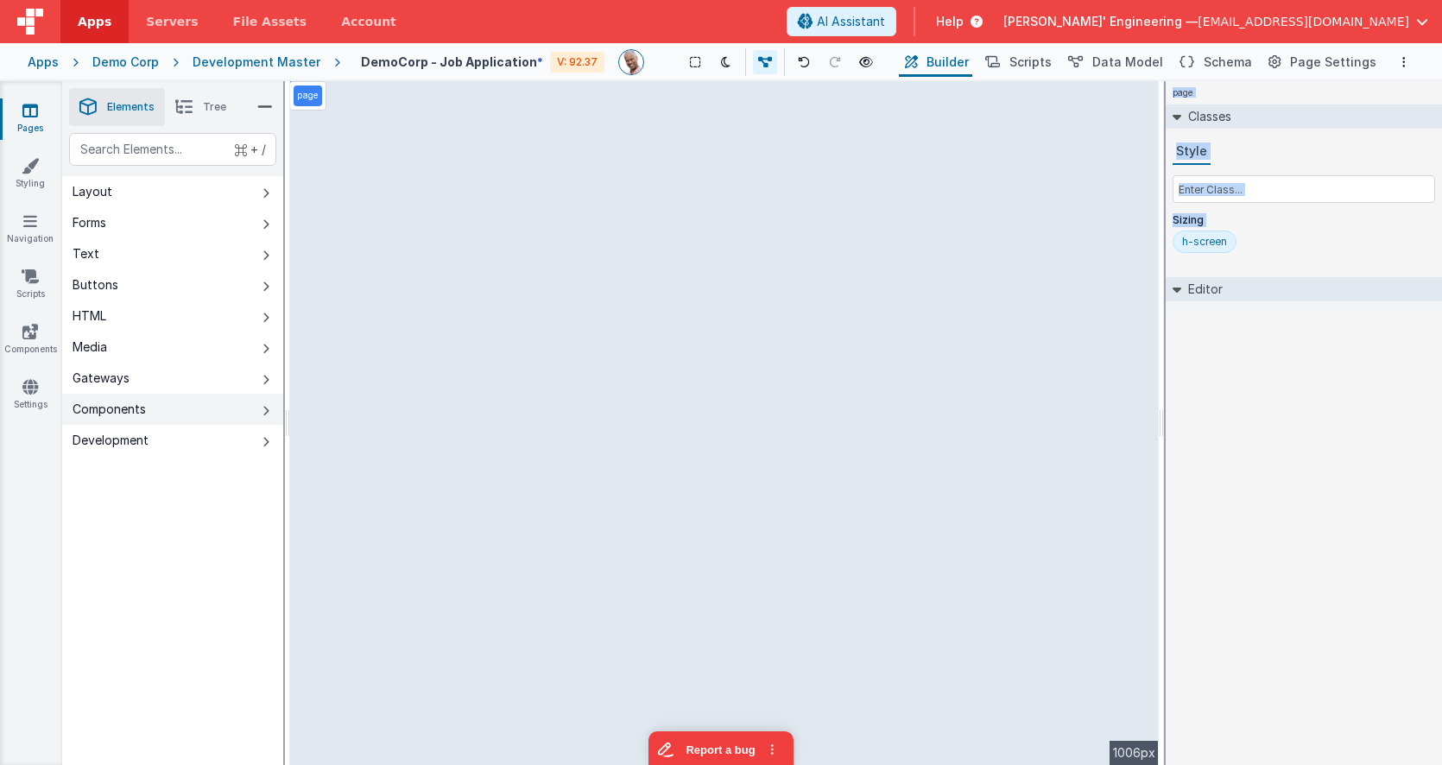
click at [180, 409] on button "Components" at bounding box center [172, 409] width 221 height 31
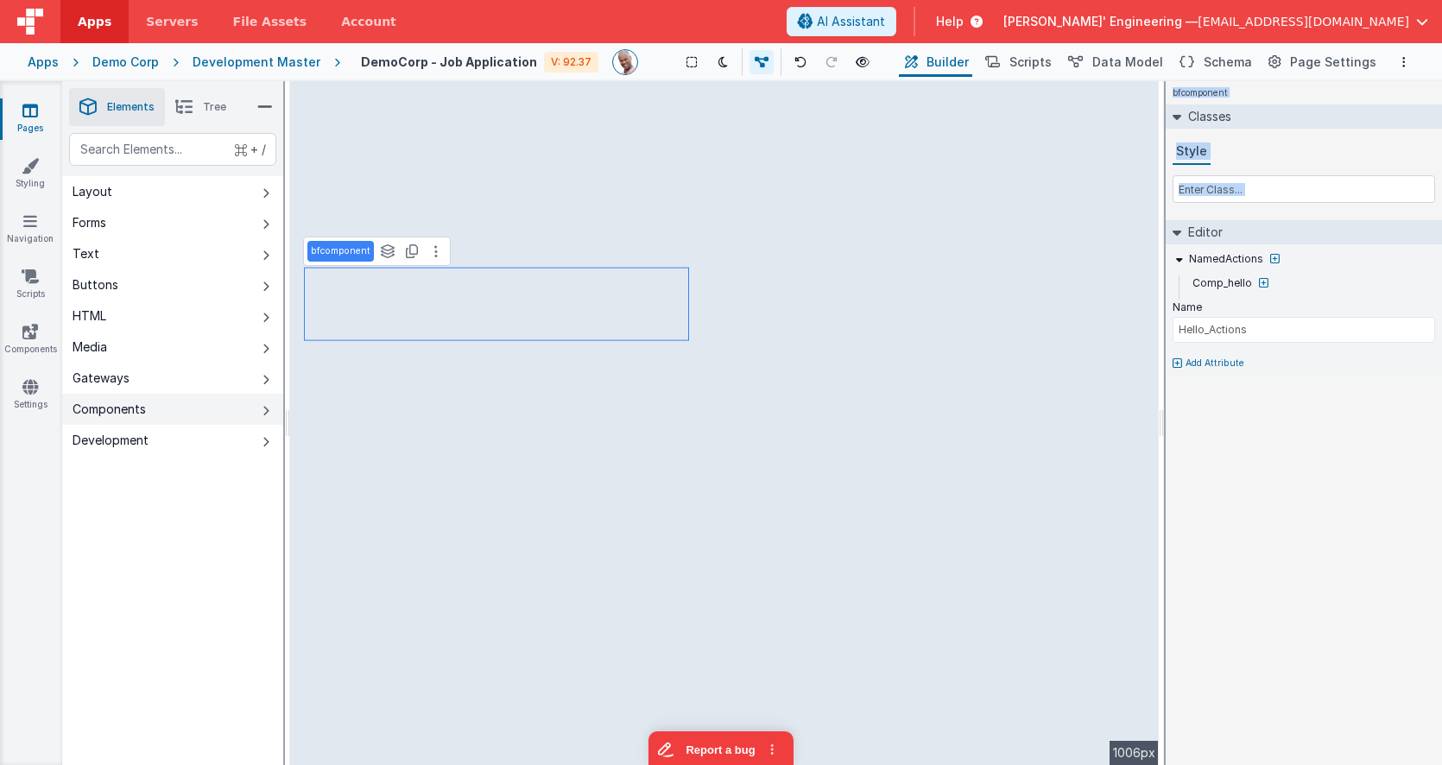
click at [255, 414] on button "Components" at bounding box center [172, 409] width 221 height 31
